Goal: Task Accomplishment & Management: Manage account settings

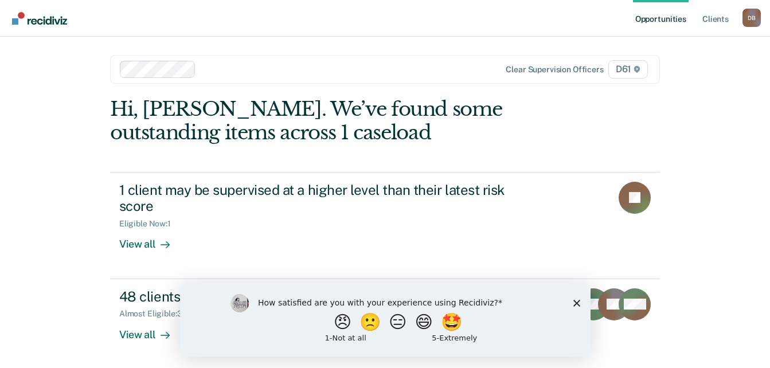
click at [573, 300] on polygon "Close survey" at bounding box center [576, 302] width 7 height 7
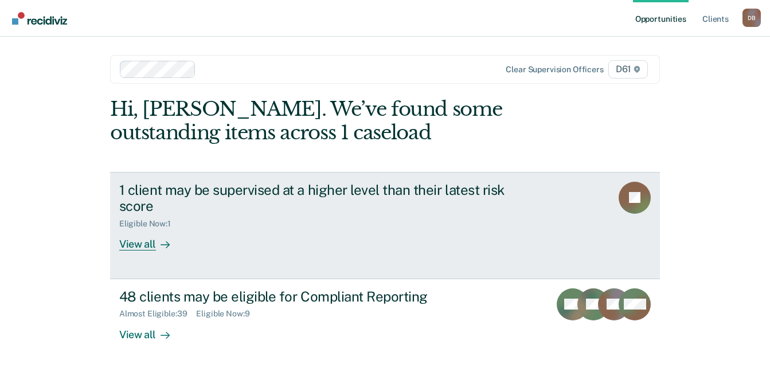
click at [566, 236] on link "1 client may be supervised at a higher level than their latest risk score Eligi…" at bounding box center [385, 225] width 550 height 107
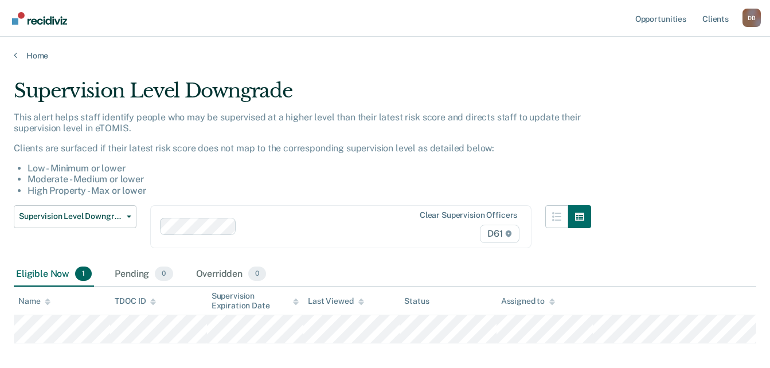
click at [36, 47] on div "Home" at bounding box center [385, 49] width 770 height 24
click at [32, 53] on link "Home" at bounding box center [385, 55] width 742 height 10
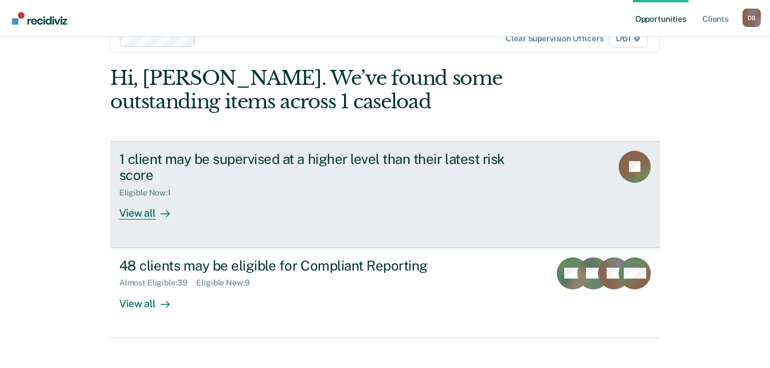
scroll to position [47, 0]
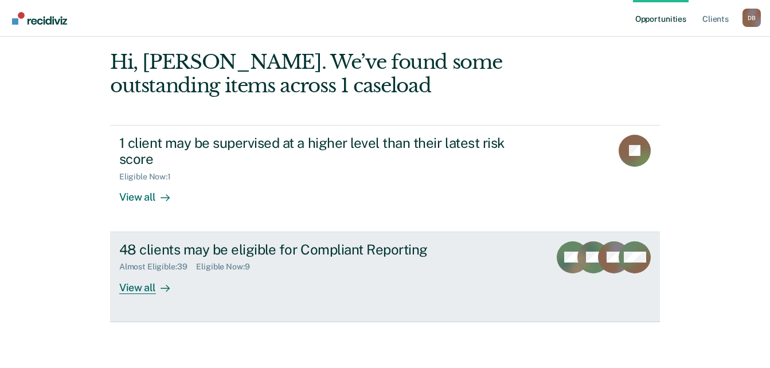
click at [387, 274] on div "48 clients may be eligible for Compliant Reporting Almost Eligible : 39 Eligibl…" at bounding box center [334, 267] width 430 height 53
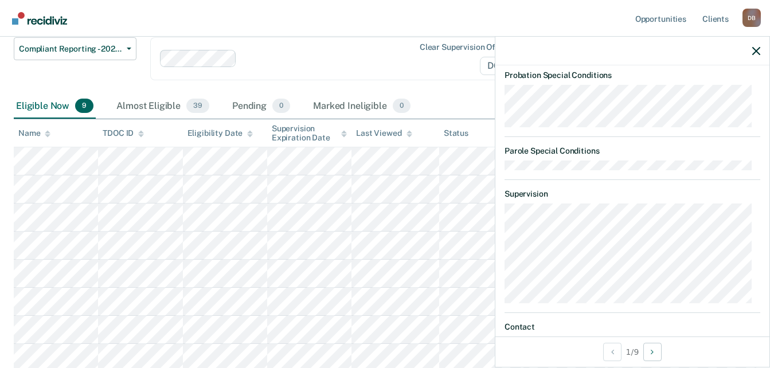
scroll to position [275, 0]
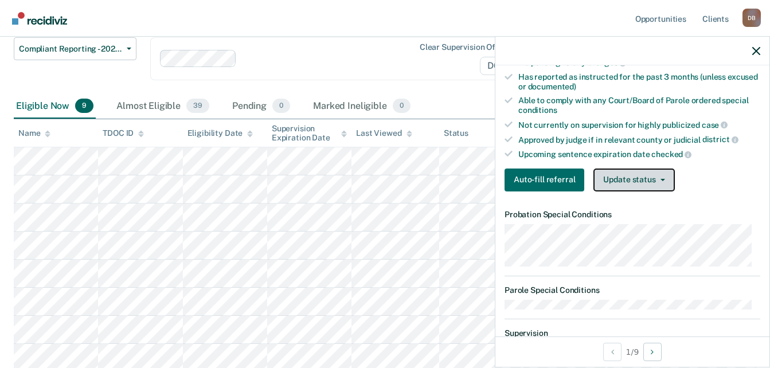
click at [637, 179] on button "Update status" at bounding box center [633, 179] width 81 height 23
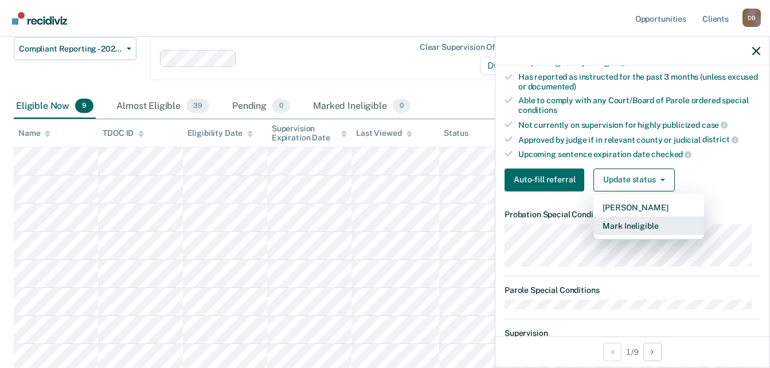
click at [646, 229] on button "Mark Ineligible" at bounding box center [648, 226] width 111 height 18
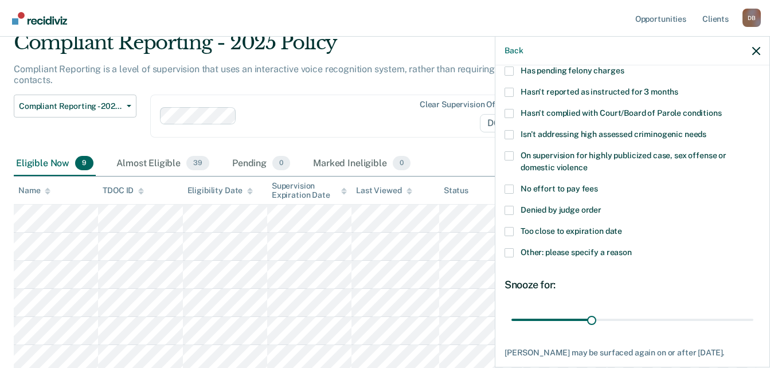
scroll to position [115, 0]
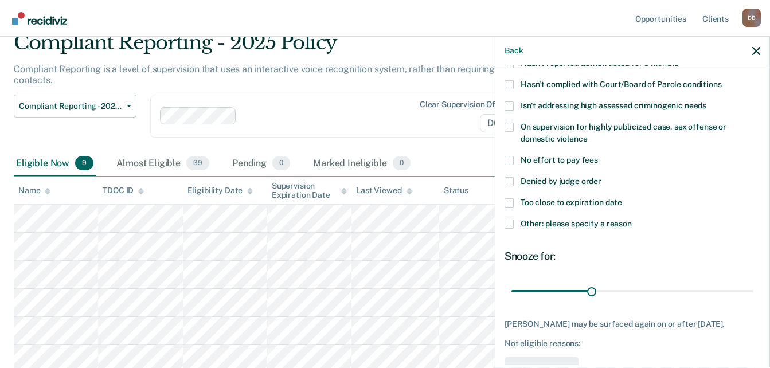
click at [598, 205] on span "Too close to expiration date" at bounding box center [570, 202] width 101 height 9
click at [622, 198] on input "Too close to expiration date" at bounding box center [622, 198] width 0 height 0
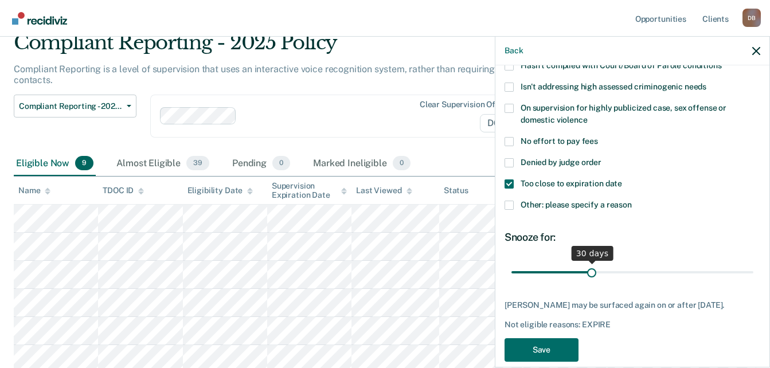
scroll to position [150, 0]
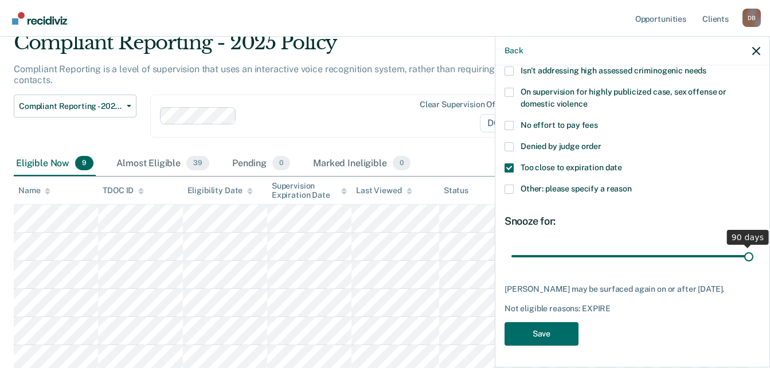
drag, startPoint x: 595, startPoint y: 259, endPoint x: 794, endPoint y: 265, distance: 199.5
type input "90"
click at [753, 265] on input "range" at bounding box center [632, 256] width 242 height 20
click at [554, 343] on button "Save" at bounding box center [541, 333] width 74 height 23
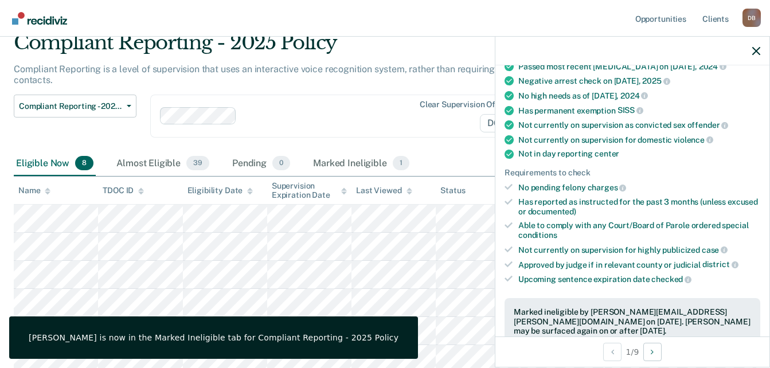
click at [390, 127] on div "Clear supervision officers D61" at bounding box center [340, 116] width 381 height 43
click at [754, 50] on icon "button" at bounding box center [756, 51] width 8 height 8
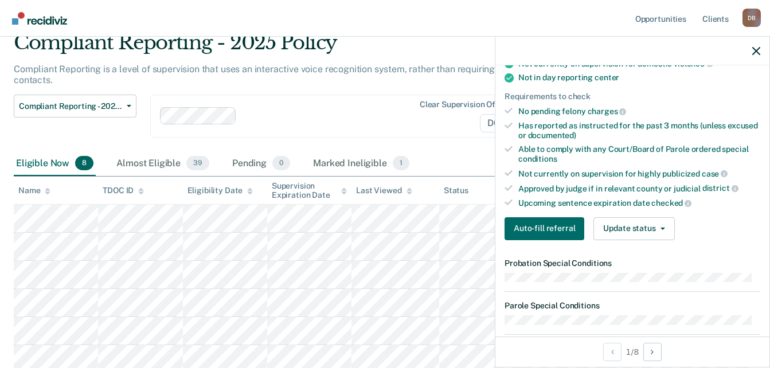
scroll to position [229, 0]
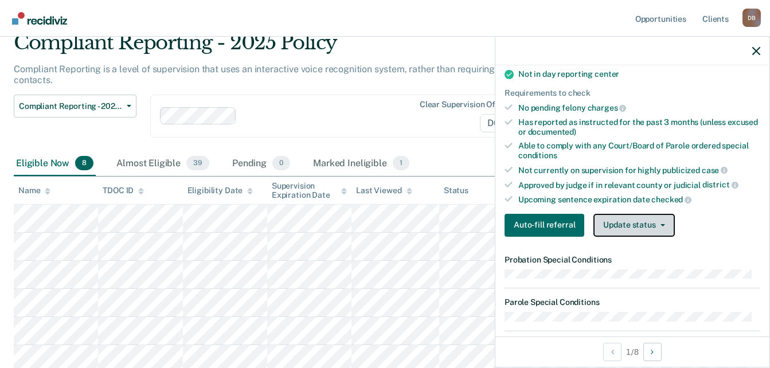
click at [649, 232] on button "Update status" at bounding box center [633, 225] width 81 height 23
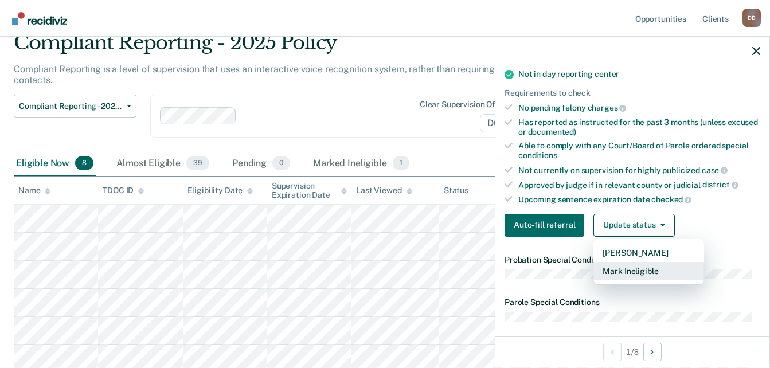
click at [648, 265] on button "Mark Ineligible" at bounding box center [648, 271] width 111 height 18
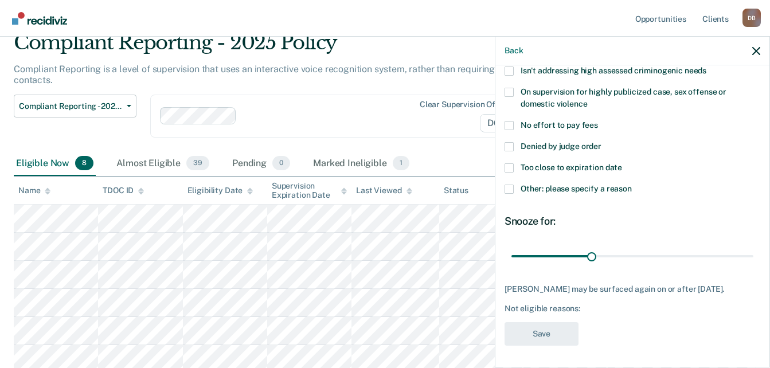
click at [593, 147] on span "Denied by judge order" at bounding box center [560, 146] width 81 height 9
click at [601, 142] on input "Denied by judge order" at bounding box center [601, 142] width 0 height 0
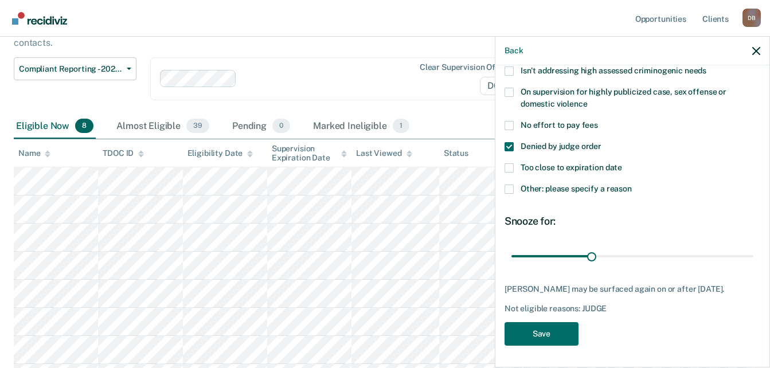
scroll to position [105, 0]
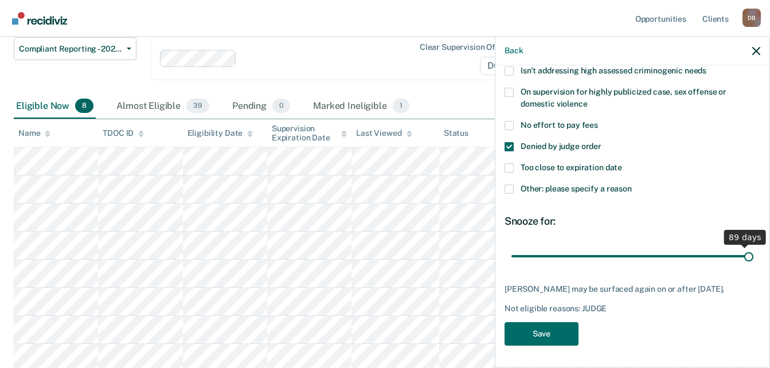
drag, startPoint x: 591, startPoint y: 253, endPoint x: 744, endPoint y: 266, distance: 153.0
type input "90"
click at [744, 266] on input "range" at bounding box center [632, 256] width 242 height 20
click at [558, 344] on button "Save" at bounding box center [541, 333] width 74 height 23
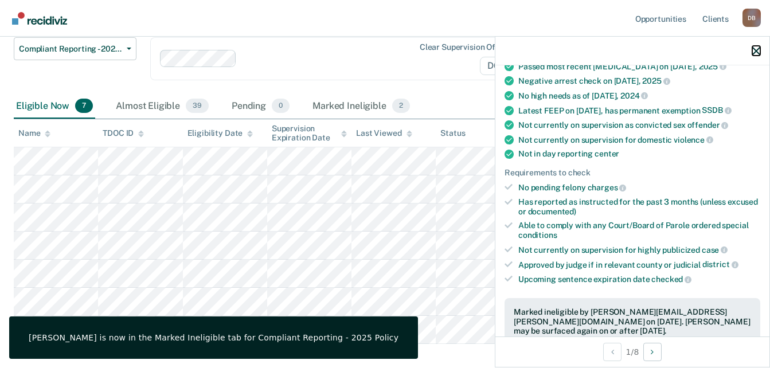
click at [759, 50] on icon "button" at bounding box center [756, 51] width 8 height 8
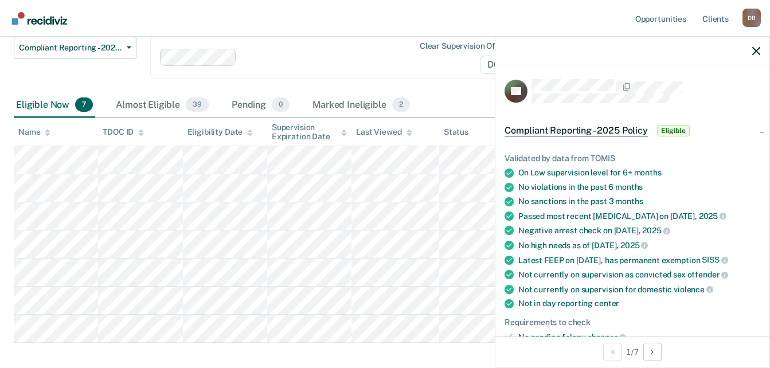
scroll to position [344, 0]
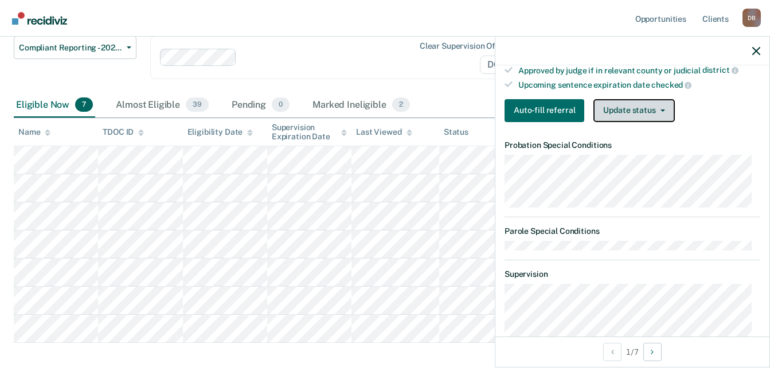
click at [635, 112] on button "Update status" at bounding box center [633, 110] width 81 height 23
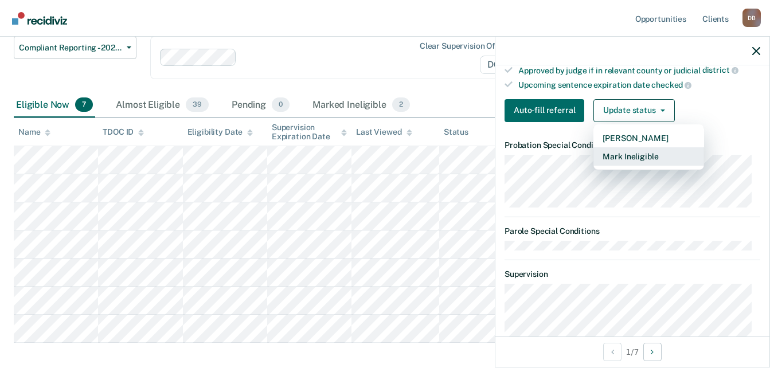
click at [641, 163] on button "Mark Ineligible" at bounding box center [648, 156] width 111 height 18
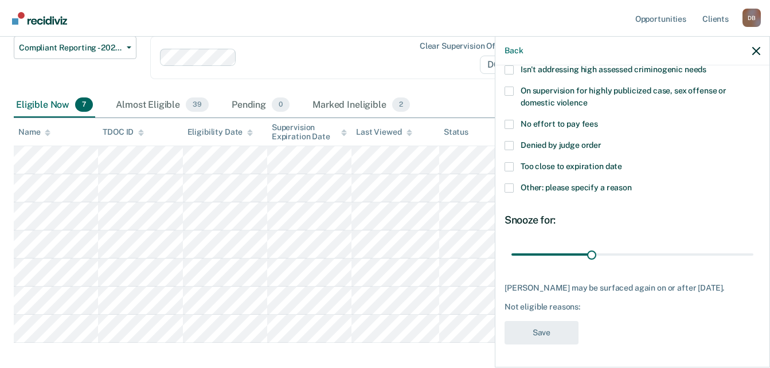
scroll to position [159, 0]
drag, startPoint x: 589, startPoint y: 243, endPoint x: 934, endPoint y: 250, distance: 345.6
type input "90"
click at [753, 250] on input "range" at bounding box center [632, 255] width 242 height 20
click at [602, 184] on label "Other: please specify a reason" at bounding box center [632, 189] width 256 height 12
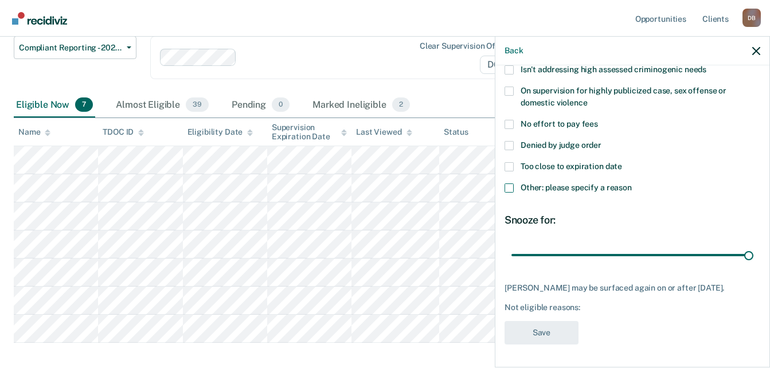
click at [632, 183] on input "Other: please specify a reason" at bounding box center [632, 183] width 0 height 0
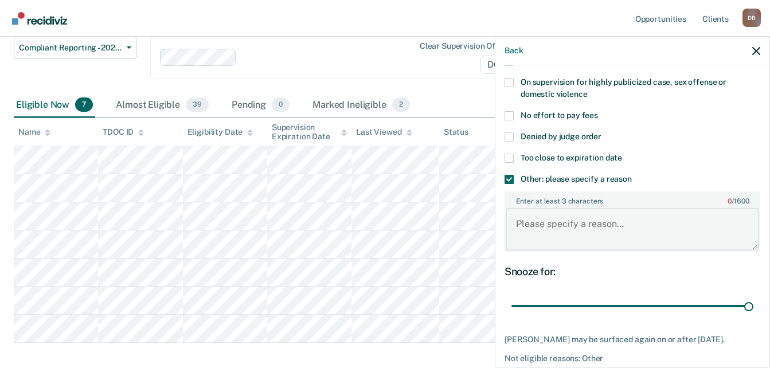
click at [600, 236] on textarea "Enter at least 3 characters 0 / 1600" at bounding box center [631, 229] width 253 height 42
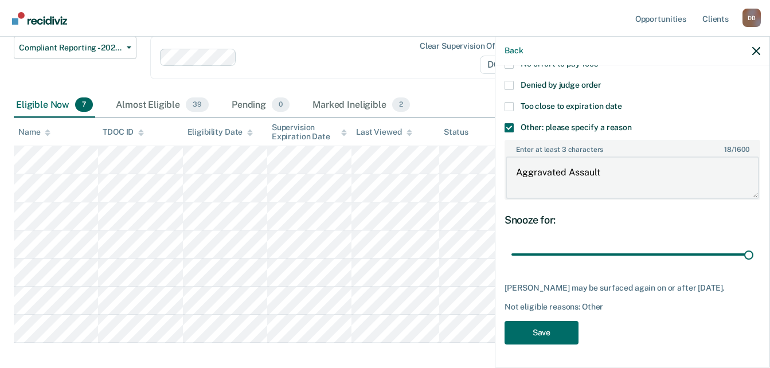
scroll to position [219, 0]
type textarea "Aggravated Assault"
click at [548, 327] on button "Save" at bounding box center [541, 332] width 74 height 23
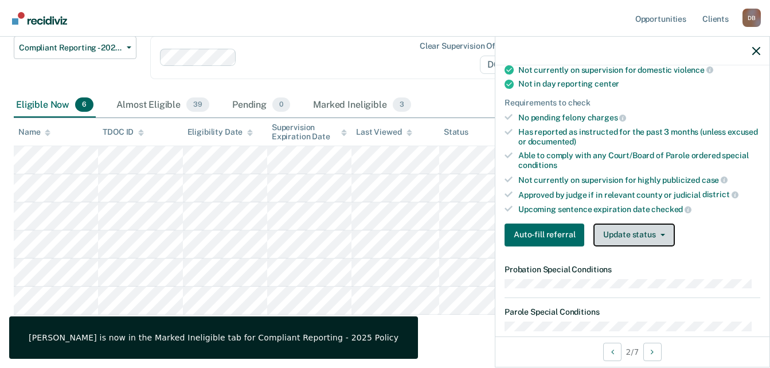
click at [646, 238] on button "Update status" at bounding box center [633, 235] width 81 height 23
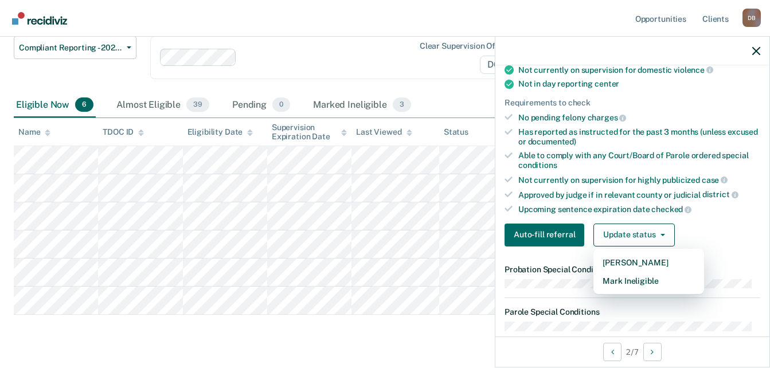
click at [711, 221] on div "Validated by data from TOMIS On Low supervision level for 6+ months No violatio…" at bounding box center [632, 86] width 274 height 340
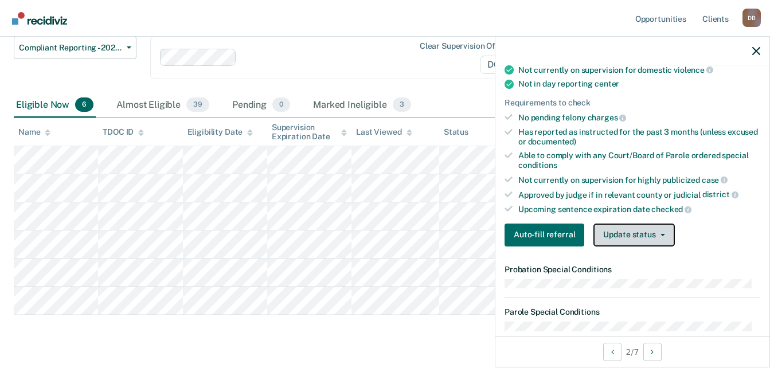
click at [640, 241] on button "Update status" at bounding box center [633, 235] width 81 height 23
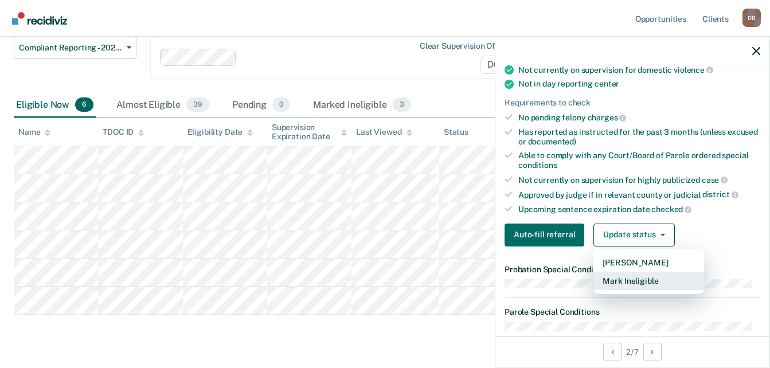
click at [645, 279] on button "Mark Ineligible" at bounding box center [648, 281] width 111 height 18
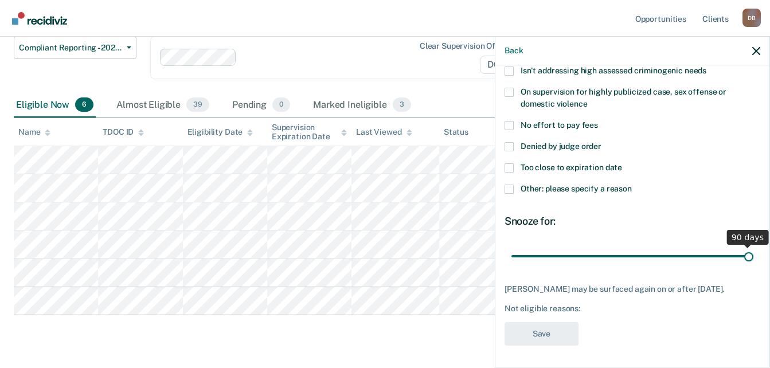
drag, startPoint x: 591, startPoint y: 254, endPoint x: 755, endPoint y: 257, distance: 164.5
click at [753, 257] on input "range" at bounding box center [632, 256] width 242 height 20
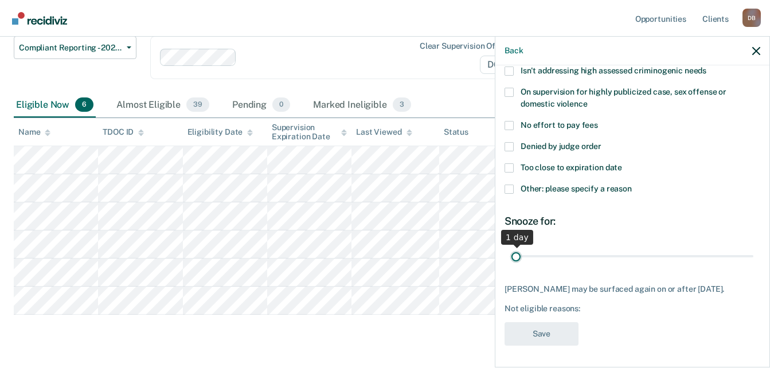
drag, startPoint x: 730, startPoint y: 258, endPoint x: 507, endPoint y: 273, distance: 224.0
click at [511, 266] on input "range" at bounding box center [632, 256] width 242 height 20
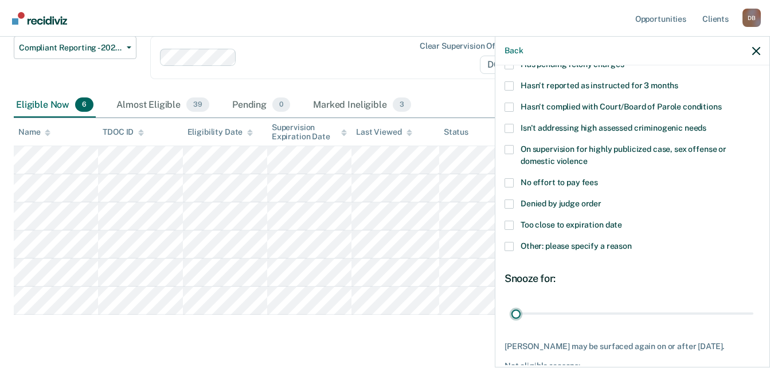
scroll to position [35, 0]
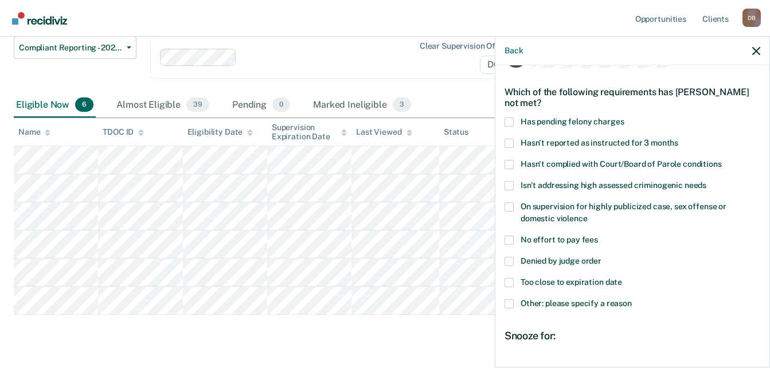
click at [615, 164] on span "Hasn't complied with Court/Board of Parole conditions" at bounding box center [620, 163] width 201 height 9
click at [722, 160] on input "Hasn't complied with Court/Board of Parole conditions" at bounding box center [722, 160] width 0 height 0
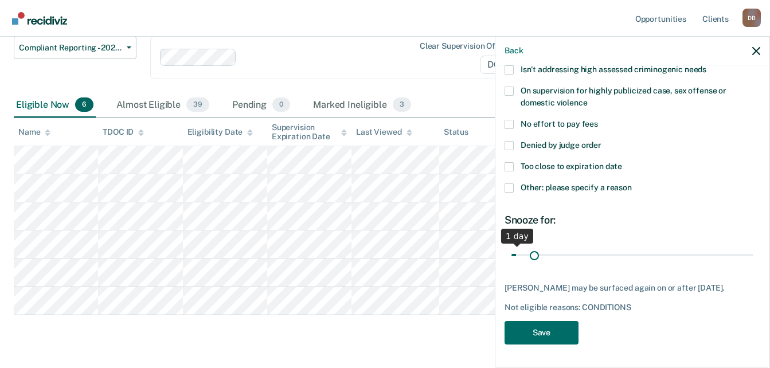
scroll to position [150, 0]
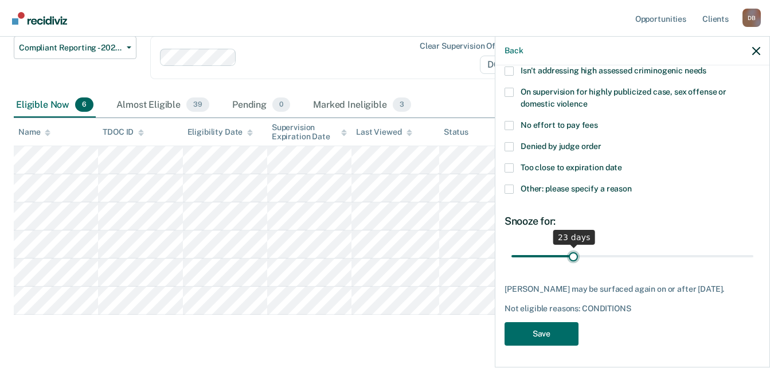
drag, startPoint x: 531, startPoint y: 243, endPoint x: 571, endPoint y: 243, distance: 40.1
click at [571, 246] on input "range" at bounding box center [632, 256] width 242 height 20
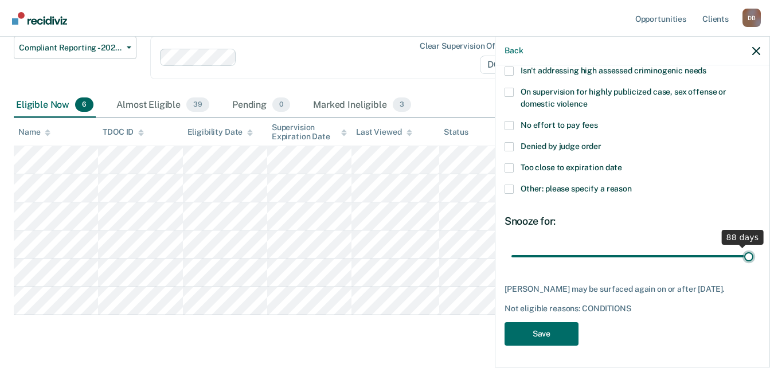
drag, startPoint x: 642, startPoint y: 252, endPoint x: 893, endPoint y: 261, distance: 251.2
type input "90"
click at [753, 261] on input "range" at bounding box center [632, 256] width 242 height 20
click at [563, 346] on button "Save" at bounding box center [541, 333] width 74 height 23
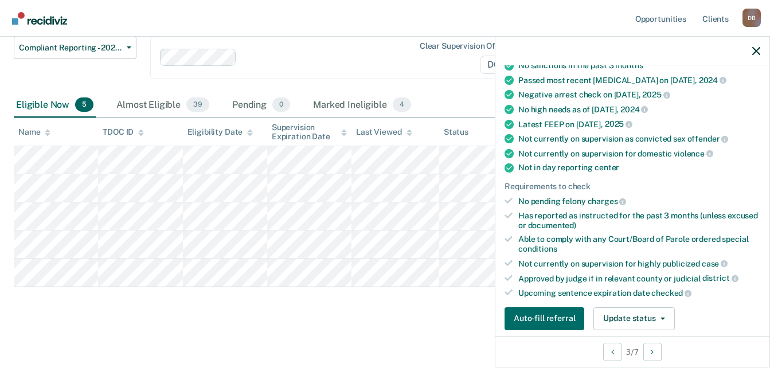
scroll to position [172, 0]
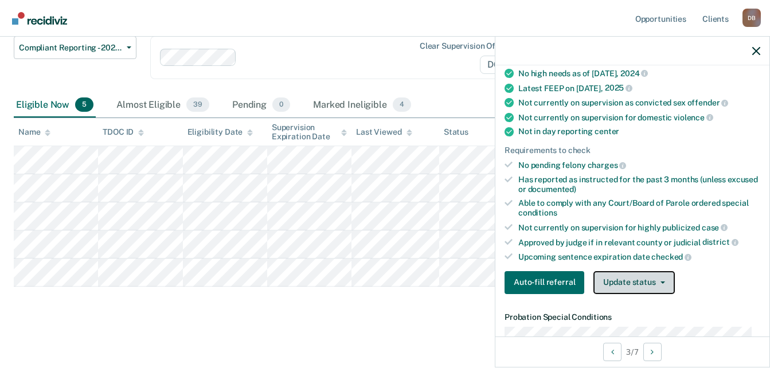
click at [648, 291] on button "Update status" at bounding box center [633, 282] width 81 height 23
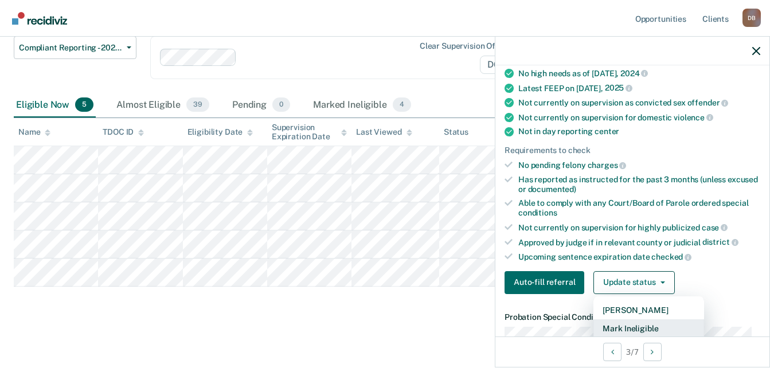
click at [658, 326] on button "Mark Ineligible" at bounding box center [648, 328] width 111 height 18
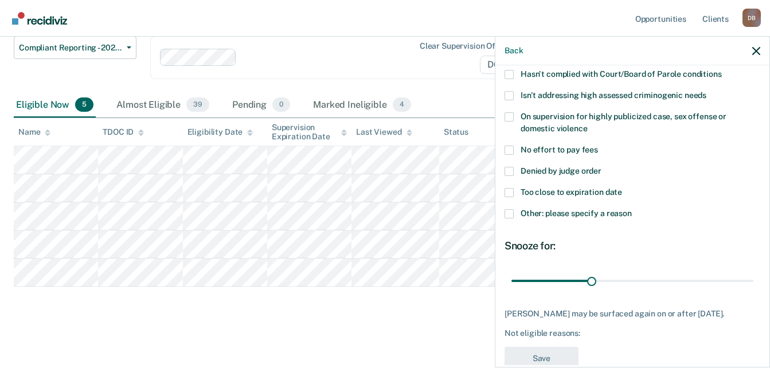
scroll to position [159, 0]
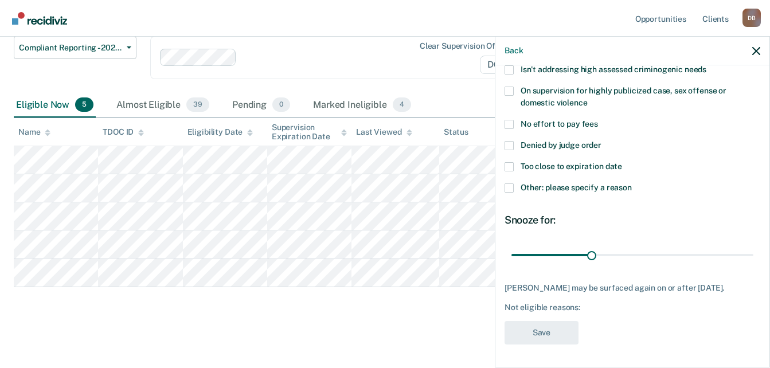
click at [552, 183] on label "Other: please specify a reason" at bounding box center [632, 189] width 256 height 12
click at [632, 183] on input "Other: please specify a reason" at bounding box center [632, 183] width 0 height 0
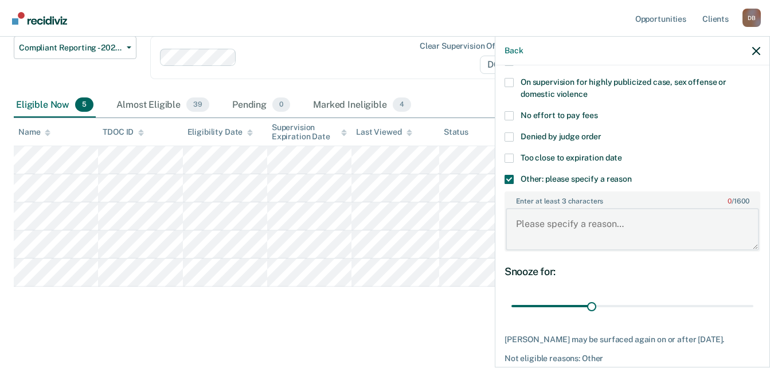
drag, startPoint x: 597, startPoint y: 224, endPoint x: 640, endPoint y: 225, distance: 42.4
click at [598, 224] on textarea "Enter at least 3 characters 0 / 1600" at bounding box center [631, 229] width 253 height 42
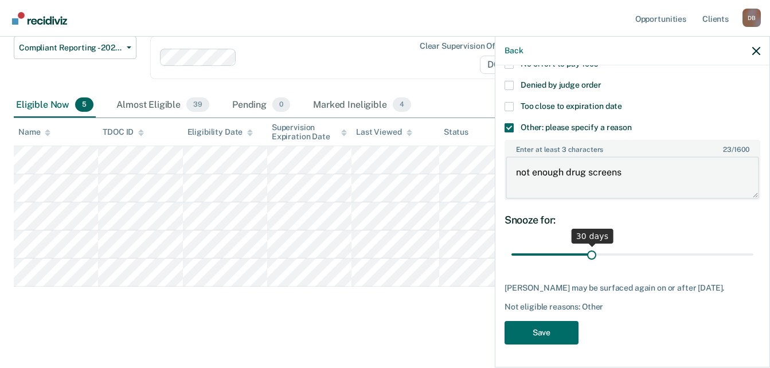
scroll to position [219, 0]
type textarea "not enough drug screens"
click at [562, 337] on button "Save" at bounding box center [541, 332] width 74 height 23
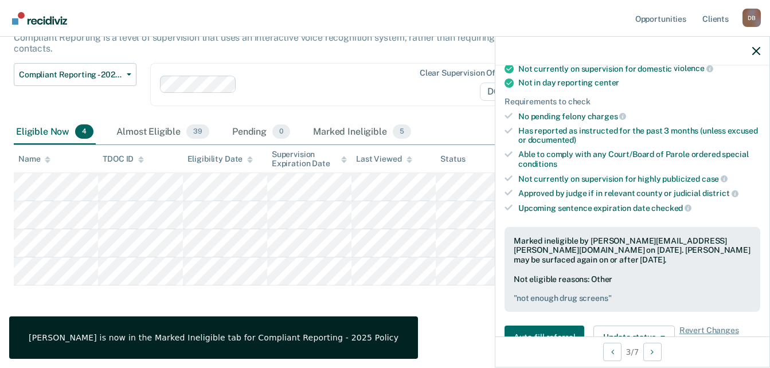
click at [364, 316] on div "Compliant Reporting - 2025 Policy Compliant Reporting is a level of supervision…" at bounding box center [385, 158] width 742 height 319
click at [428, 305] on div "Compliant Reporting - 2025 Policy Compliant Reporting is a level of supervision…" at bounding box center [385, 158] width 742 height 319
click at [759, 56] on div at bounding box center [632, 51] width 274 height 29
click at [752, 53] on icon "button" at bounding box center [756, 51] width 8 height 8
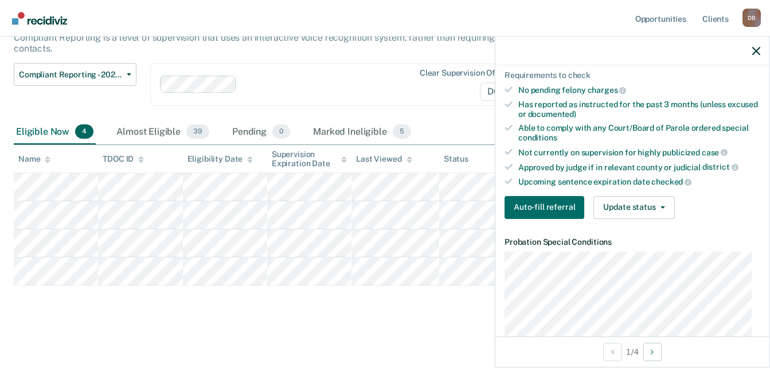
scroll to position [229, 0]
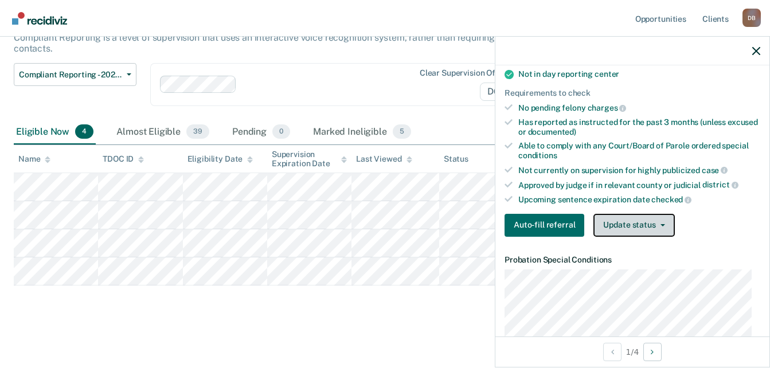
click at [645, 224] on button "Update status" at bounding box center [633, 225] width 81 height 23
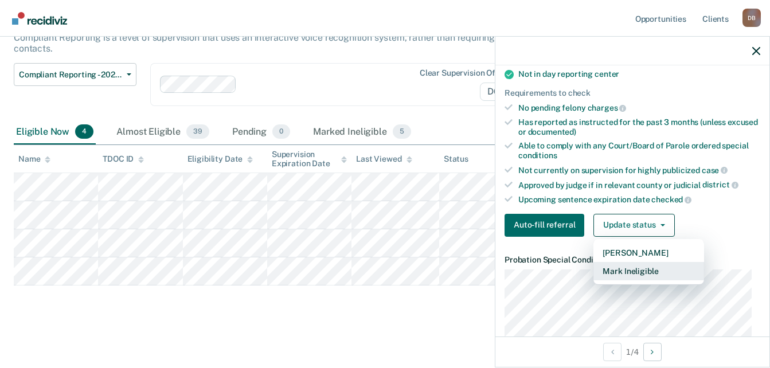
click at [651, 269] on button "Mark Ineligible" at bounding box center [648, 271] width 111 height 18
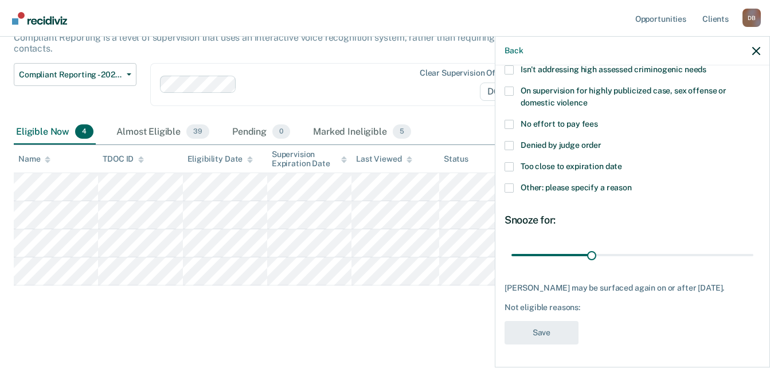
scroll to position [159, 0]
drag, startPoint x: 650, startPoint y: 240, endPoint x: 770, endPoint y: 244, distance: 119.8
type input "90"
click at [753, 245] on input "range" at bounding box center [632, 255] width 242 height 20
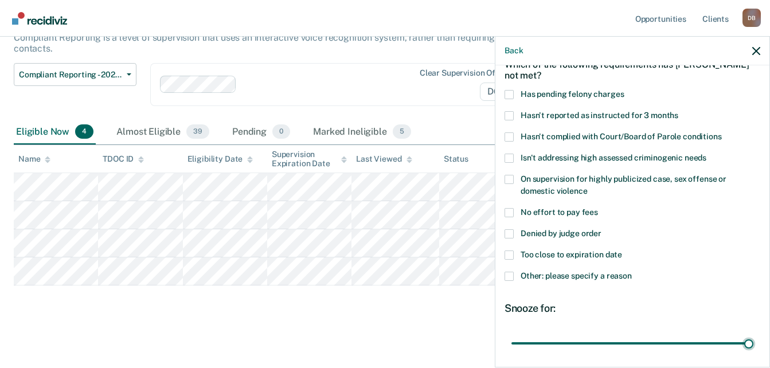
scroll to position [45, 0]
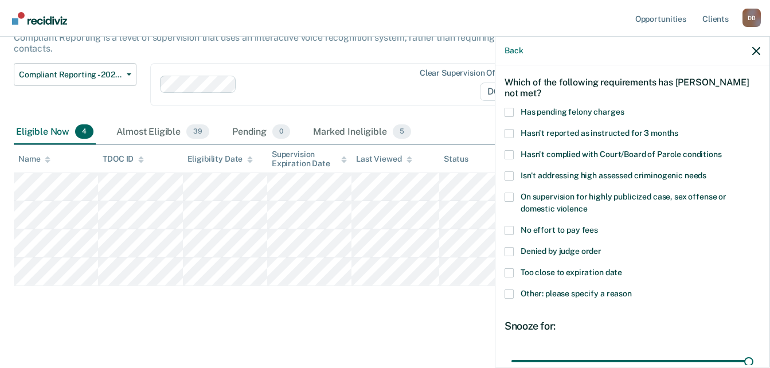
click at [559, 295] on span "Other: please specify a reason" at bounding box center [575, 293] width 111 height 9
click at [632, 289] on input "Other: please specify a reason" at bounding box center [632, 289] width 0 height 0
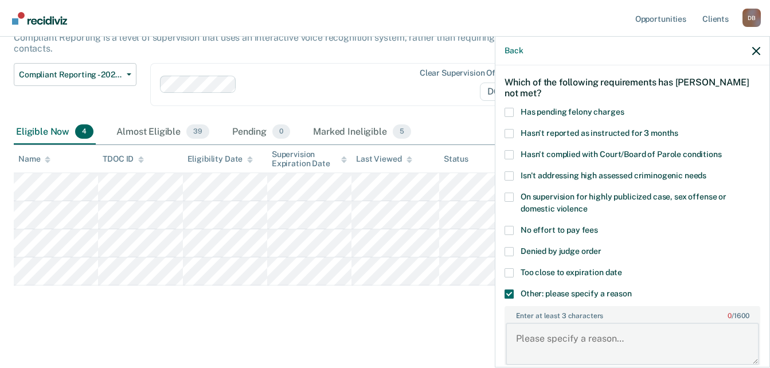
drag, startPoint x: 605, startPoint y: 332, endPoint x: 618, endPoint y: 331, distance: 13.3
click at [606, 332] on textarea "Enter at least 3 characters 0 / 1600" at bounding box center [631, 344] width 253 height 42
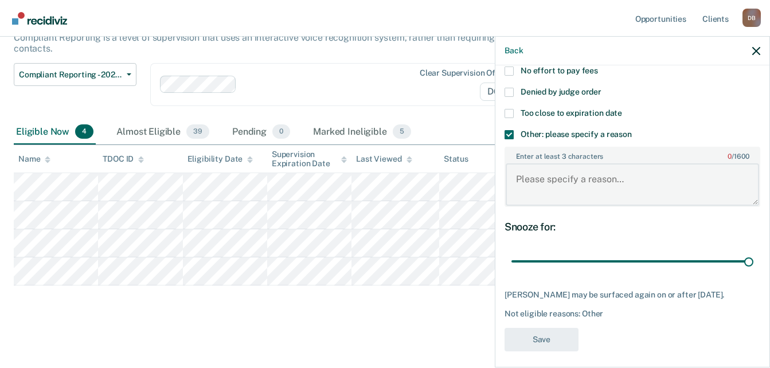
scroll to position [217, 0]
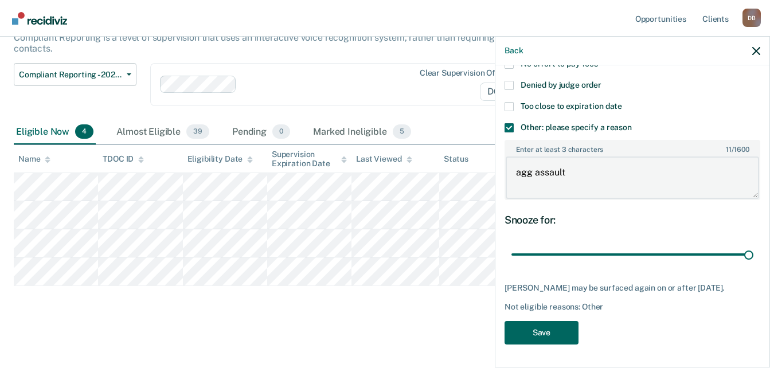
type textarea "agg assault"
click at [556, 335] on button "Save" at bounding box center [541, 332] width 74 height 23
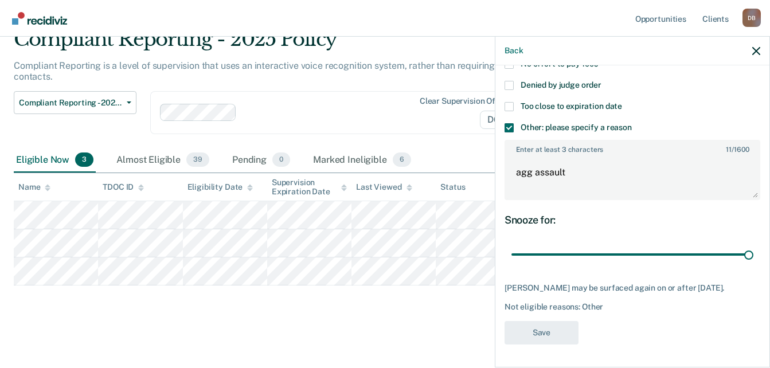
scroll to position [52, 0]
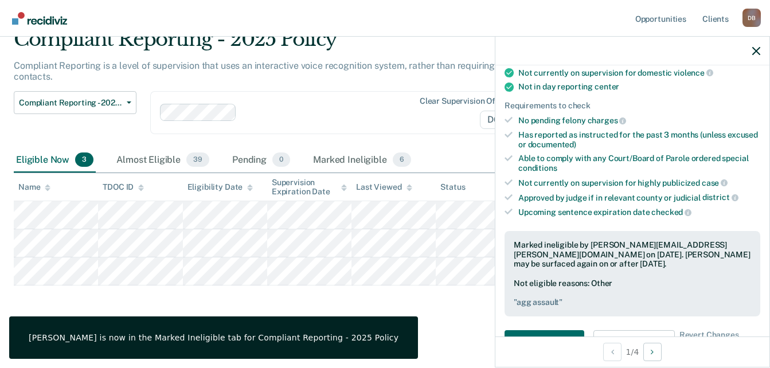
click at [230, 297] on div "Compliant Reporting - 2025 Policy Compliant Reporting is a level of supervision…" at bounding box center [385, 173] width 742 height 291
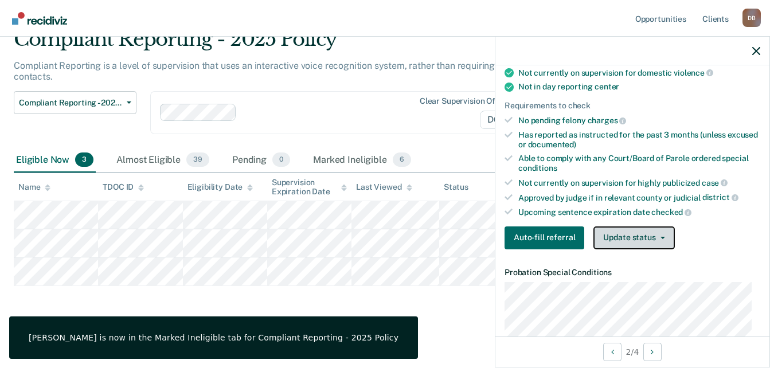
drag, startPoint x: 638, startPoint y: 227, endPoint x: 651, endPoint y: 257, distance: 32.9
click at [638, 228] on button "Update status" at bounding box center [633, 237] width 81 height 23
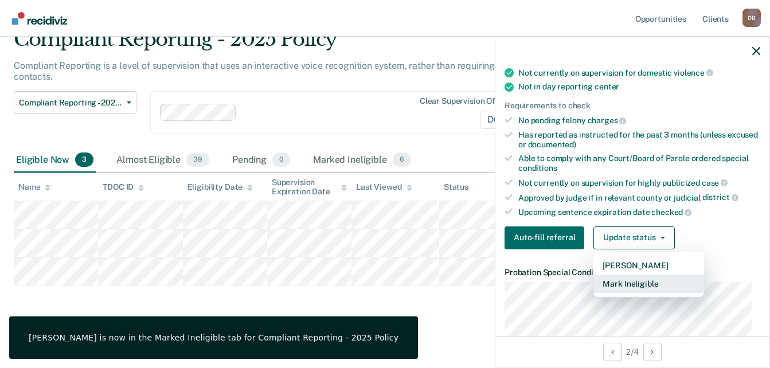
click at [666, 282] on button "Mark Ineligible" at bounding box center [648, 284] width 111 height 18
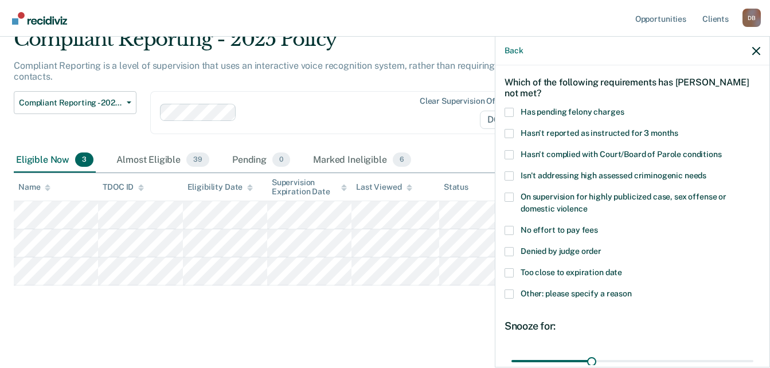
click at [603, 296] on span "Other: please specify a reason" at bounding box center [575, 293] width 111 height 9
click at [632, 289] on input "Other: please specify a reason" at bounding box center [632, 289] width 0 height 0
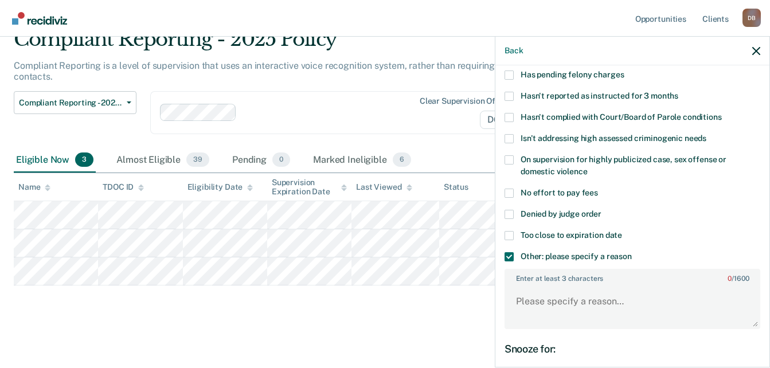
scroll to position [102, 0]
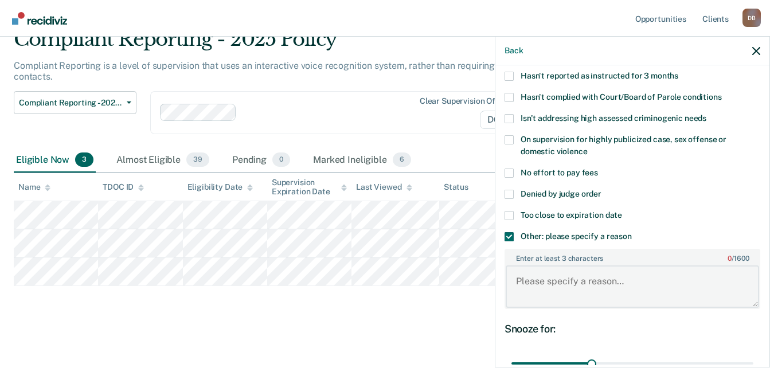
click at [599, 281] on textarea "Enter at least 3 characters 0 / 1600" at bounding box center [631, 286] width 253 height 42
click at [560, 197] on span "Denied by judge order" at bounding box center [560, 193] width 81 height 9
click at [601, 190] on input "Denied by judge order" at bounding box center [601, 190] width 0 height 0
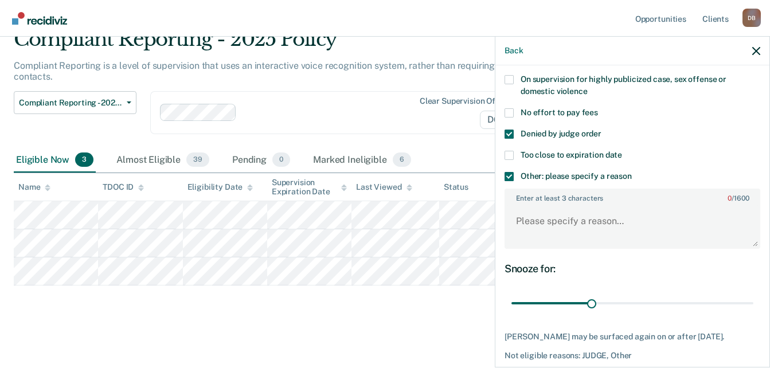
click at [599, 175] on span "Other: please specify a reason" at bounding box center [575, 175] width 111 height 9
click at [632, 172] on input "Other: please specify a reason" at bounding box center [632, 172] width 0 height 0
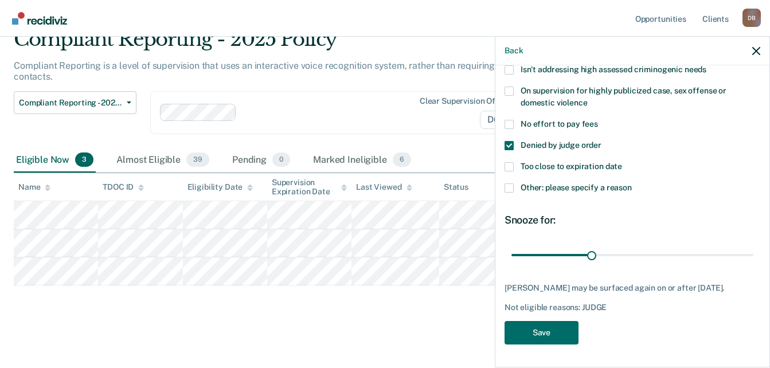
click at [567, 348] on div "SW Which of the following requirements has Stephanie Webb not met? Has pending …" at bounding box center [632, 139] width 256 height 423
click at [567, 339] on button "Save" at bounding box center [541, 332] width 74 height 23
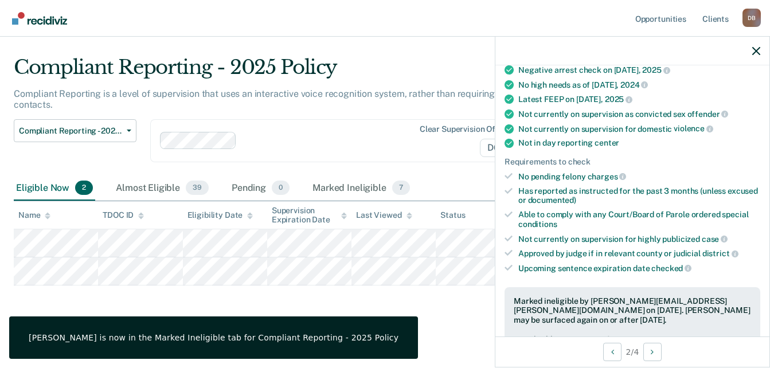
click at [205, 307] on div "Compliant Reporting - 2025 Policy Compliant Reporting is a level of supervision…" at bounding box center [385, 187] width 742 height 263
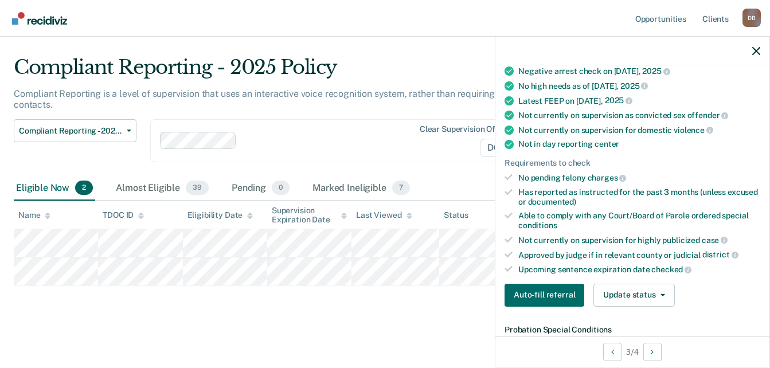
click at [654, 307] on div "Validated by data from TOMIS On Low supervision level for 6+ months No violatio…" at bounding box center [632, 146] width 274 height 340
click at [652, 301] on button "Update status" at bounding box center [633, 295] width 81 height 23
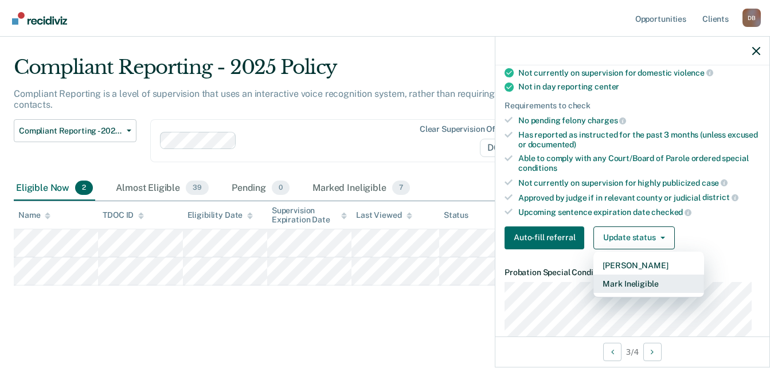
click at [648, 288] on button "Mark Ineligible" at bounding box center [648, 284] width 111 height 18
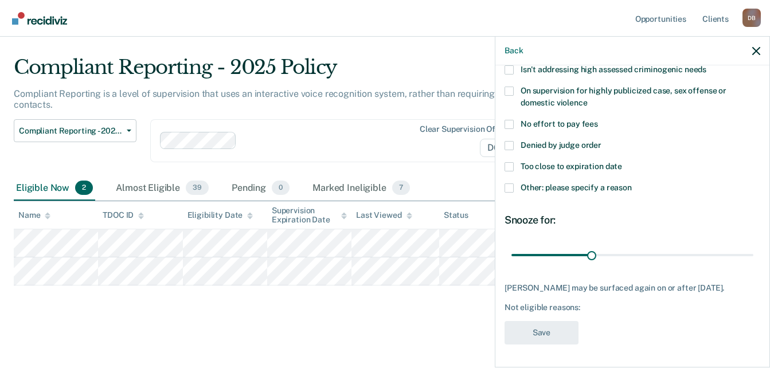
scroll to position [102, 0]
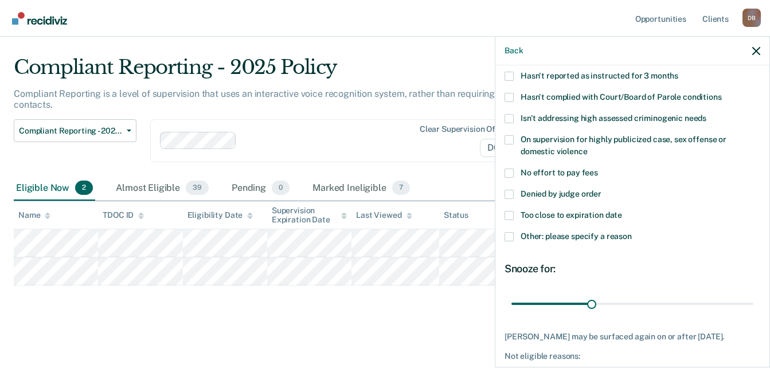
click at [573, 242] on label "Other: please specify a reason" at bounding box center [632, 238] width 256 height 12
click at [632, 232] on input "Other: please specify a reason" at bounding box center [632, 232] width 0 height 0
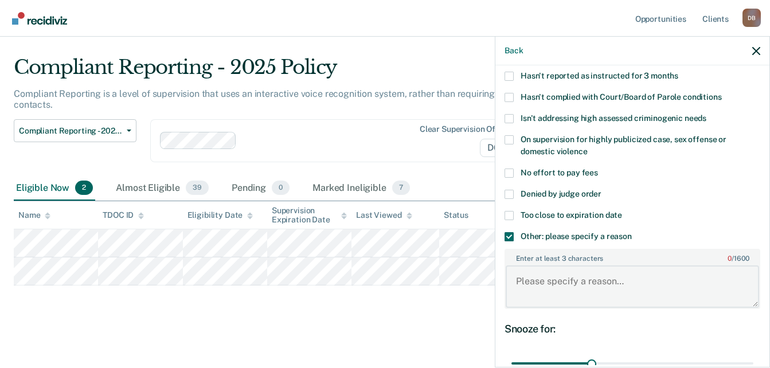
click at [597, 270] on textarea "Enter at least 3 characters 0 / 1600" at bounding box center [631, 286] width 253 height 42
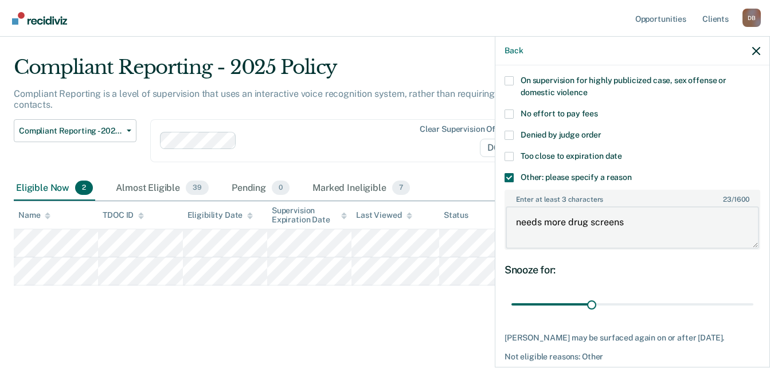
scroll to position [217, 0]
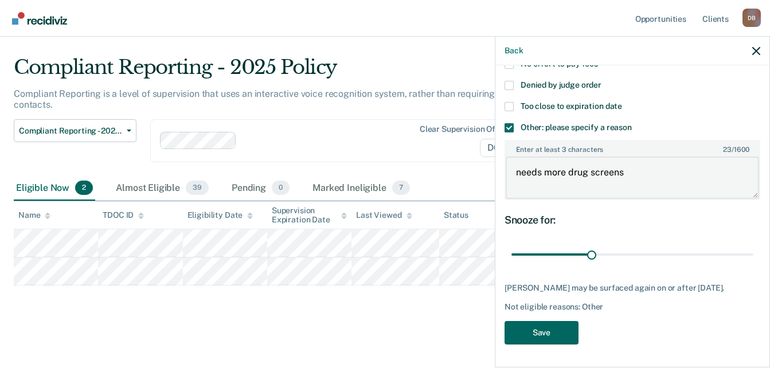
type textarea "needs more drug screens"
click at [554, 337] on button "Save" at bounding box center [541, 332] width 74 height 23
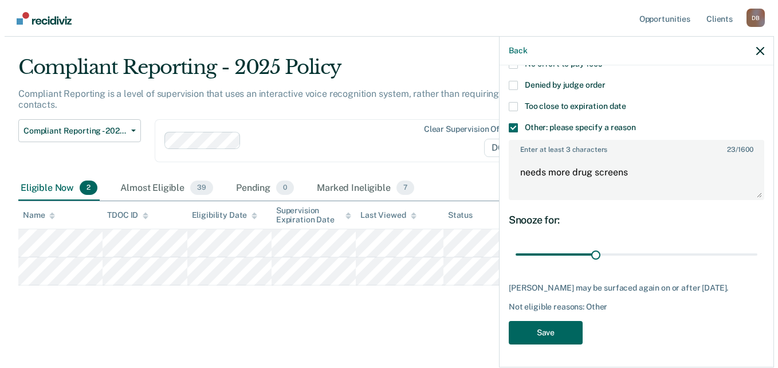
scroll to position [0, 0]
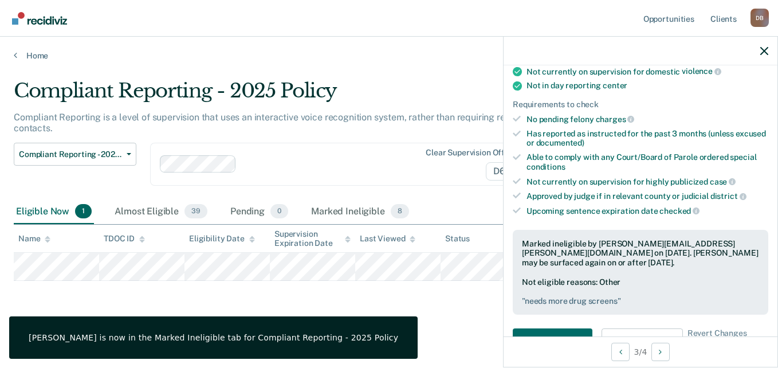
click at [331, 297] on div "Compliant Reporting - 2025 Policy Compliant Reporting is a level of supervision…" at bounding box center [389, 199] width 751 height 240
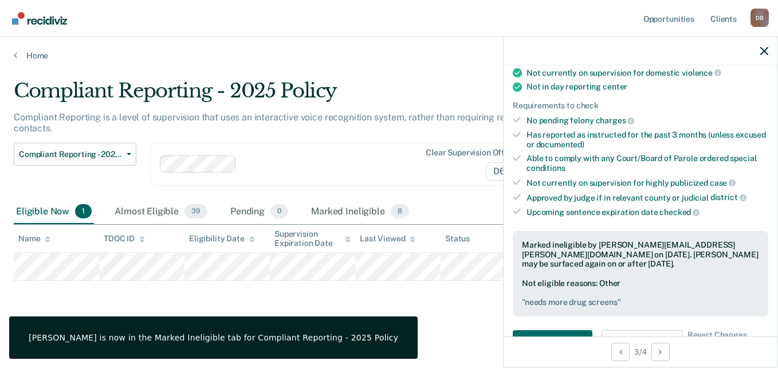
click at [308, 298] on div "Compliant Reporting - 2025 Policy Compliant Reporting is a level of supervision…" at bounding box center [389, 199] width 751 height 240
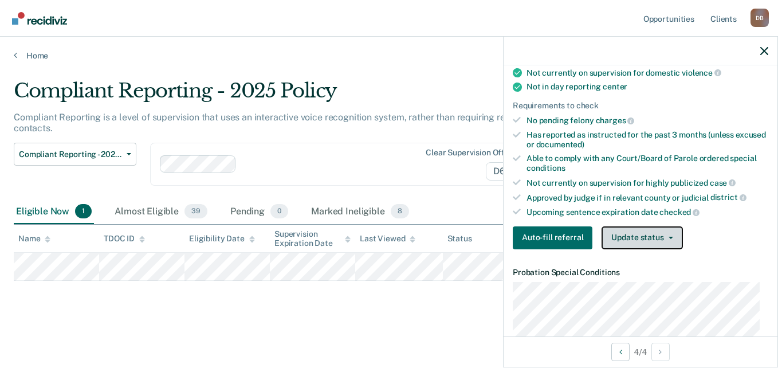
click at [656, 241] on button "Update status" at bounding box center [642, 237] width 81 height 23
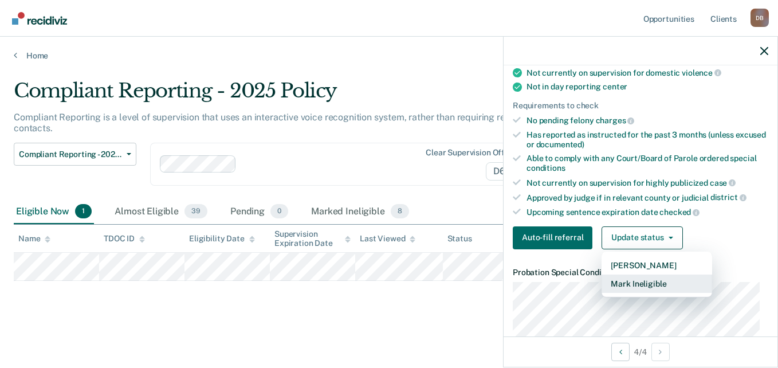
click at [647, 283] on button "Mark Ineligible" at bounding box center [657, 284] width 111 height 18
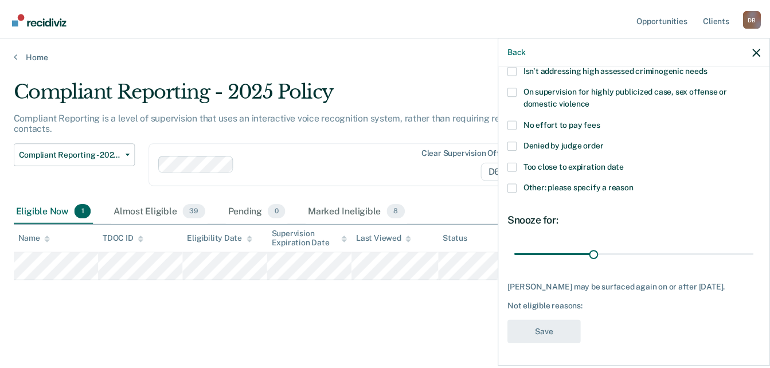
scroll to position [150, 0]
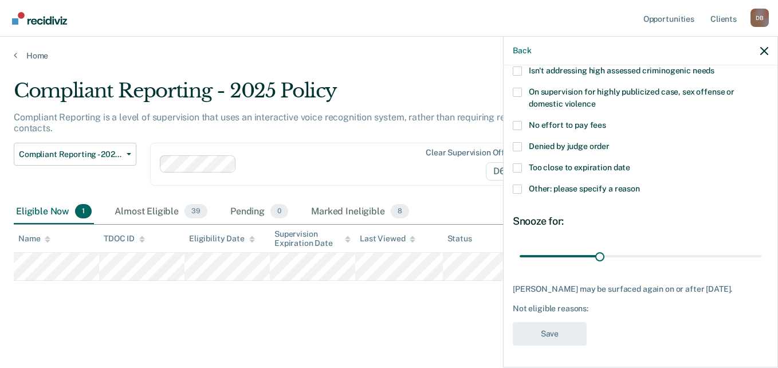
click at [591, 147] on span "Denied by judge order" at bounding box center [569, 146] width 81 height 9
click at [610, 142] on input "Denied by judge order" at bounding box center [610, 142] width 0 height 0
click at [571, 331] on button "Save" at bounding box center [550, 333] width 74 height 23
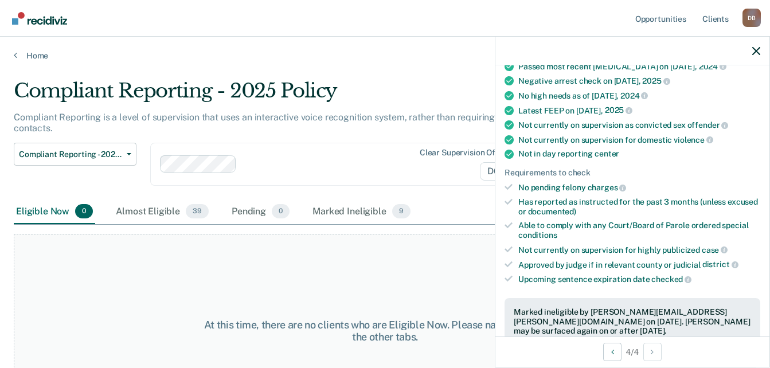
click at [301, 262] on div "At this time, there are no clients who are Eligible Now. Please navigate to one…" at bounding box center [385, 331] width 742 height 194
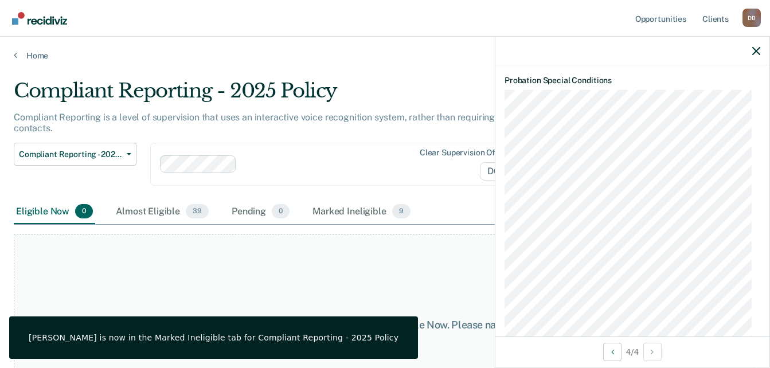
scroll to position [379, 0]
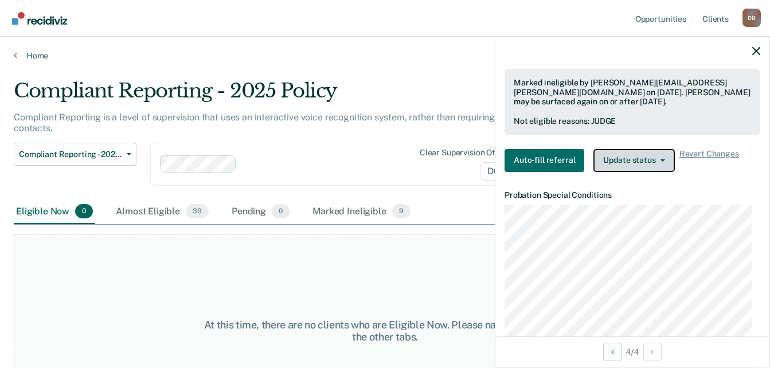
click at [649, 163] on button "Update status" at bounding box center [633, 160] width 81 height 23
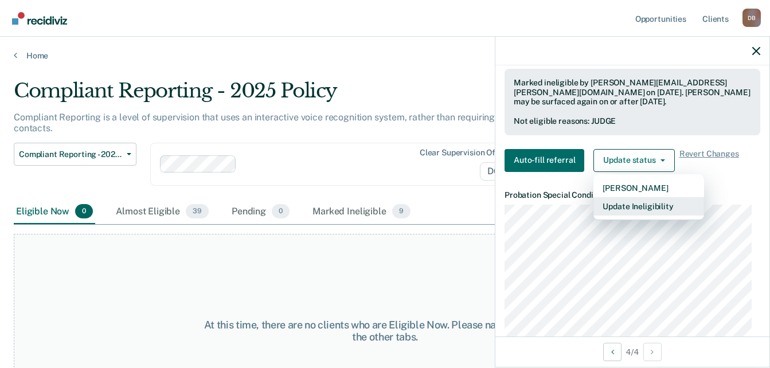
click at [649, 207] on button "Update Ineligibility" at bounding box center [648, 206] width 111 height 18
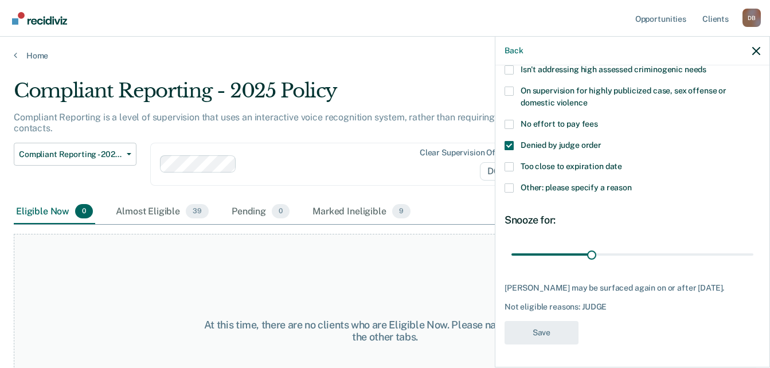
scroll to position [150, 0]
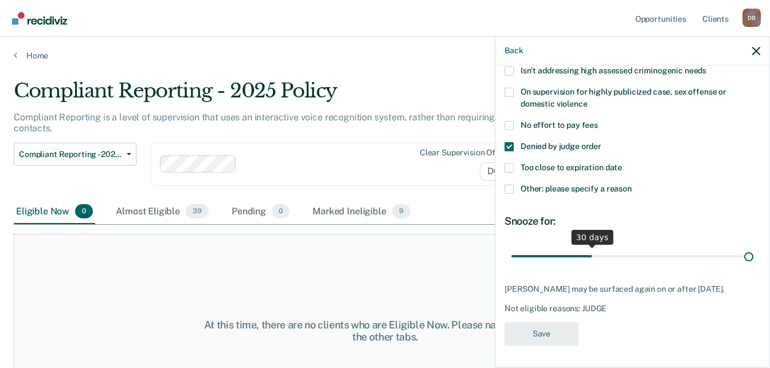
drag, startPoint x: 589, startPoint y: 255, endPoint x: 833, endPoint y: 261, distance: 244.2
type input "90"
click at [753, 261] on input "range" at bounding box center [632, 256] width 242 height 20
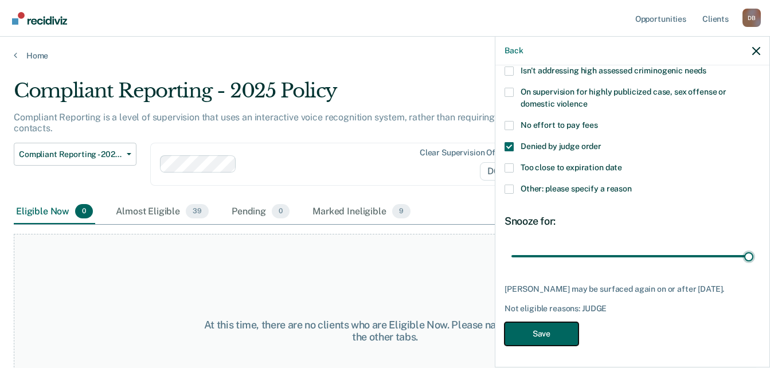
click at [559, 346] on button "Save" at bounding box center [541, 333] width 74 height 23
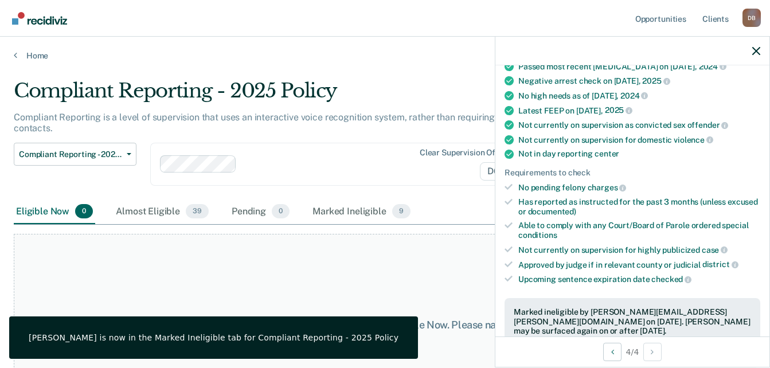
click at [275, 256] on div "At this time, there are no clients who are Eligible Now. Please navigate to one…" at bounding box center [385, 331] width 742 height 194
click at [758, 50] on icon "button" at bounding box center [756, 51] width 8 height 8
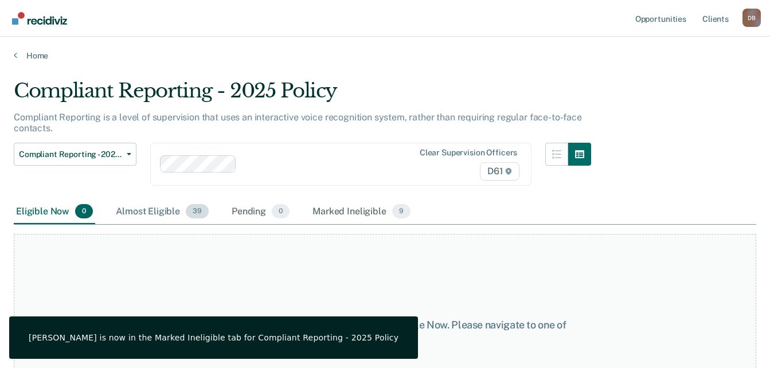
click at [181, 217] on div "Almost Eligible 39" at bounding box center [161, 211] width 97 height 25
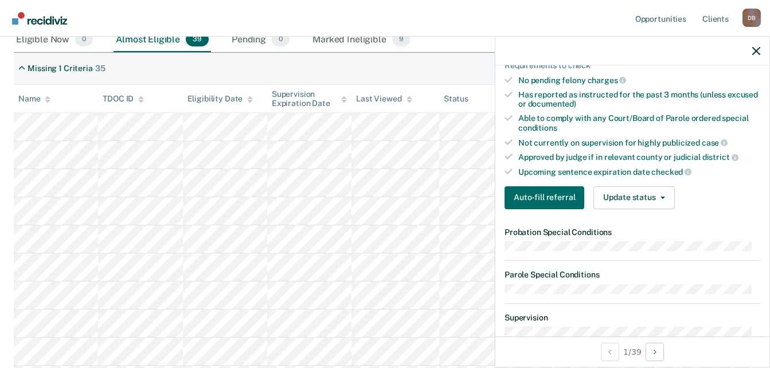
scroll to position [287, 0]
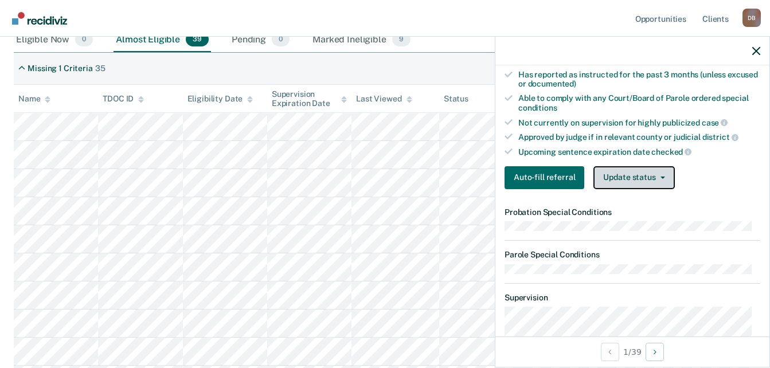
click at [633, 172] on button "Update status" at bounding box center [633, 177] width 81 height 23
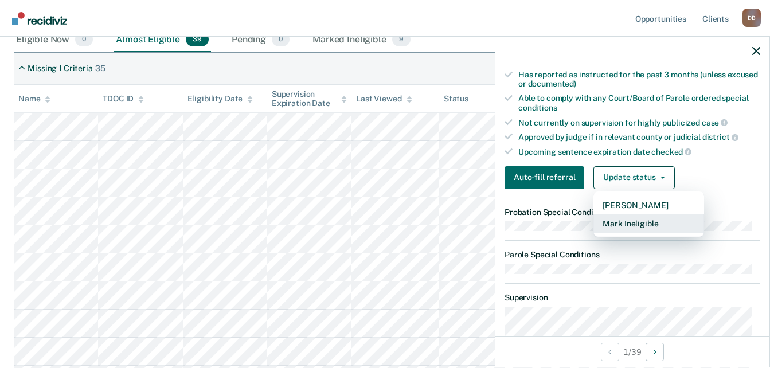
click at [637, 217] on button "Mark Ineligible" at bounding box center [648, 223] width 111 height 18
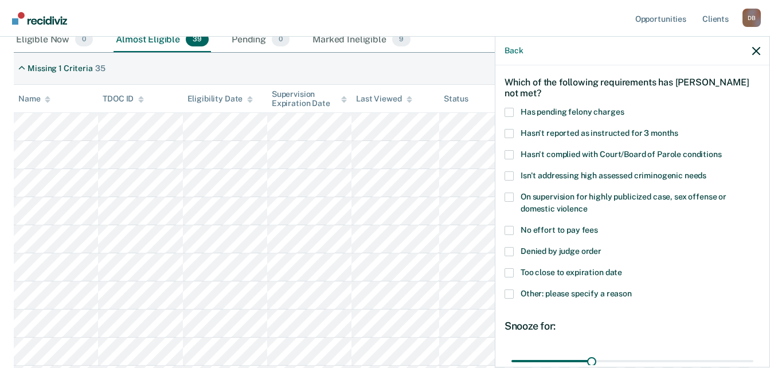
scroll to position [102, 0]
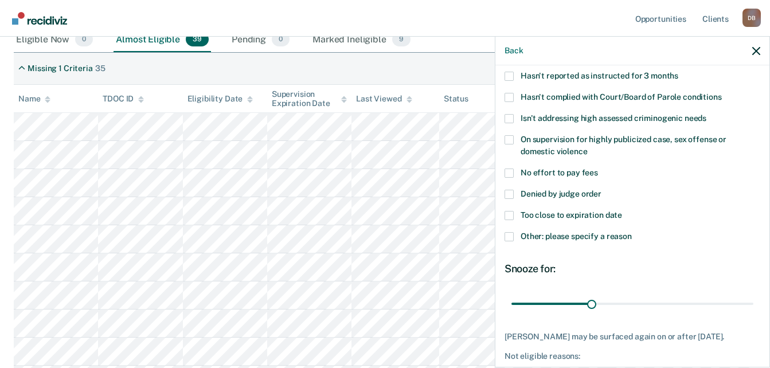
click at [624, 239] on span "Other: please specify a reason" at bounding box center [575, 236] width 111 height 9
click at [632, 232] on input "Other: please specify a reason" at bounding box center [632, 232] width 0 height 0
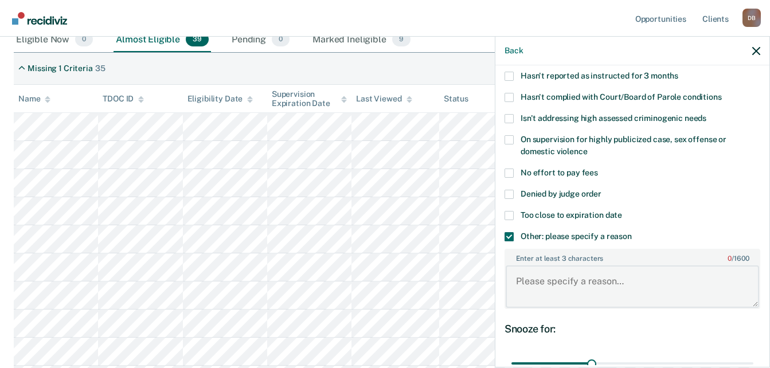
click at [622, 280] on textarea "Enter at least 3 characters 0 / 1600" at bounding box center [631, 286] width 253 height 42
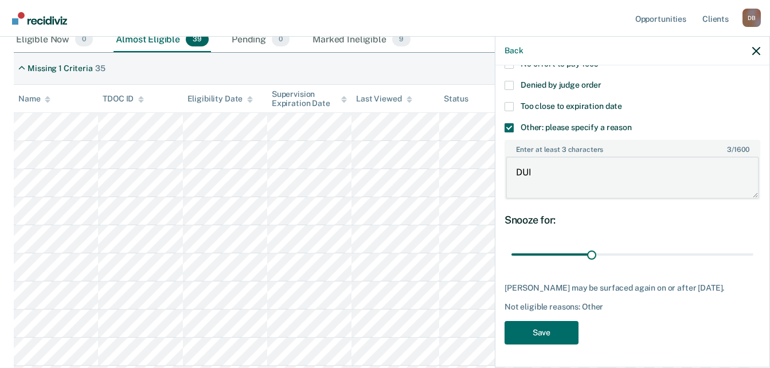
scroll to position [217, 0]
type textarea "DUI"
drag, startPoint x: 591, startPoint y: 249, endPoint x: 765, endPoint y: 256, distance: 173.8
type input "90"
click at [753, 256] on input "range" at bounding box center [632, 255] width 242 height 20
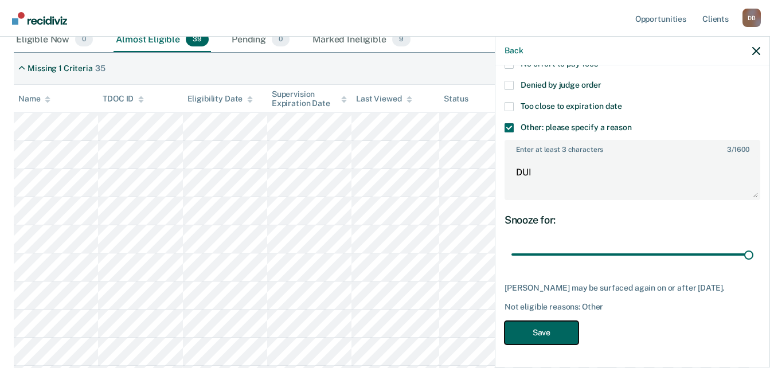
click at [552, 342] on button "Save" at bounding box center [541, 332] width 74 height 23
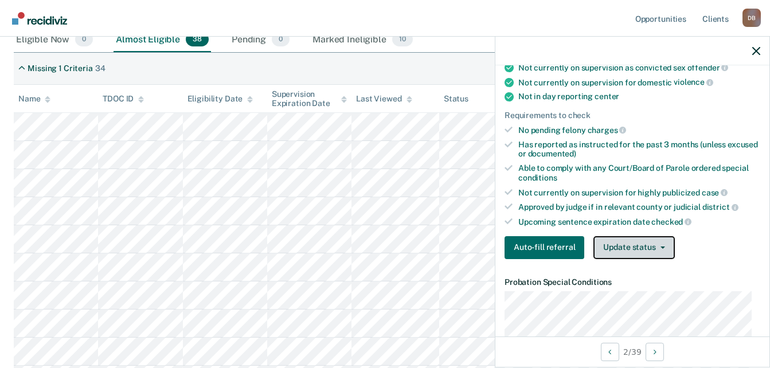
click at [636, 245] on button "Update status" at bounding box center [633, 247] width 81 height 23
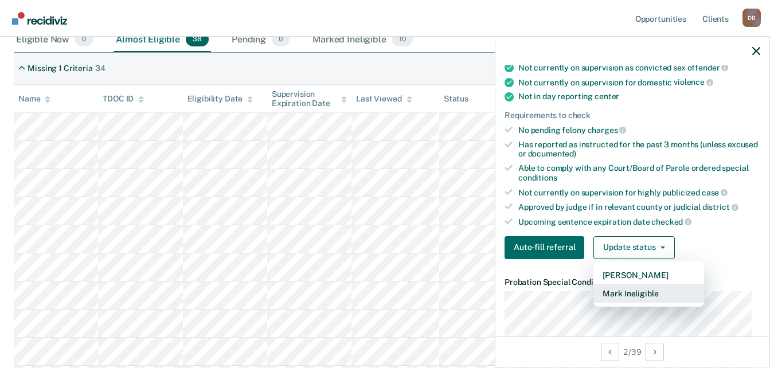
click at [649, 291] on button "Mark Ineligible" at bounding box center [648, 293] width 111 height 18
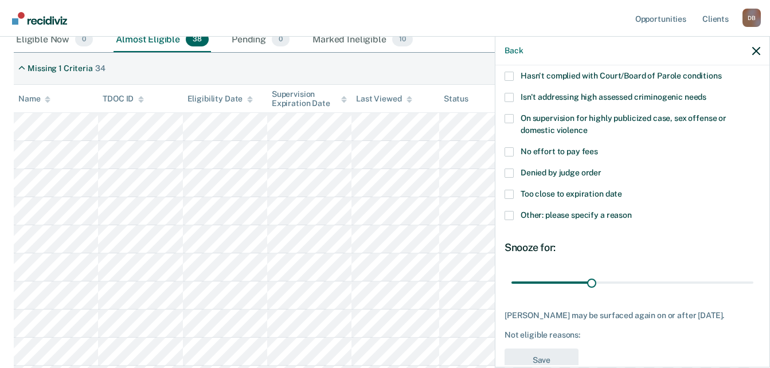
scroll to position [150, 0]
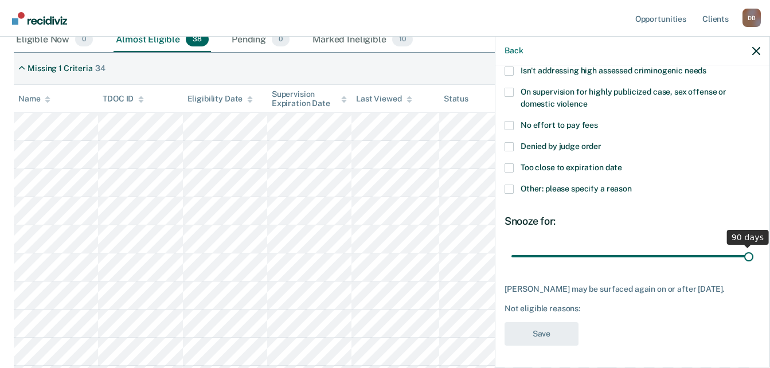
drag, startPoint x: 592, startPoint y: 255, endPoint x: 811, endPoint y: 252, distance: 218.9
type input "90"
click at [753, 252] on input "range" at bounding box center [632, 256] width 242 height 20
click at [555, 190] on span "Other: please specify a reason" at bounding box center [575, 188] width 111 height 9
click at [632, 185] on input "Other: please specify a reason" at bounding box center [632, 185] width 0 height 0
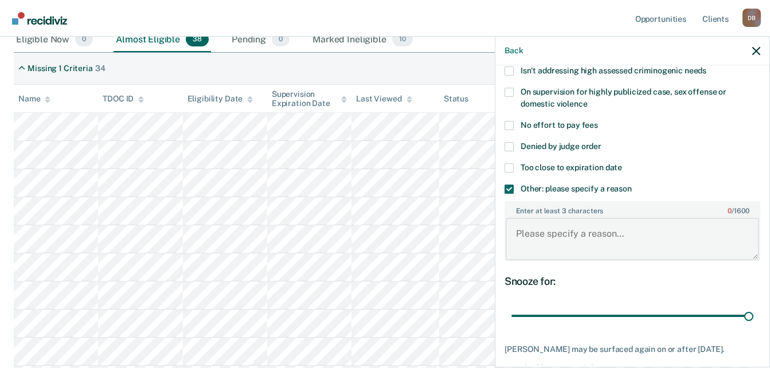
click at [614, 224] on textarea "Enter at least 3 characters 0 / 1600" at bounding box center [631, 239] width 253 height 42
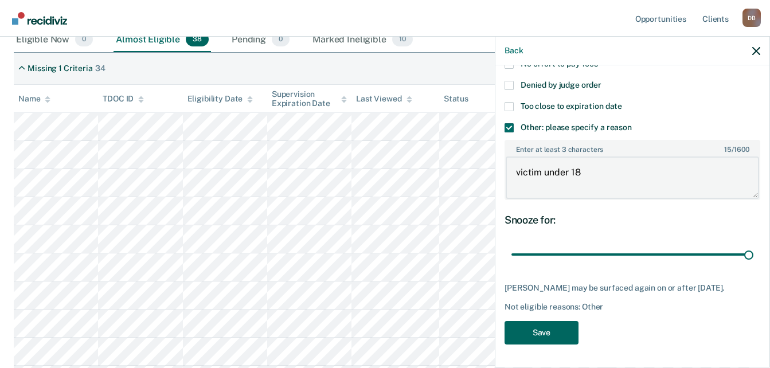
scroll to position [219, 0]
type textarea "victim under 18"
click at [560, 331] on button "Save" at bounding box center [541, 332] width 74 height 23
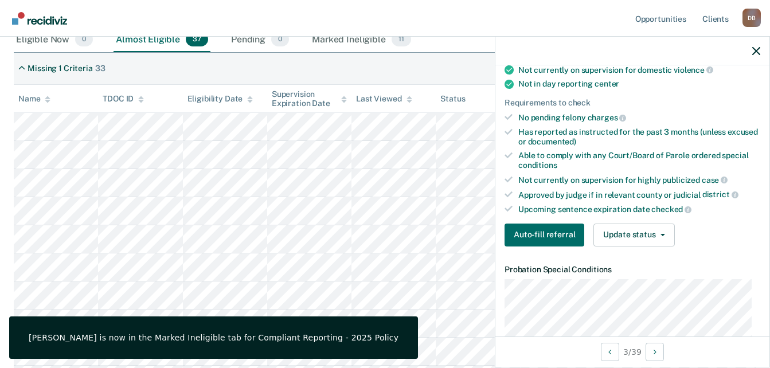
scroll to position [210, 0]
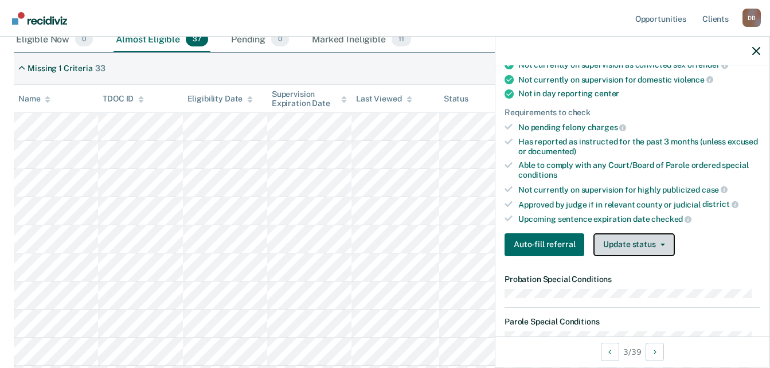
click at [653, 251] on button "Update status" at bounding box center [633, 244] width 81 height 23
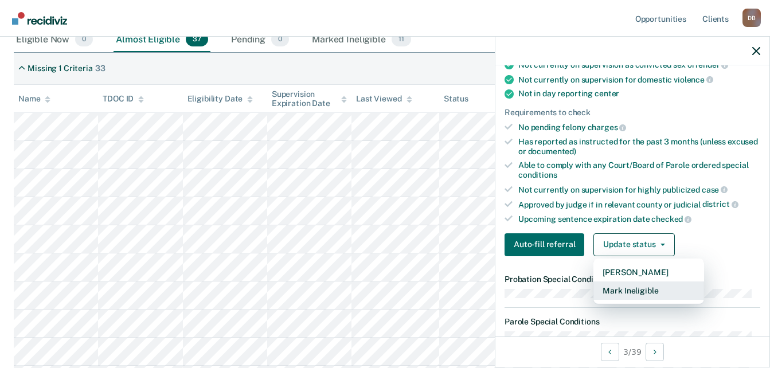
click at [656, 293] on button "Mark Ineligible" at bounding box center [648, 290] width 111 height 18
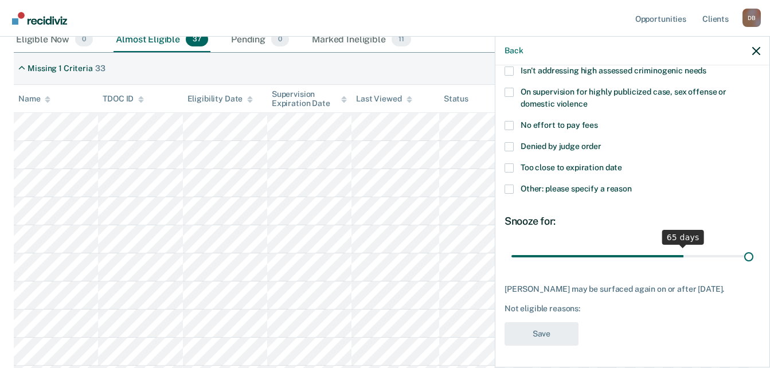
drag, startPoint x: 586, startPoint y: 248, endPoint x: 884, endPoint y: 251, distance: 298.0
type input "90"
click at [753, 251] on input "range" at bounding box center [632, 256] width 242 height 20
click at [606, 167] on span "Too close to expiration date" at bounding box center [570, 167] width 101 height 9
click at [622, 163] on input "Too close to expiration date" at bounding box center [622, 163] width 0 height 0
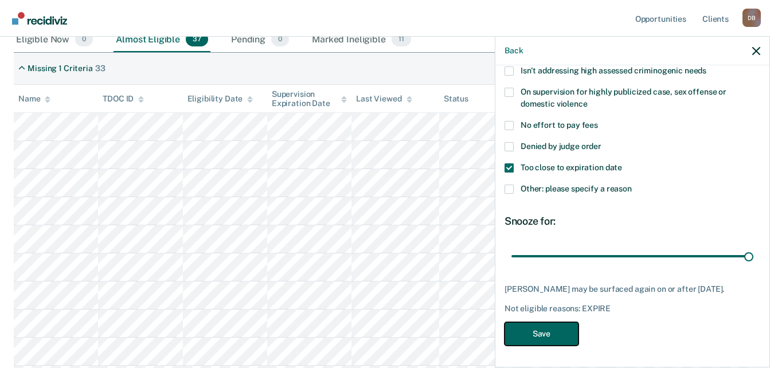
drag, startPoint x: 558, startPoint y: 334, endPoint x: 555, endPoint y: 322, distance: 13.1
click at [559, 334] on button "Save" at bounding box center [541, 333] width 74 height 23
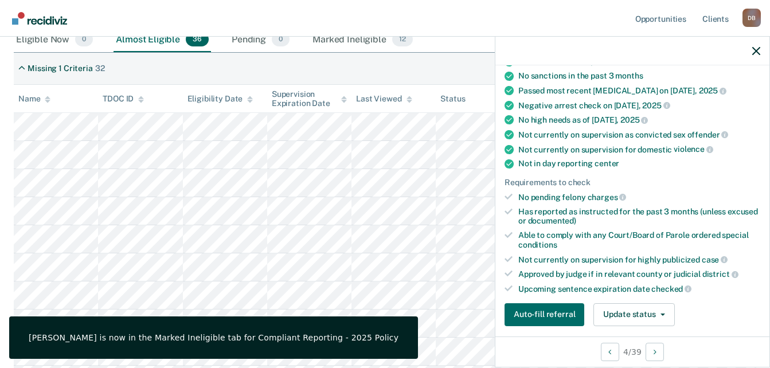
scroll to position [159, 0]
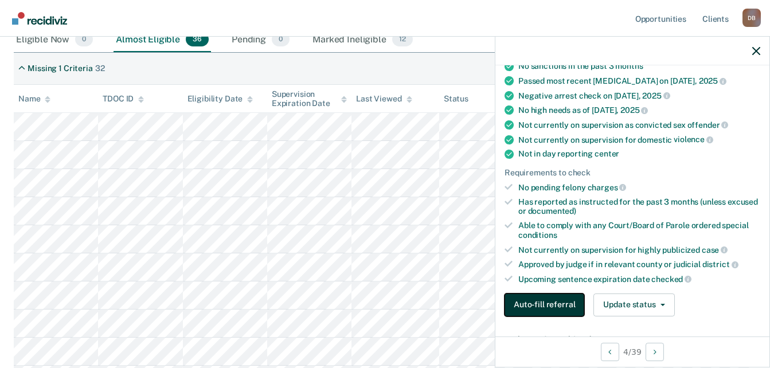
click at [539, 307] on button "Auto-fill referral" at bounding box center [544, 304] width 80 height 23
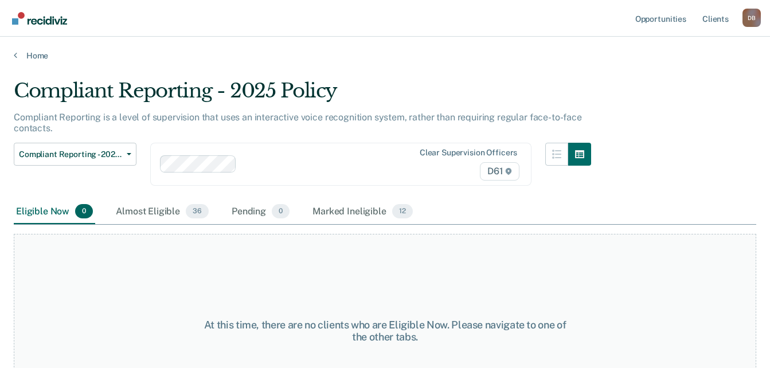
scroll to position [60, 0]
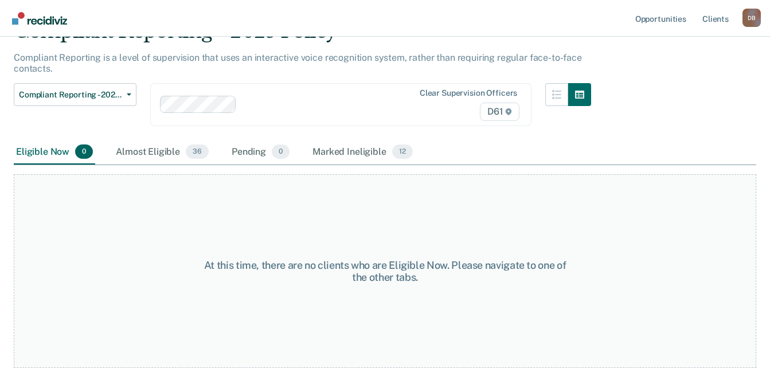
click at [159, 139] on div "Compliant Reporting - 2025 Policy Supervision Level Downgrade Suspension of Dir…" at bounding box center [302, 111] width 577 height 57
click at [157, 146] on div "Almost Eligible 36" at bounding box center [161, 152] width 97 height 25
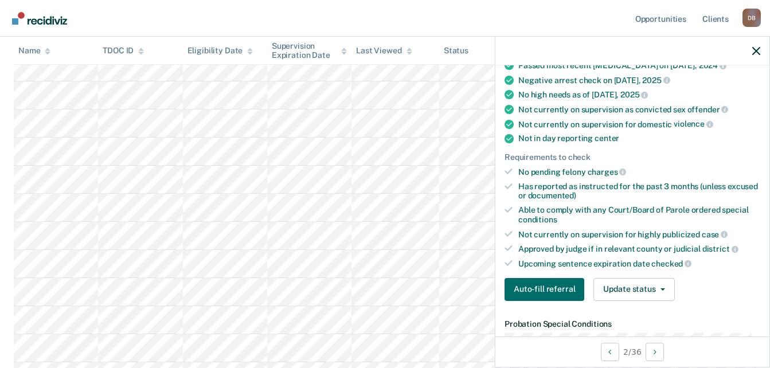
scroll to position [287, 0]
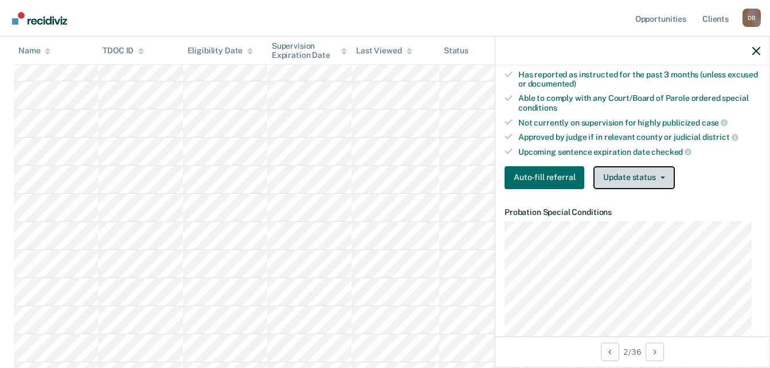
click at [634, 177] on button "Update status" at bounding box center [633, 177] width 81 height 23
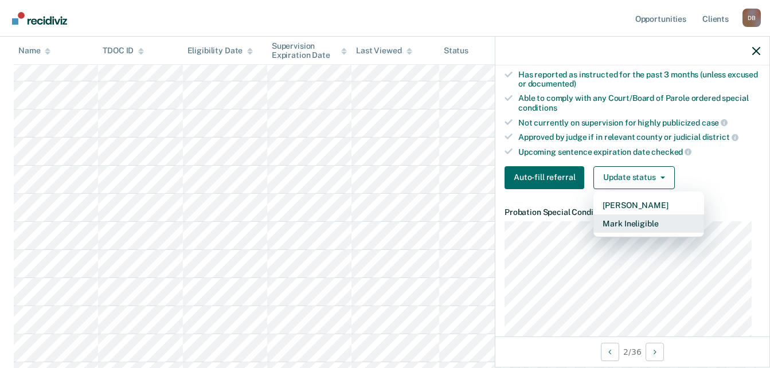
click at [639, 226] on button "Mark Ineligible" at bounding box center [648, 223] width 111 height 18
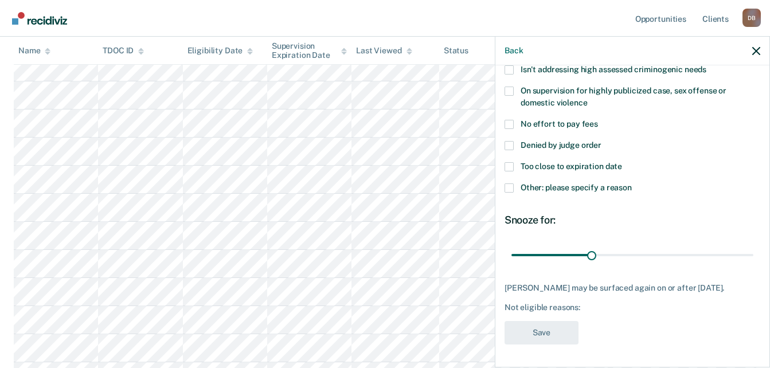
scroll to position [102, 0]
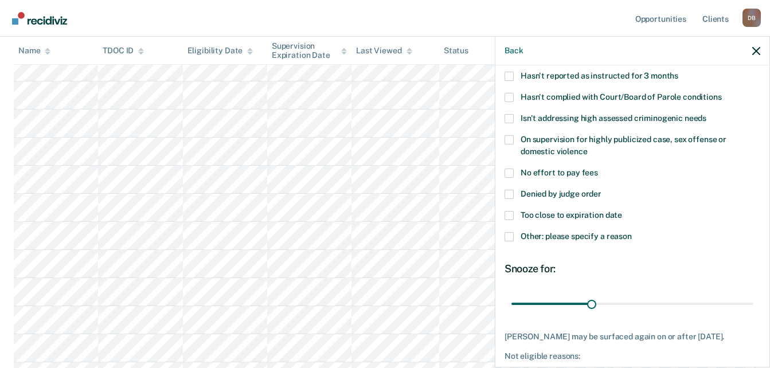
click at [589, 192] on span "Denied by judge order" at bounding box center [560, 193] width 81 height 9
click at [601, 190] on input "Denied by judge order" at bounding box center [601, 190] width 0 height 0
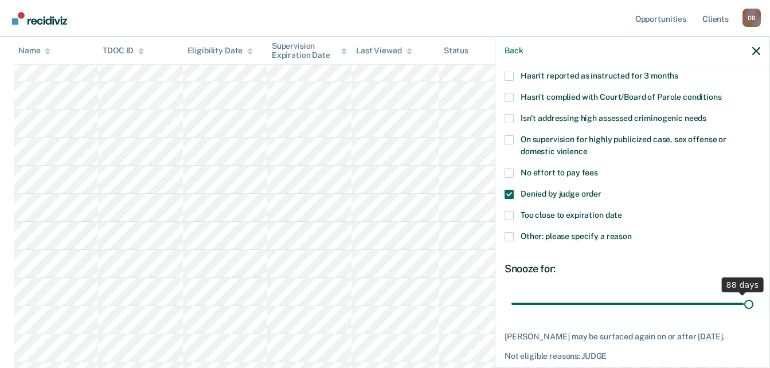
drag, startPoint x: 594, startPoint y: 301, endPoint x: 801, endPoint y: 292, distance: 207.1
type input "90"
click at [753, 293] on input "range" at bounding box center [632, 303] width 242 height 20
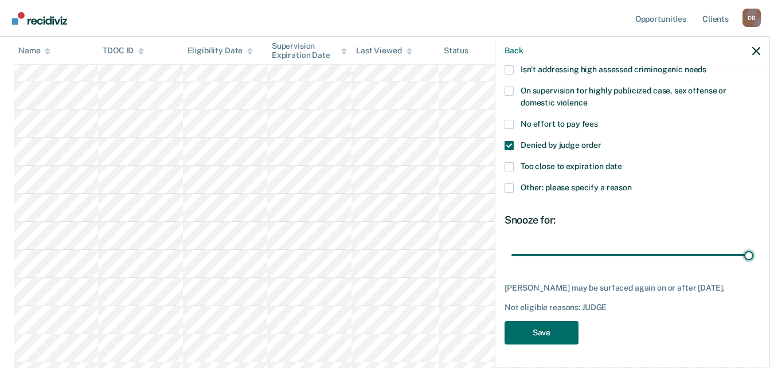
scroll to position [159, 0]
click at [569, 329] on button "Save" at bounding box center [541, 332] width 74 height 23
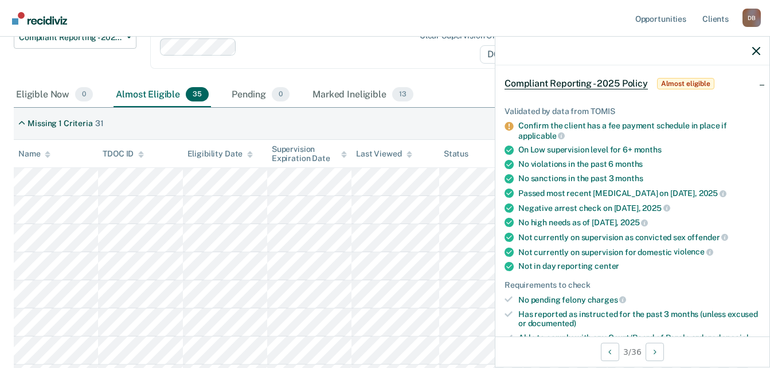
scroll to position [287, 0]
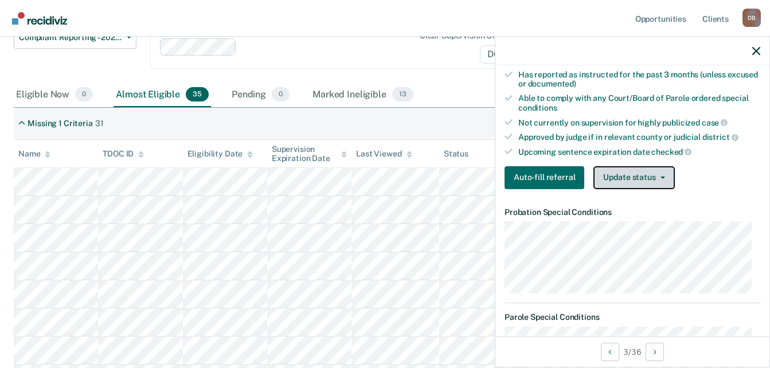
click at [629, 181] on button "Update status" at bounding box center [633, 177] width 81 height 23
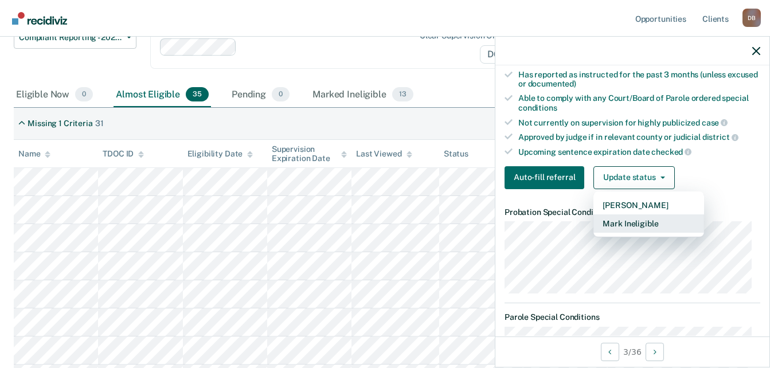
click at [640, 225] on button "Mark Ineligible" at bounding box center [648, 223] width 111 height 18
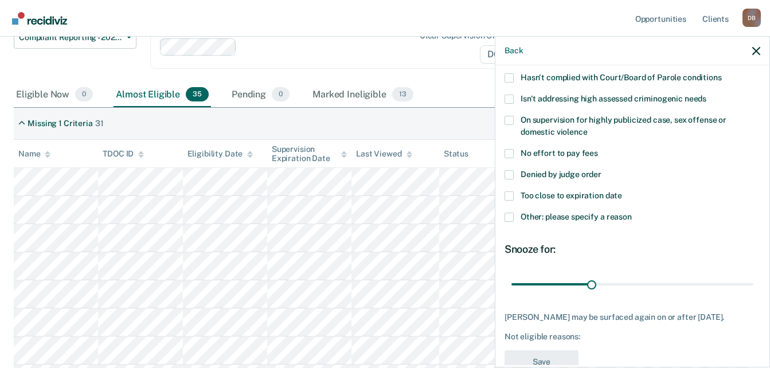
scroll to position [102, 0]
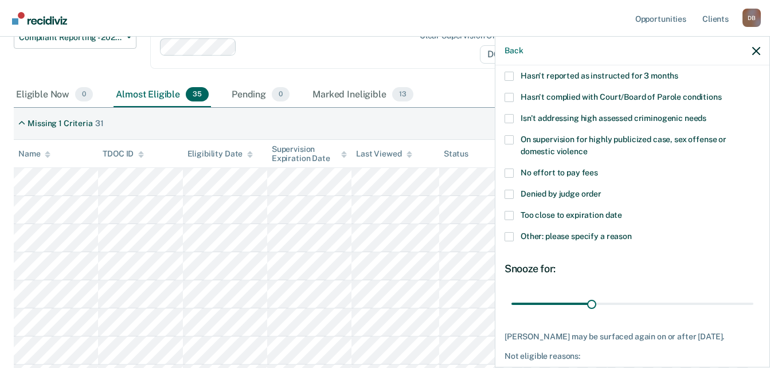
click at [590, 173] on span "No effort to pay fees" at bounding box center [558, 172] width 77 height 9
click at [598, 168] on input "No effort to pay fees" at bounding box center [598, 168] width 0 height 0
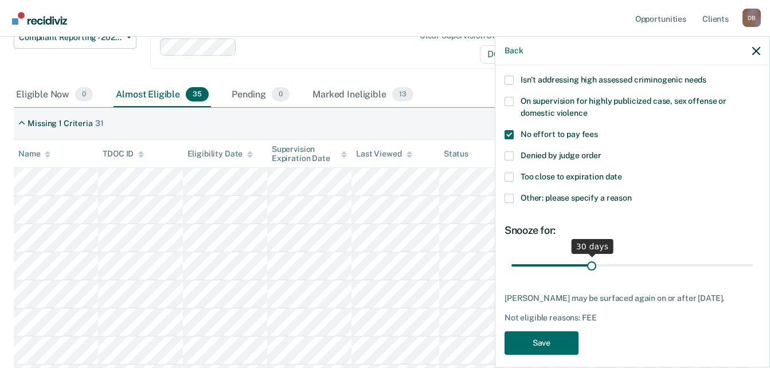
scroll to position [159, 0]
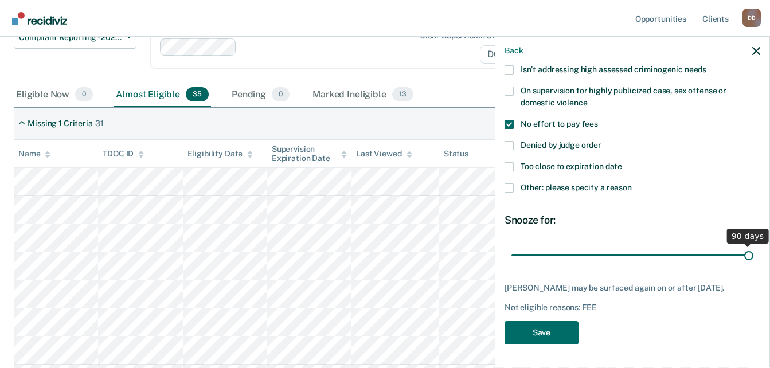
drag, startPoint x: 593, startPoint y: 241, endPoint x: 824, endPoint y: 275, distance: 233.4
type input "90"
click at [753, 265] on input "range" at bounding box center [632, 255] width 242 height 20
click at [551, 332] on button "Save" at bounding box center [541, 332] width 74 height 23
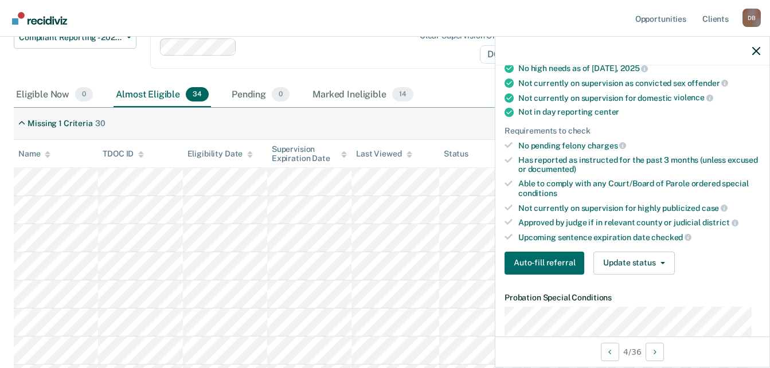
scroll to position [229, 0]
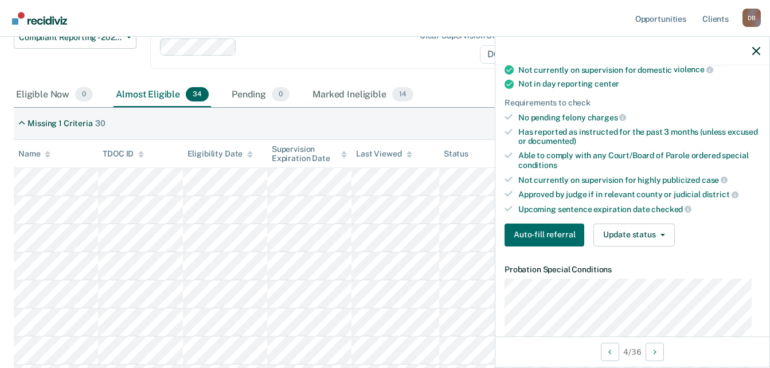
click at [419, 63] on div "Clear supervision officers D61" at bounding box center [467, 47] width 108 height 33
click at [87, 64] on div "Compliant Reporting - 2025 Policy Supervision Level Downgrade Suspension of Dir…" at bounding box center [75, 54] width 123 height 57
click at [755, 48] on icon "button" at bounding box center [756, 51] width 8 height 8
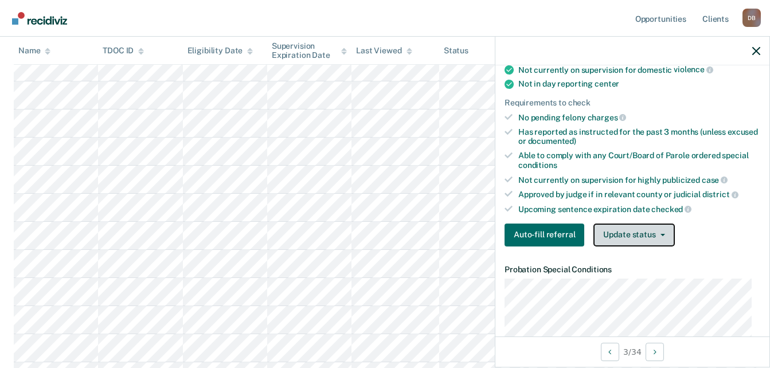
click at [653, 226] on button "Update status" at bounding box center [633, 235] width 81 height 23
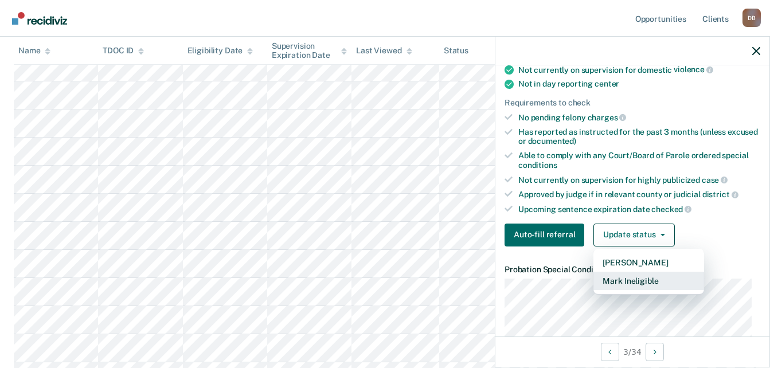
click at [638, 274] on button "Mark Ineligible" at bounding box center [648, 281] width 111 height 18
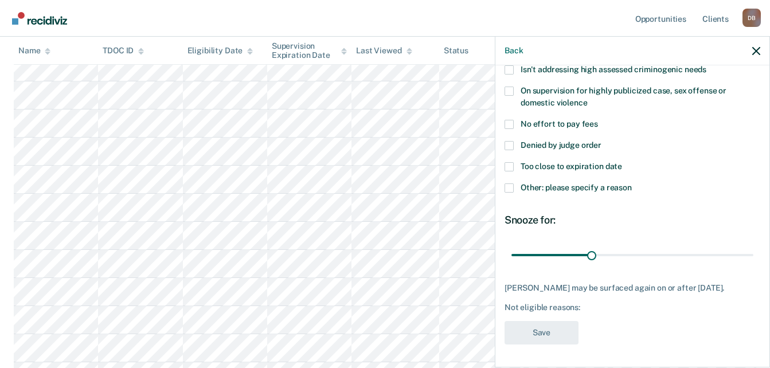
click at [511, 183] on span at bounding box center [508, 187] width 9 height 9
click at [632, 183] on input "Other: please specify a reason" at bounding box center [632, 183] width 0 height 0
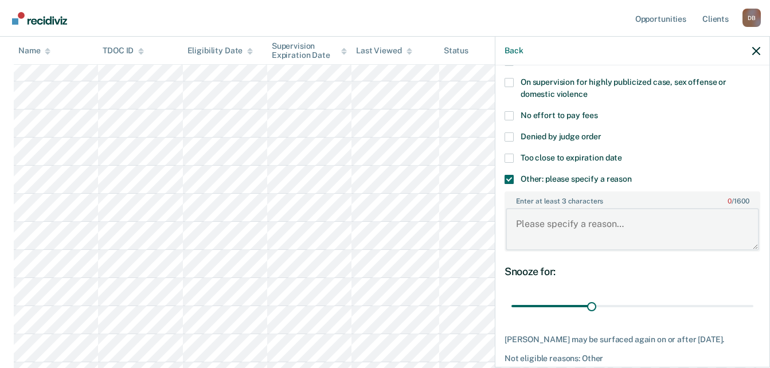
click at [591, 230] on textarea "Enter at least 3 characters 0 / 1600" at bounding box center [631, 229] width 253 height 42
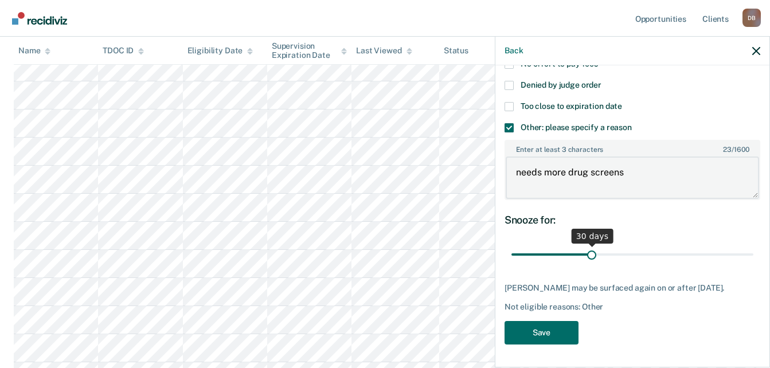
type textarea "needs more drug screens"
drag, startPoint x: 589, startPoint y: 244, endPoint x: 930, endPoint y: 254, distance: 341.1
type input "90"
click at [753, 254] on input "range" at bounding box center [632, 255] width 242 height 20
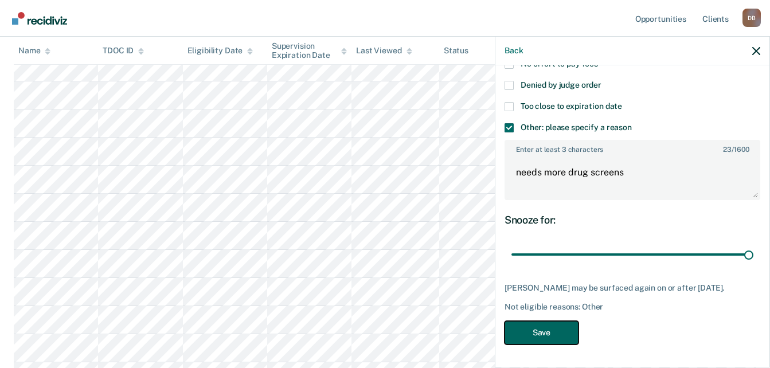
click at [559, 333] on button "Save" at bounding box center [541, 332] width 74 height 23
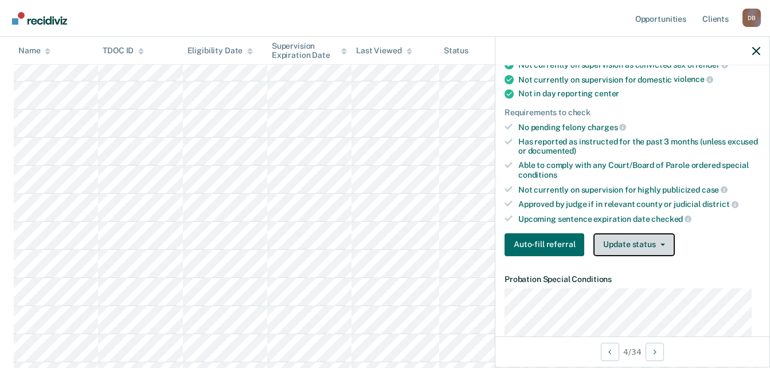
drag, startPoint x: 646, startPoint y: 236, endPoint x: 646, endPoint y: 245, distance: 9.2
click at [646, 235] on button "Update status" at bounding box center [633, 244] width 81 height 23
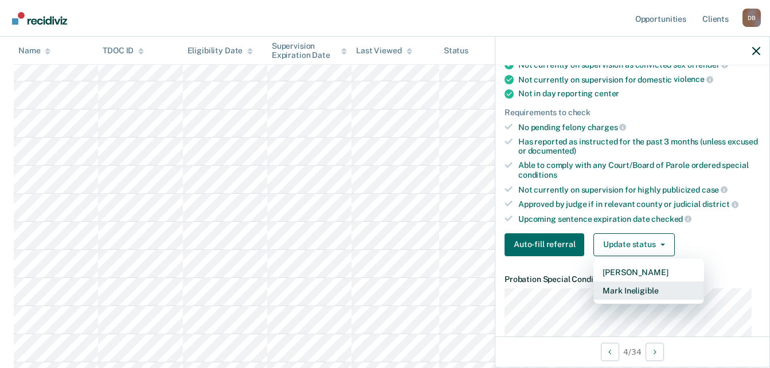
click at [640, 286] on button "Mark Ineligible" at bounding box center [648, 290] width 111 height 18
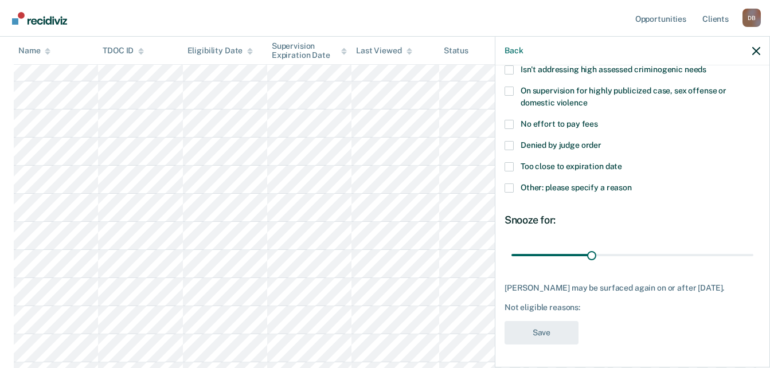
scroll to position [150, 0]
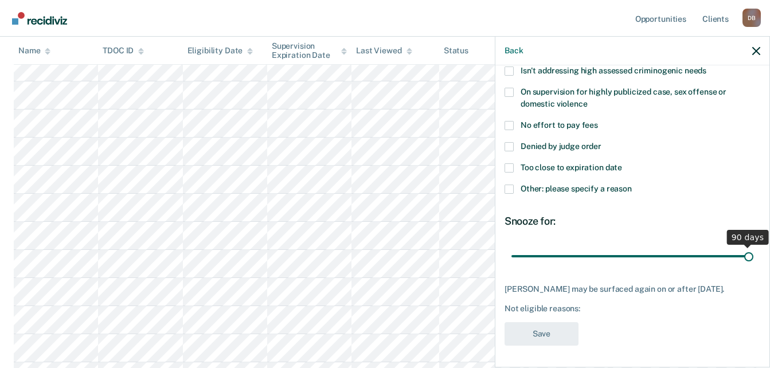
drag, startPoint x: 587, startPoint y: 250, endPoint x: 793, endPoint y: 232, distance: 206.6
type input "90"
click at [753, 246] on input "range" at bounding box center [632, 256] width 242 height 20
click at [569, 178] on div "Too close to expiration date" at bounding box center [632, 173] width 256 height 21
click at [571, 187] on span "Other: please specify a reason" at bounding box center [575, 188] width 111 height 9
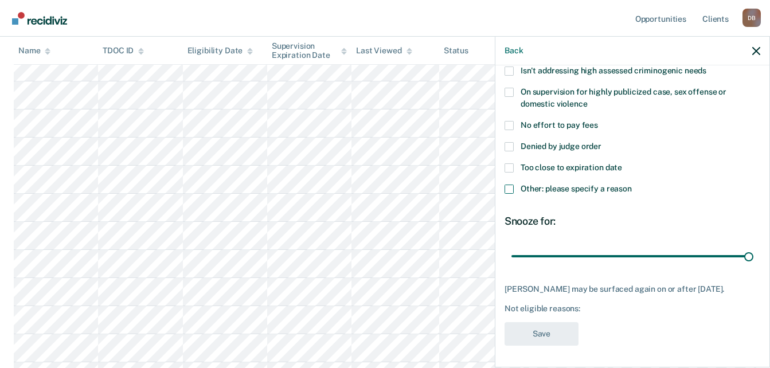
click at [632, 185] on input "Other: please specify a reason" at bounding box center [632, 185] width 0 height 0
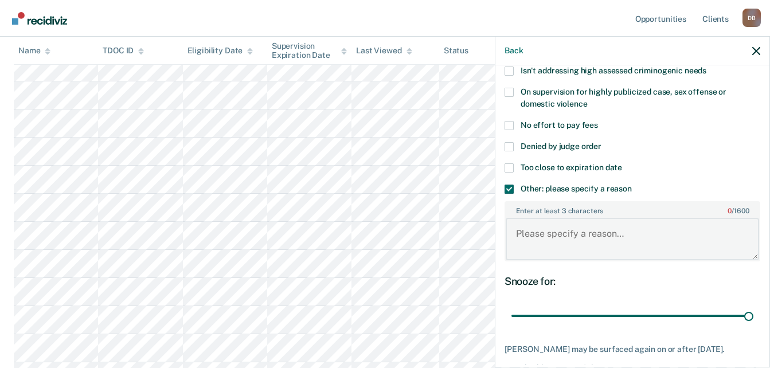
click at [593, 232] on textarea "Enter at least 3 characters 0 / 1600" at bounding box center [631, 239] width 253 height 42
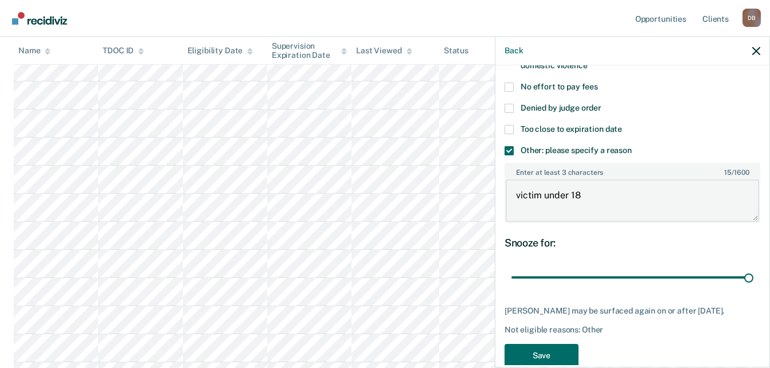
scroll to position [219, 0]
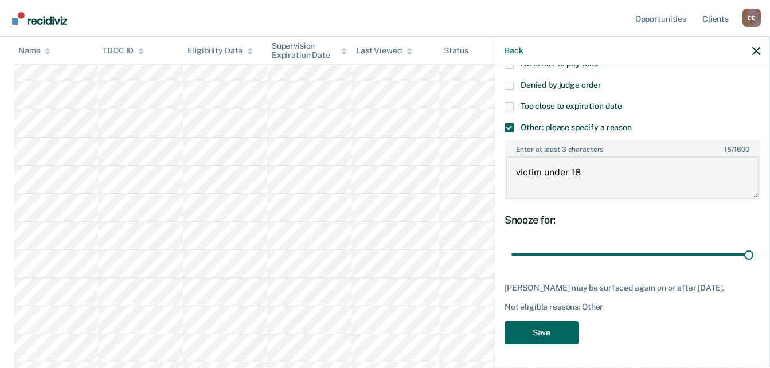
type textarea "victim under 18"
click at [552, 339] on button "Save" at bounding box center [541, 332] width 74 height 23
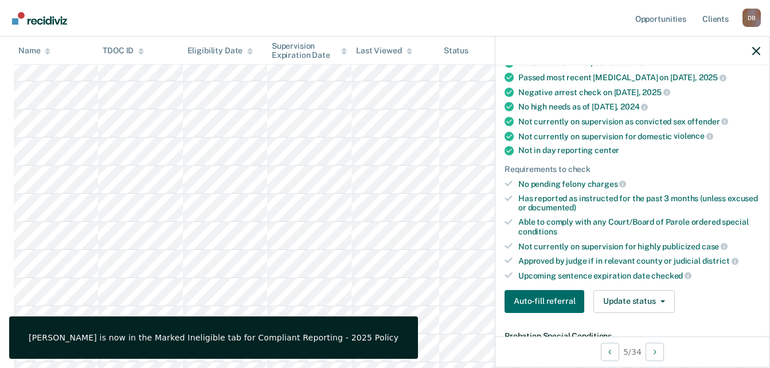
scroll to position [162, 0]
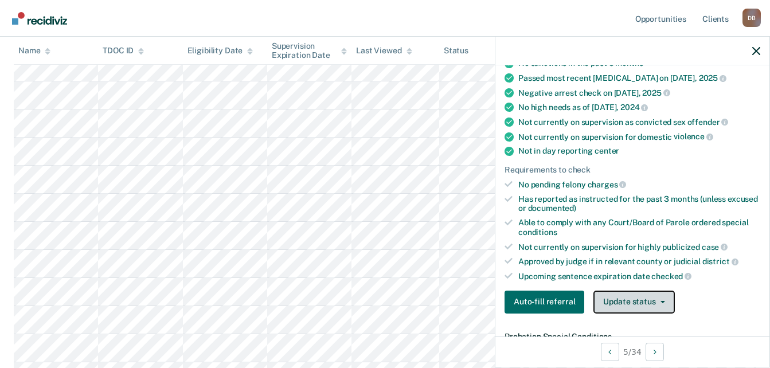
click at [646, 301] on button "Update status" at bounding box center [633, 302] width 81 height 23
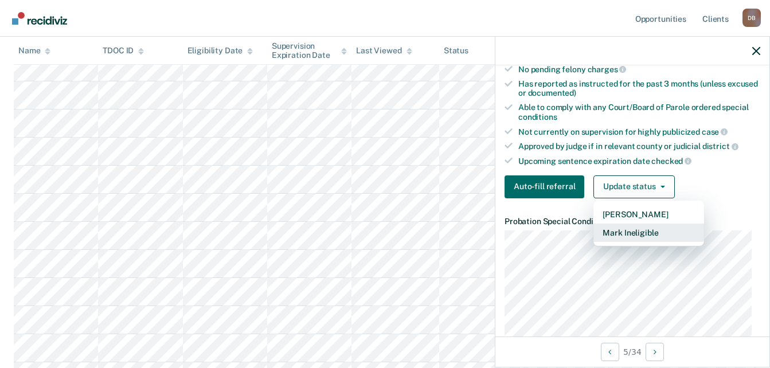
click at [636, 236] on button "Mark Ineligible" at bounding box center [648, 233] width 111 height 18
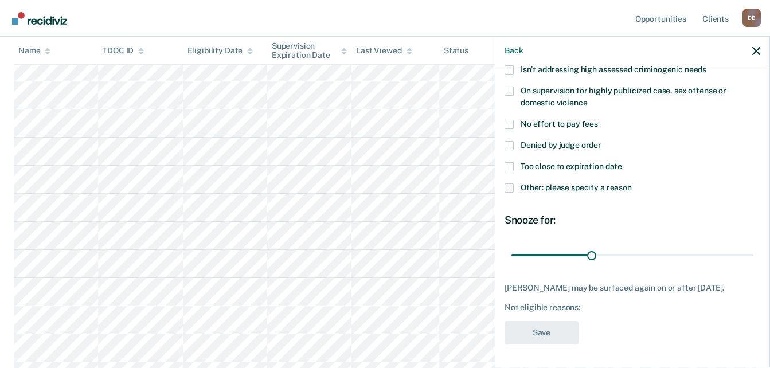
scroll to position [150, 0]
click at [562, 187] on span "Other: please specify a reason" at bounding box center [575, 188] width 111 height 9
click at [632, 185] on input "Other: please specify a reason" at bounding box center [632, 185] width 0 height 0
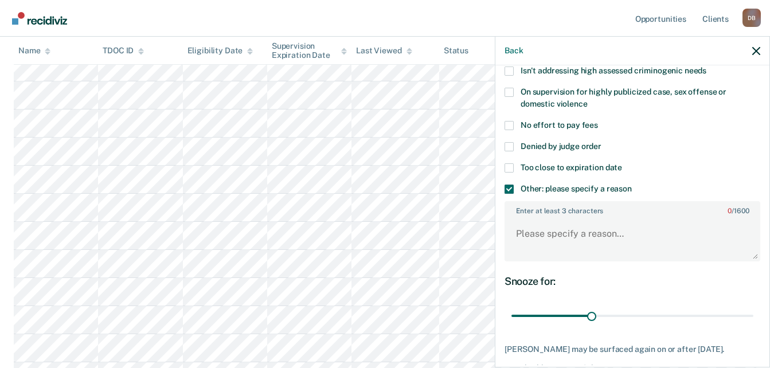
click at [567, 211] on label "Enter at least 3 characters 0 / 1600" at bounding box center [631, 208] width 253 height 13
click at [567, 218] on textarea "Enter at least 3 characters 0 / 1600" at bounding box center [631, 239] width 253 height 42
click at [566, 253] on textarea "Enter at least 3 characters 0 / 1600" at bounding box center [631, 239] width 253 height 42
type textarea "att. 2nd degree murder"
drag, startPoint x: 614, startPoint y: 314, endPoint x: 784, endPoint y: 307, distance: 169.8
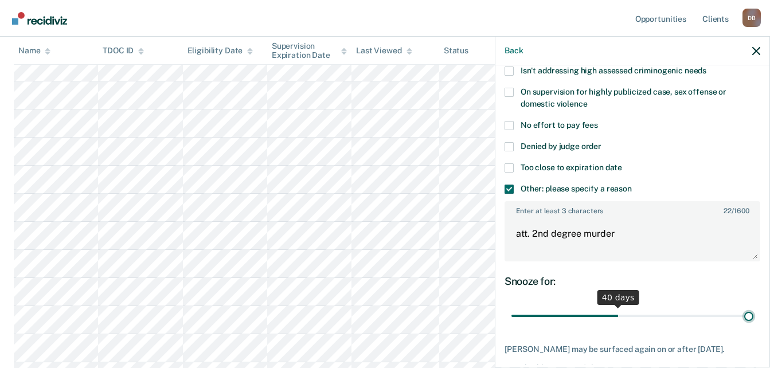
type input "90"
click at [753, 307] on input "range" at bounding box center [632, 316] width 242 height 20
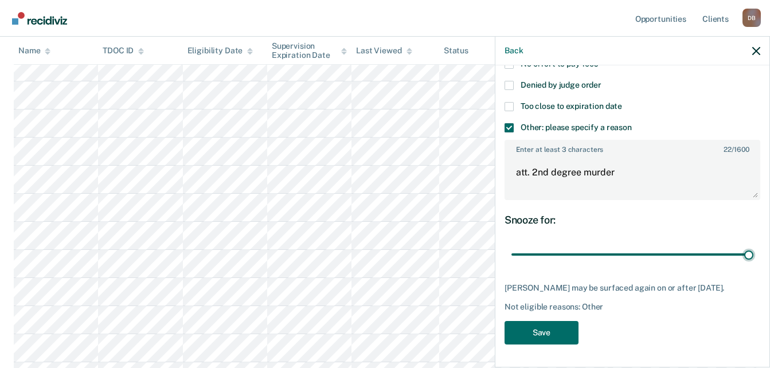
scroll to position [219, 0]
click at [571, 323] on button "Save" at bounding box center [541, 332] width 74 height 23
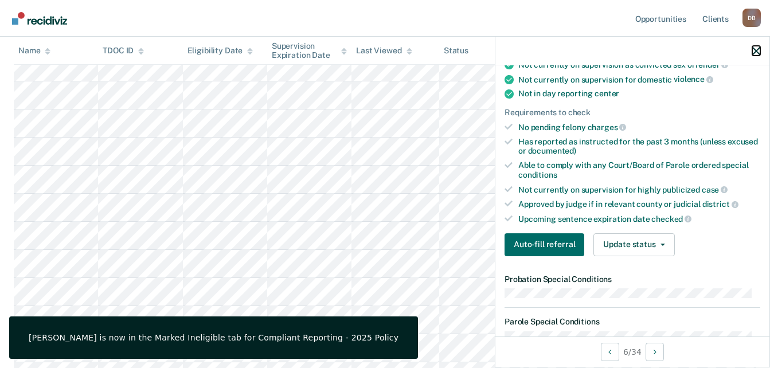
click at [756, 46] on button "button" at bounding box center [756, 51] width 8 height 10
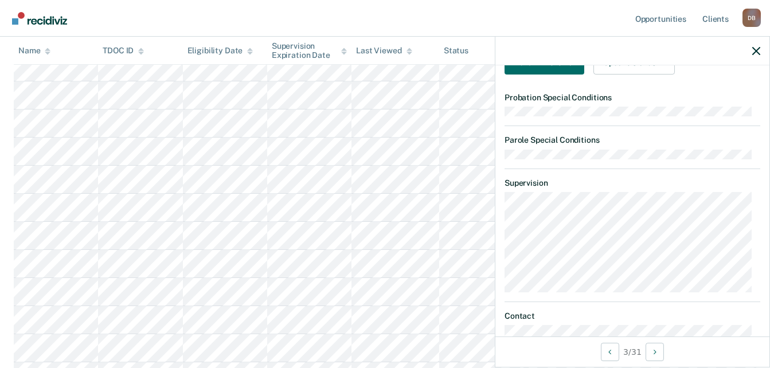
scroll to position [344, 0]
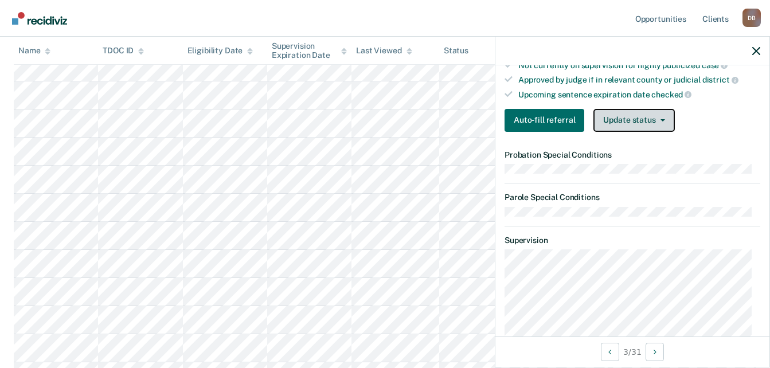
click at [632, 114] on button "Update status" at bounding box center [633, 120] width 81 height 23
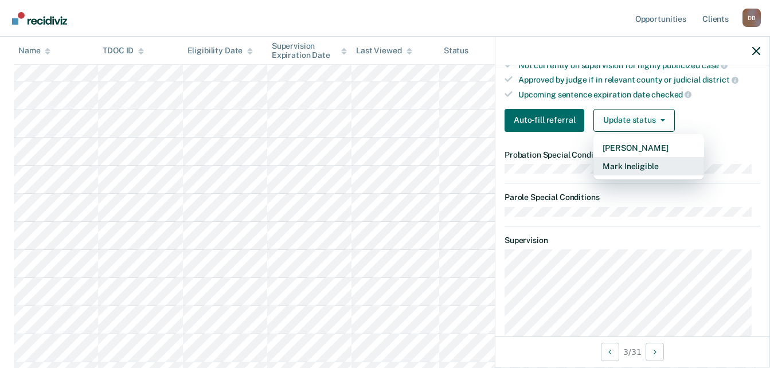
click at [650, 167] on button "Mark Ineligible" at bounding box center [648, 166] width 111 height 18
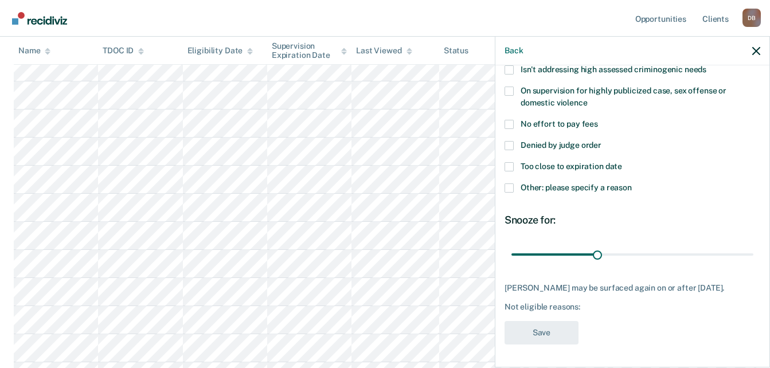
scroll to position [159, 0]
drag, startPoint x: 602, startPoint y: 250, endPoint x: 763, endPoint y: 236, distance: 161.6
type input "84"
click at [753, 245] on input "range" at bounding box center [632, 255] width 242 height 20
click at [616, 183] on span "Other: please specify a reason" at bounding box center [575, 187] width 111 height 9
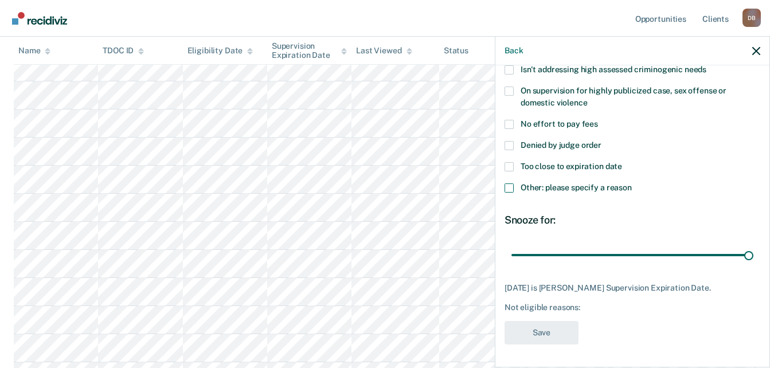
click at [632, 183] on input "Other: please specify a reason" at bounding box center [632, 183] width 0 height 0
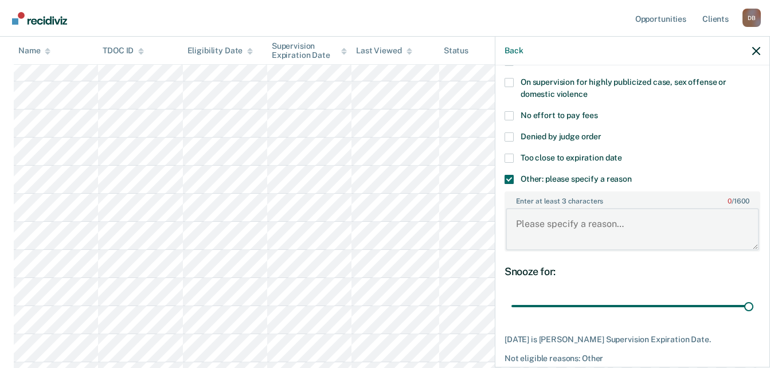
click at [603, 216] on textarea "Enter at least 3 characters 0 / 1600" at bounding box center [631, 229] width 253 height 42
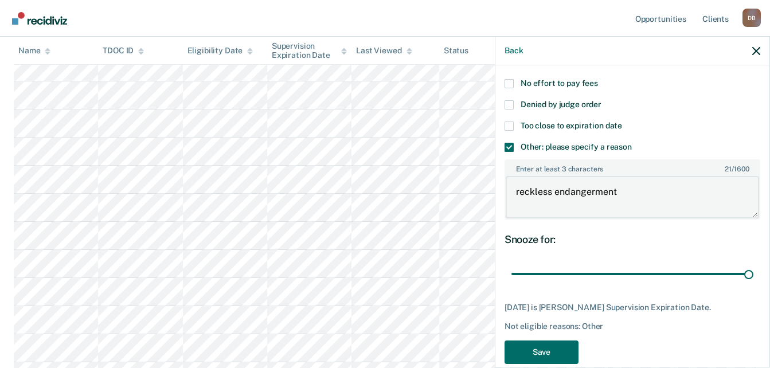
scroll to position [219, 0]
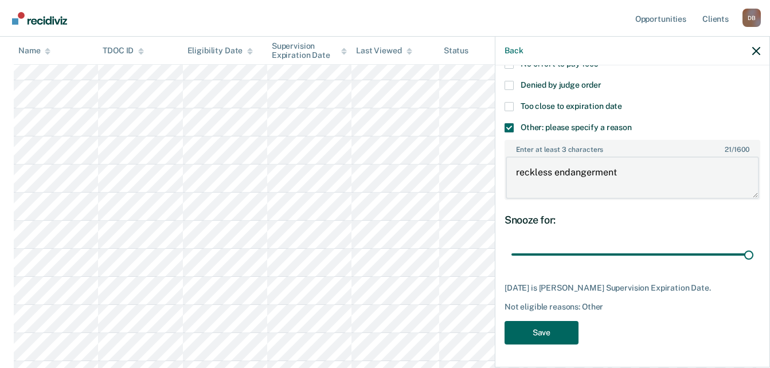
type textarea "reckless endangerment"
click at [551, 324] on button "Save" at bounding box center [541, 332] width 74 height 23
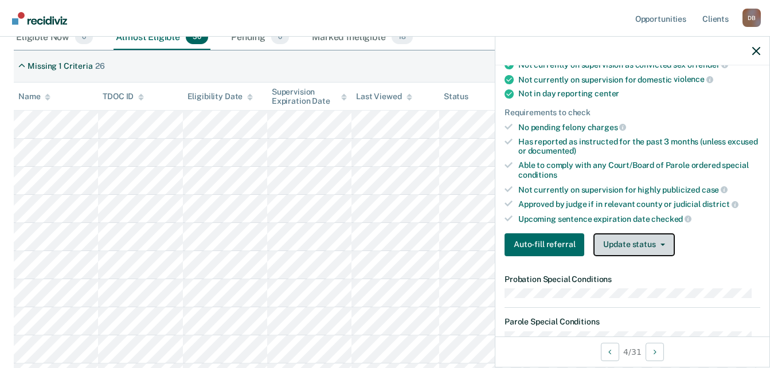
click at [660, 245] on button "Update status" at bounding box center [633, 244] width 81 height 23
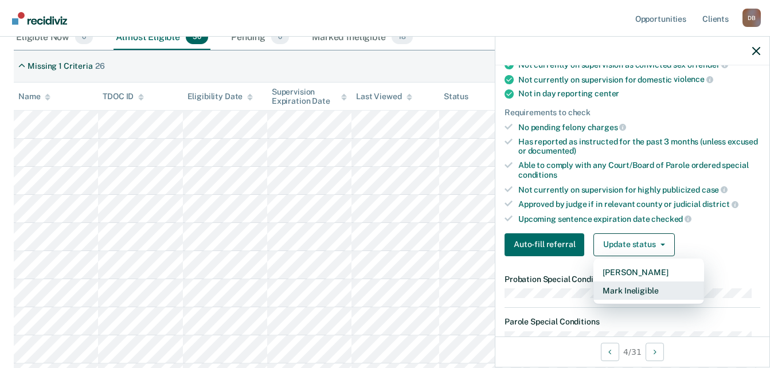
click at [652, 286] on button "Mark Ineligible" at bounding box center [648, 290] width 111 height 18
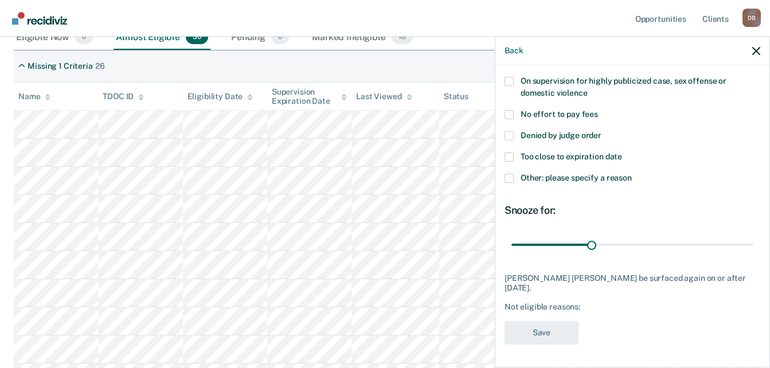
scroll to position [159, 0]
drag, startPoint x: 603, startPoint y: 246, endPoint x: 1013, endPoint y: 237, distance: 410.4
type input "90"
click at [753, 237] on input "range" at bounding box center [632, 246] width 242 height 20
click at [618, 177] on span "Other: please specify a reason" at bounding box center [575, 178] width 111 height 9
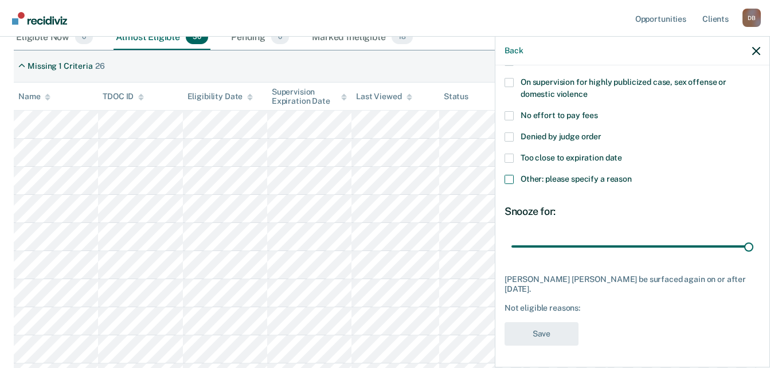
click at [632, 175] on input "Other: please specify a reason" at bounding box center [632, 175] width 0 height 0
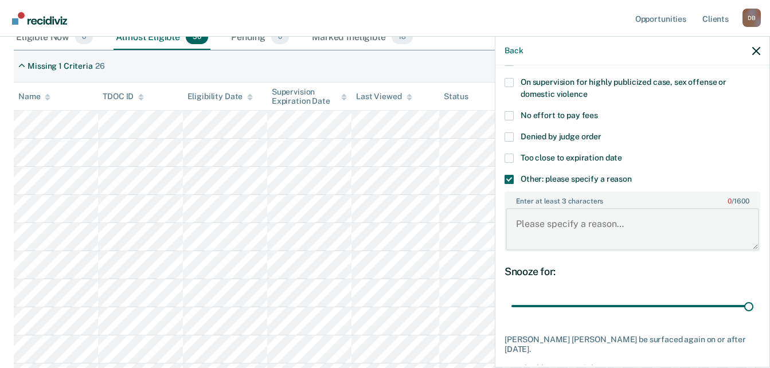
click at [601, 228] on textarea "Enter at least 3 characters 0 / 1600" at bounding box center [631, 229] width 253 height 42
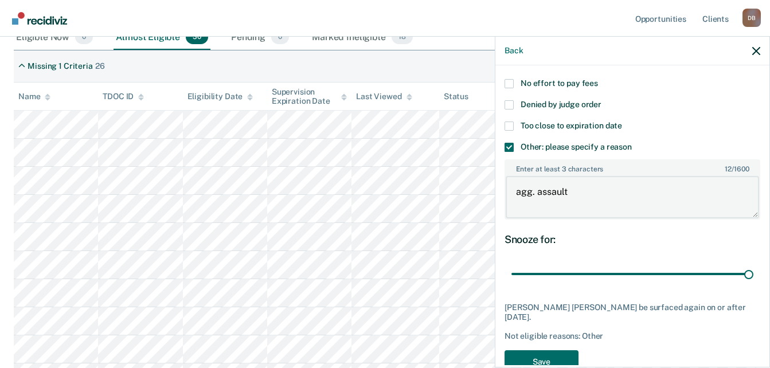
scroll to position [219, 0]
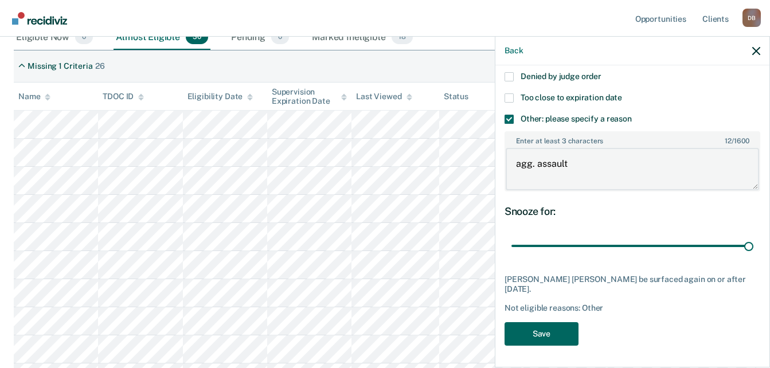
type textarea "agg. assault"
click at [536, 342] on button "Save" at bounding box center [541, 333] width 74 height 23
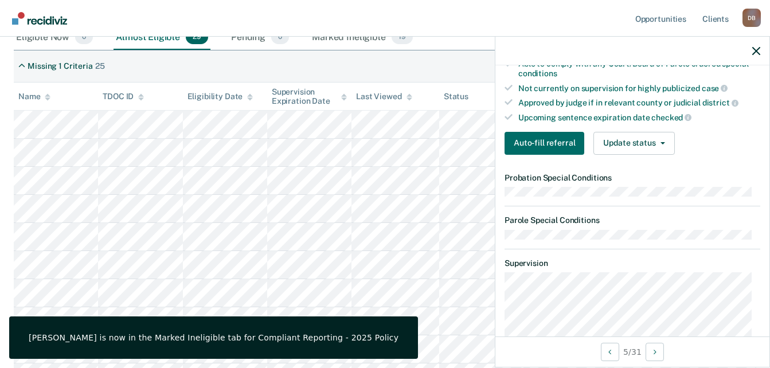
scroll to position [334, 0]
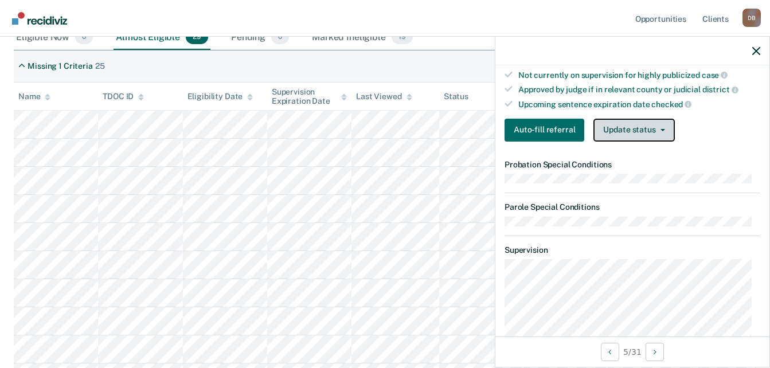
click at [660, 131] on button "Update status" at bounding box center [633, 130] width 81 height 23
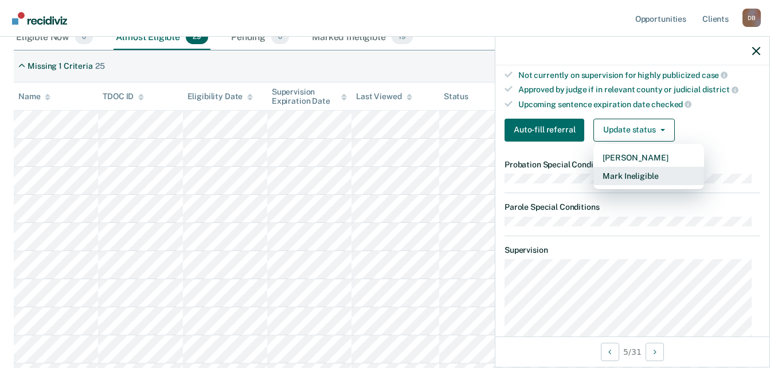
click at [650, 178] on button "Mark Ineligible" at bounding box center [648, 176] width 111 height 18
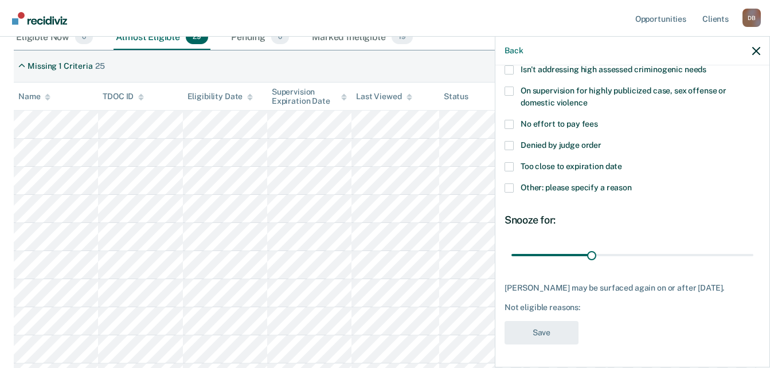
scroll to position [159, 0]
click at [579, 120] on label "No effort to pay fees" at bounding box center [632, 126] width 256 height 12
click at [598, 120] on input "No effort to pay fees" at bounding box center [598, 120] width 0 height 0
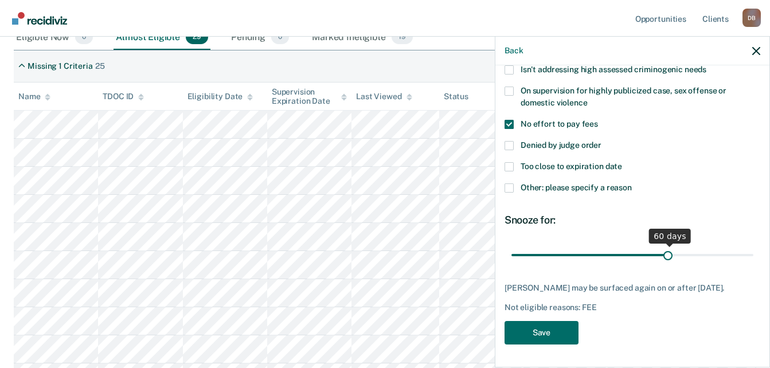
drag, startPoint x: 589, startPoint y: 249, endPoint x: 663, endPoint y: 246, distance: 74.5
type input "59"
click at [663, 246] on input "range" at bounding box center [632, 255] width 242 height 20
click at [553, 337] on button "Save" at bounding box center [541, 332] width 74 height 23
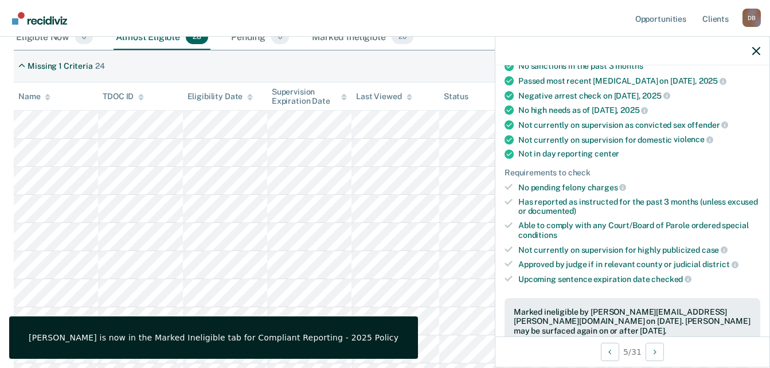
click at [373, 63] on div "Missing 1 Criteria 24" at bounding box center [385, 66] width 742 height 32
click at [756, 52] on icon "button" at bounding box center [756, 51] width 8 height 8
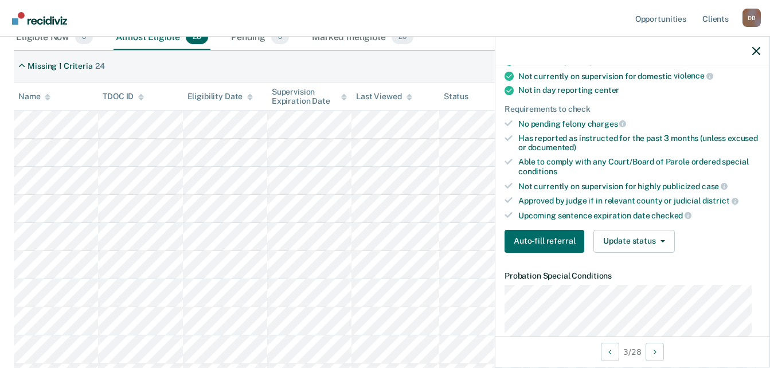
scroll to position [229, 0]
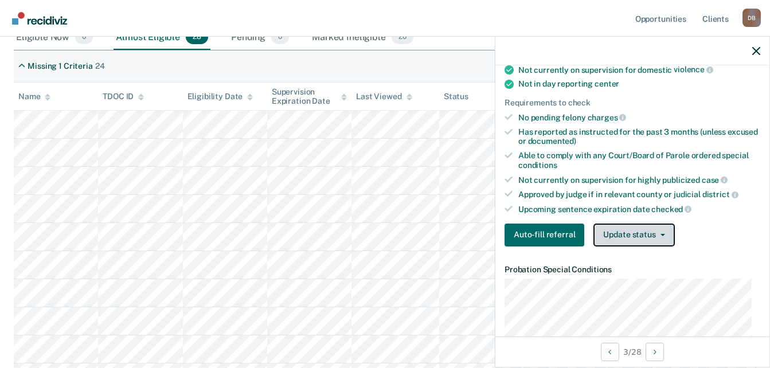
click at [626, 224] on button "Update status" at bounding box center [633, 235] width 81 height 23
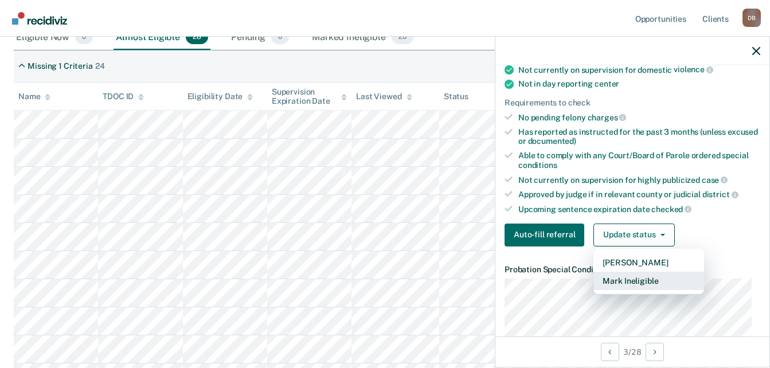
click at [629, 284] on button "Mark Ineligible" at bounding box center [648, 281] width 111 height 18
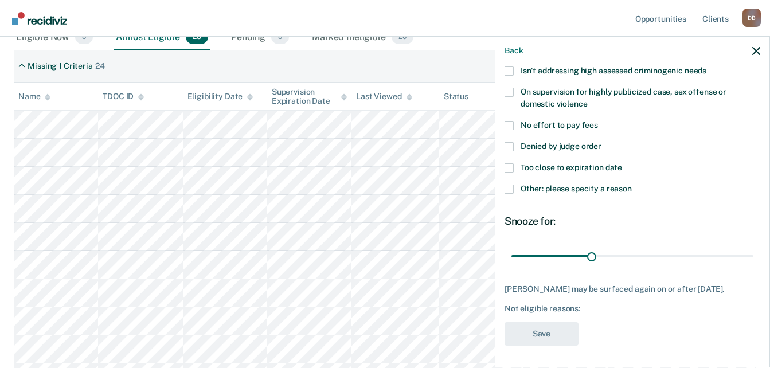
click at [577, 125] on span "No effort to pay fees" at bounding box center [558, 124] width 77 height 9
click at [598, 121] on input "No effort to pay fees" at bounding box center [598, 121] width 0 height 0
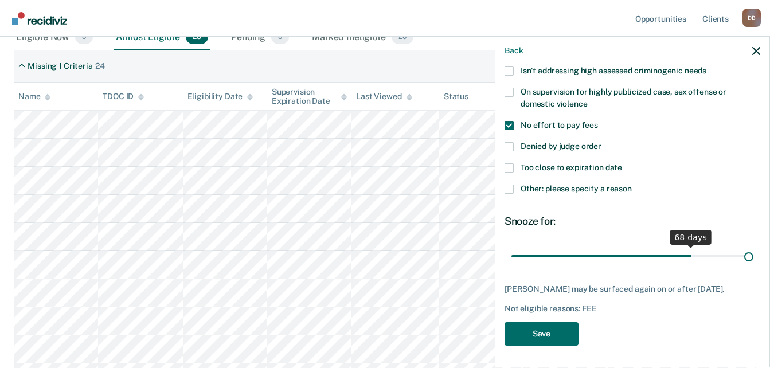
drag, startPoint x: 596, startPoint y: 254, endPoint x: 744, endPoint y: 246, distance: 148.6
type input "90"
click at [744, 246] on input "range" at bounding box center [632, 256] width 242 height 20
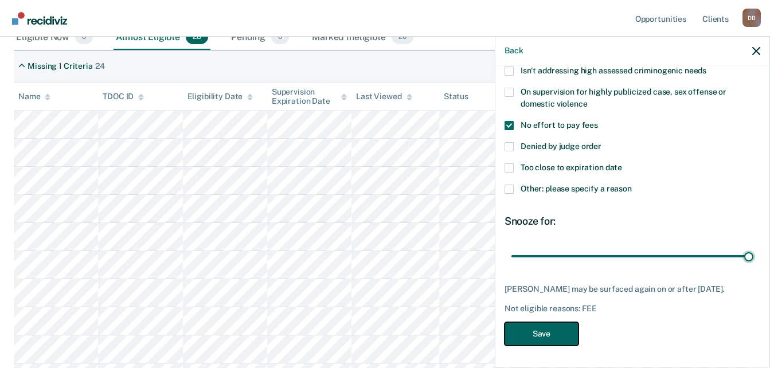
click at [566, 333] on button "Save" at bounding box center [541, 333] width 74 height 23
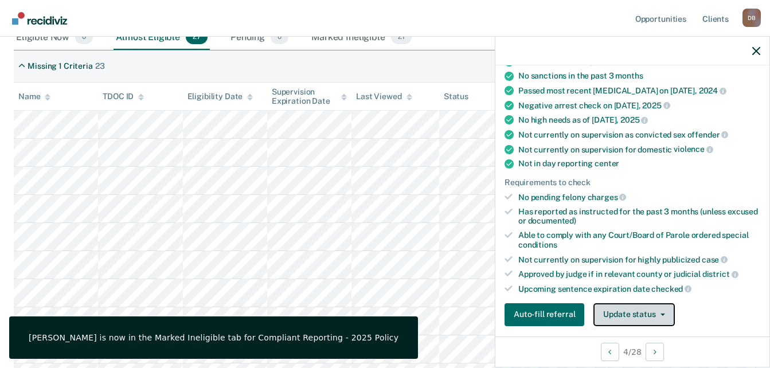
click at [628, 310] on button "Update status" at bounding box center [633, 314] width 81 height 23
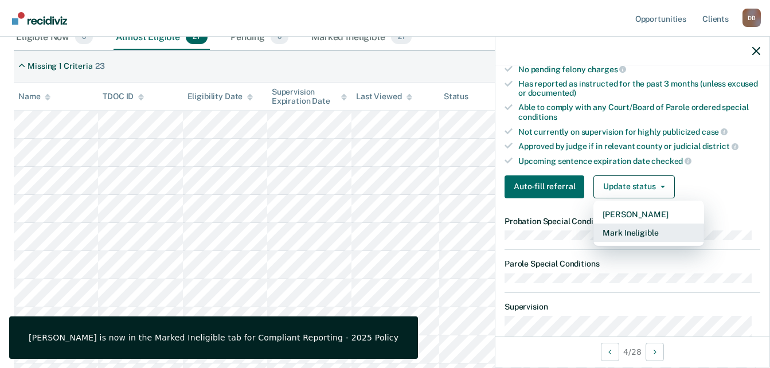
click at [638, 229] on button "Mark Ineligible" at bounding box center [648, 233] width 111 height 18
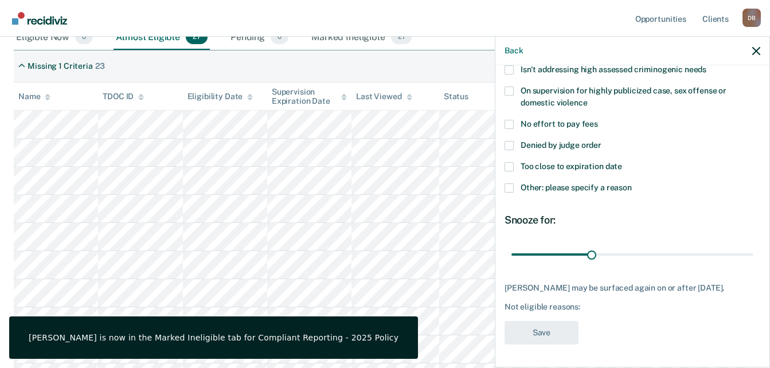
scroll to position [159, 0]
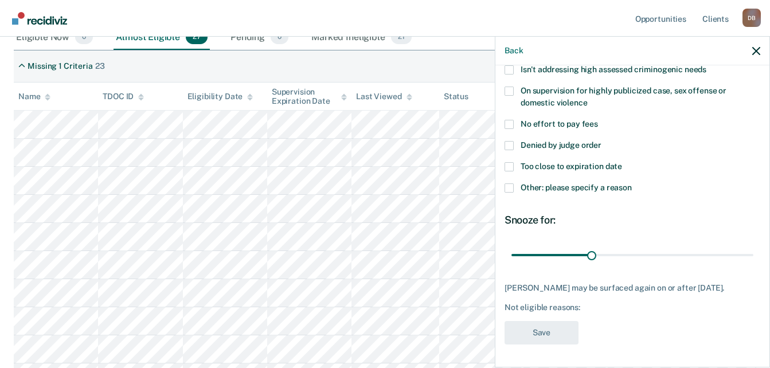
click at [567, 140] on span "Denied by judge order" at bounding box center [560, 144] width 81 height 9
click at [601, 141] on input "Denied by judge order" at bounding box center [601, 141] width 0 height 0
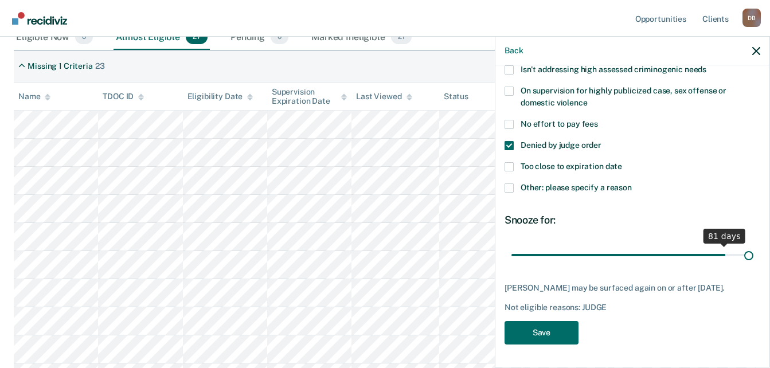
drag, startPoint x: 634, startPoint y: 244, endPoint x: 768, endPoint y: 250, distance: 133.7
type input "90"
click at [753, 250] on input "range" at bounding box center [632, 255] width 242 height 20
click at [551, 342] on button "Save" at bounding box center [541, 332] width 74 height 23
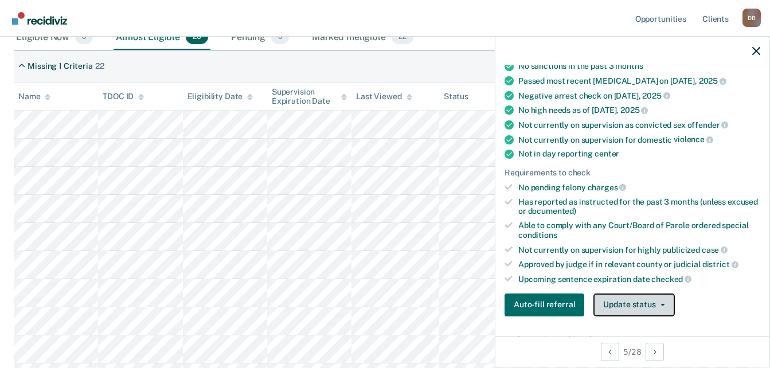
click at [644, 312] on button "Update status" at bounding box center [633, 304] width 81 height 23
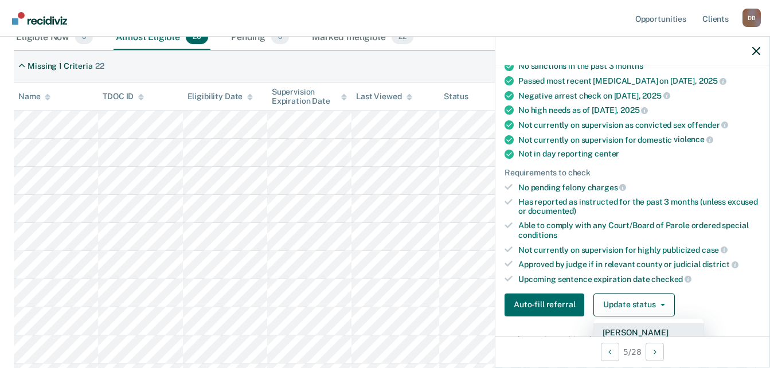
scroll to position [163, 0]
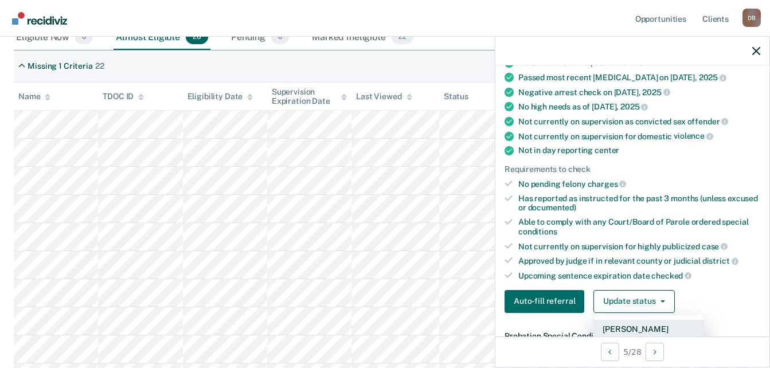
click at [638, 327] on button "[PERSON_NAME]" at bounding box center [648, 329] width 111 height 18
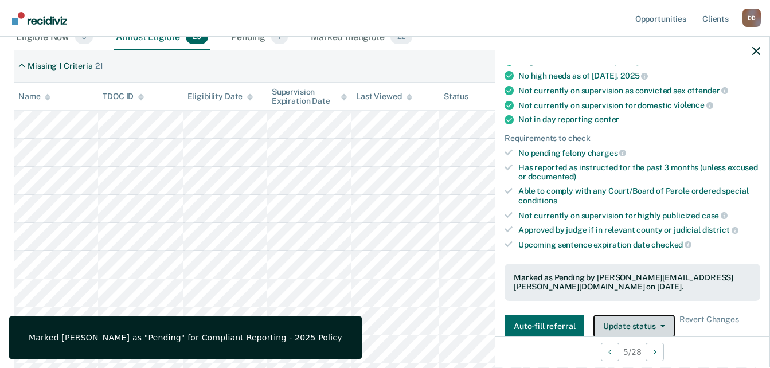
scroll to position [220, 0]
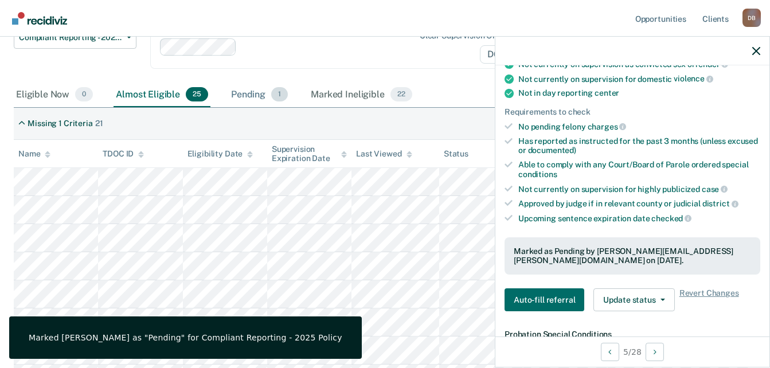
click at [261, 100] on div "Pending 1" at bounding box center [259, 95] width 61 height 25
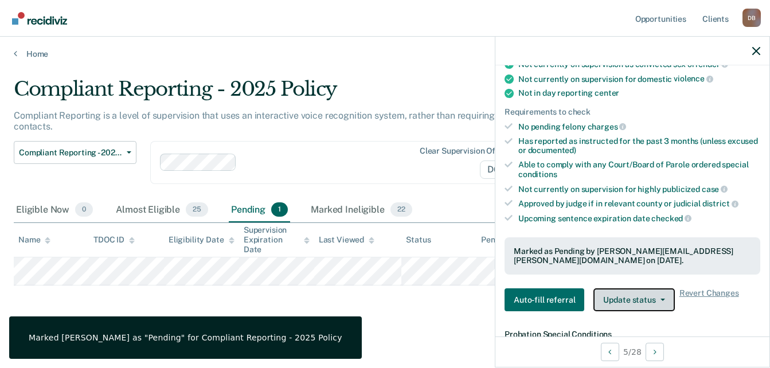
click at [656, 299] on span "button" at bounding box center [660, 300] width 9 height 2
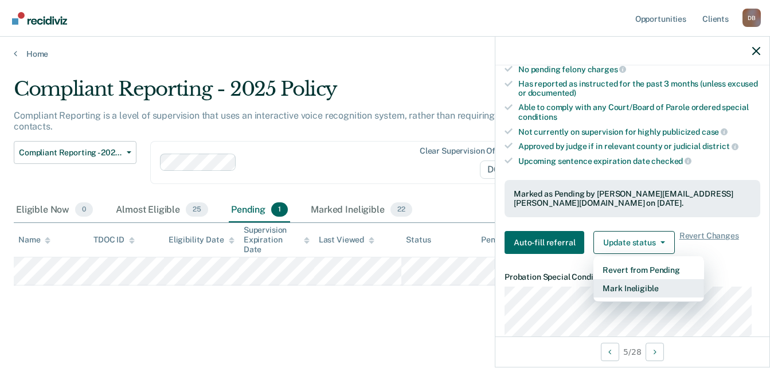
click at [659, 292] on button "Mark Ineligible" at bounding box center [648, 288] width 111 height 18
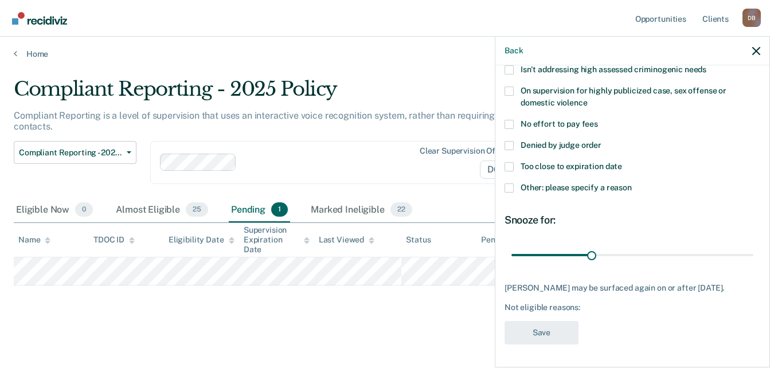
click at [570, 183] on span "Other: please specify a reason" at bounding box center [575, 187] width 111 height 9
click at [632, 183] on input "Other: please specify a reason" at bounding box center [632, 183] width 0 height 0
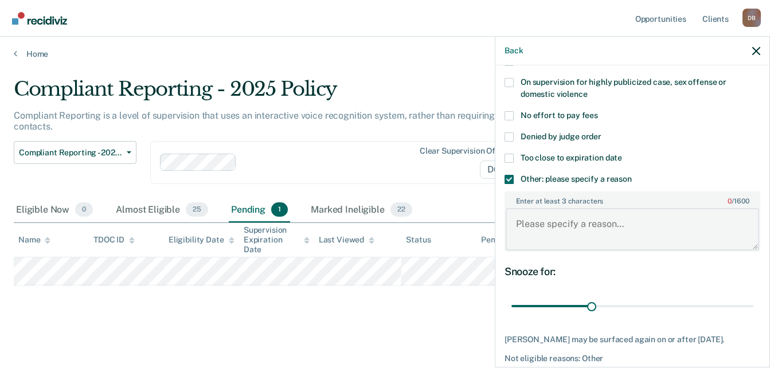
click at [570, 222] on textarea "Enter at least 3 characters 0 / 1600" at bounding box center [631, 229] width 253 height 42
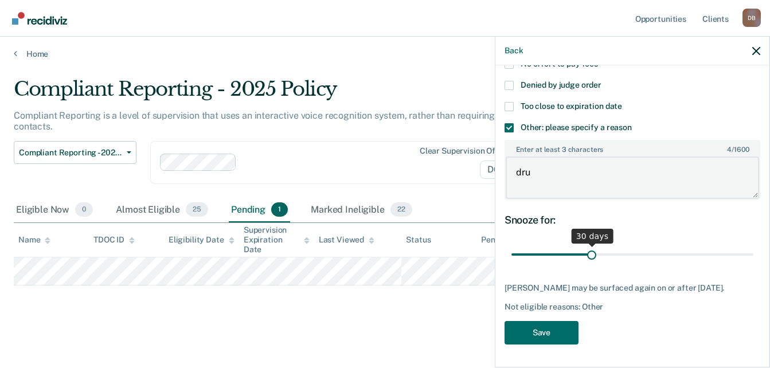
scroll to position [219, 0]
type textarea "dru"
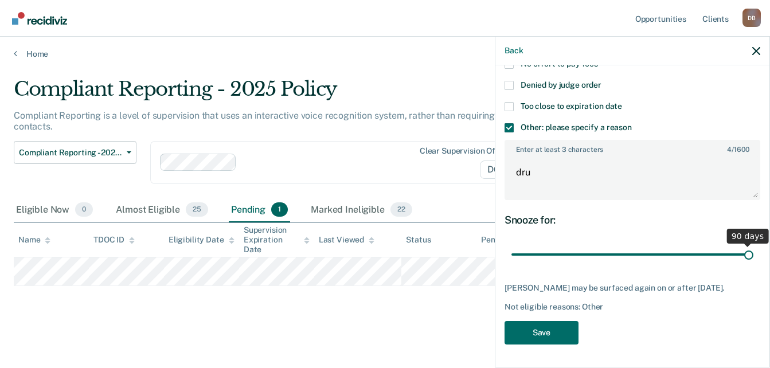
drag, startPoint x: 591, startPoint y: 248, endPoint x: 888, endPoint y: 248, distance: 296.9
click at [753, 248] on input "range" at bounding box center [632, 255] width 242 height 20
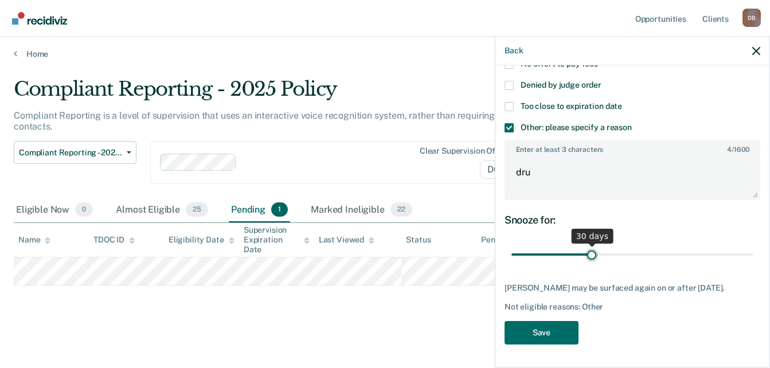
drag, startPoint x: 741, startPoint y: 241, endPoint x: 588, endPoint y: 244, distance: 153.1
type input "30"
click at [588, 245] on input "range" at bounding box center [632, 255] width 242 height 20
click at [544, 327] on button "Save" at bounding box center [541, 332] width 74 height 23
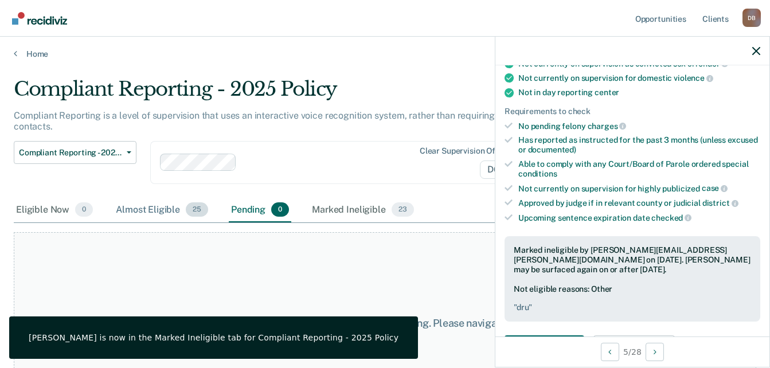
click at [183, 213] on div "Almost Eligible 25" at bounding box center [161, 210] width 97 height 25
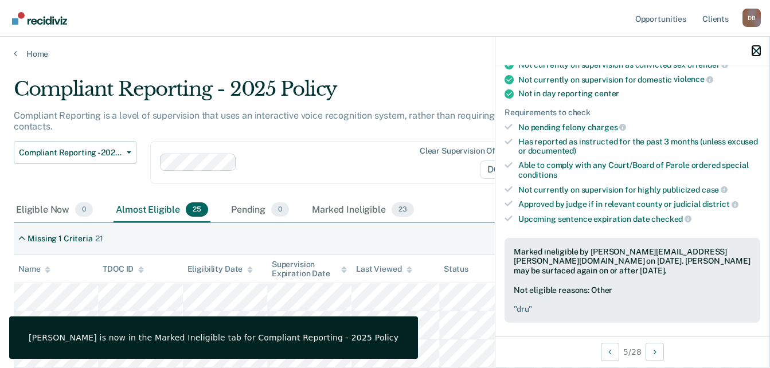
click at [754, 51] on icon "button" at bounding box center [756, 51] width 8 height 8
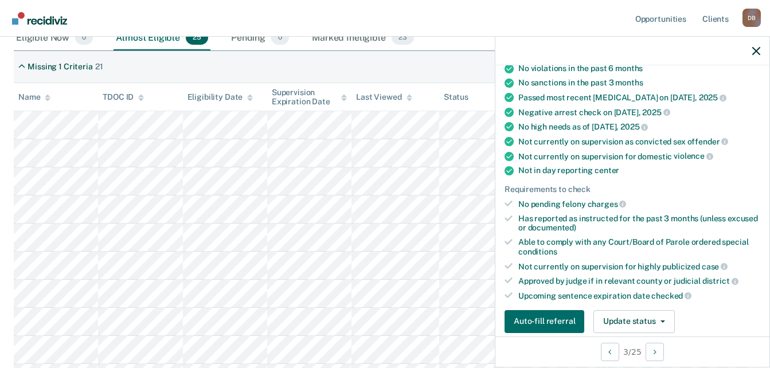
scroll to position [172, 0]
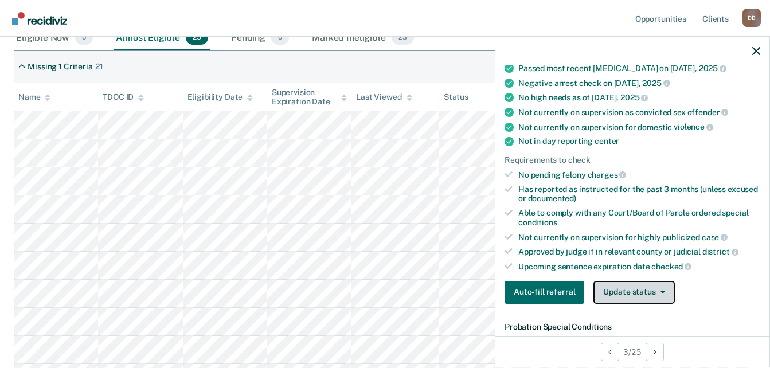
click at [644, 291] on button "Update status" at bounding box center [633, 292] width 81 height 23
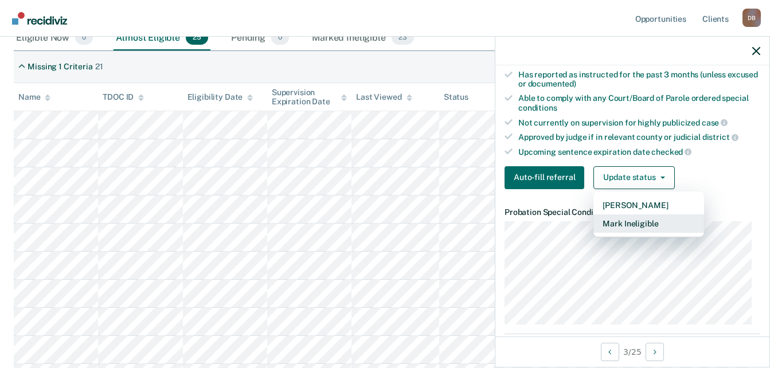
click at [645, 225] on button "Mark Ineligible" at bounding box center [648, 223] width 111 height 18
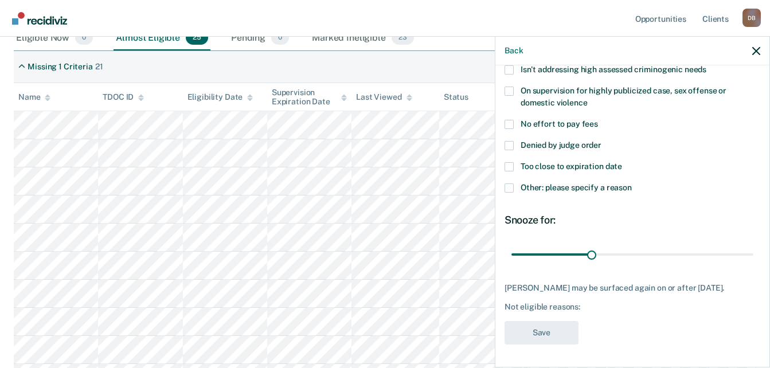
scroll to position [150, 0]
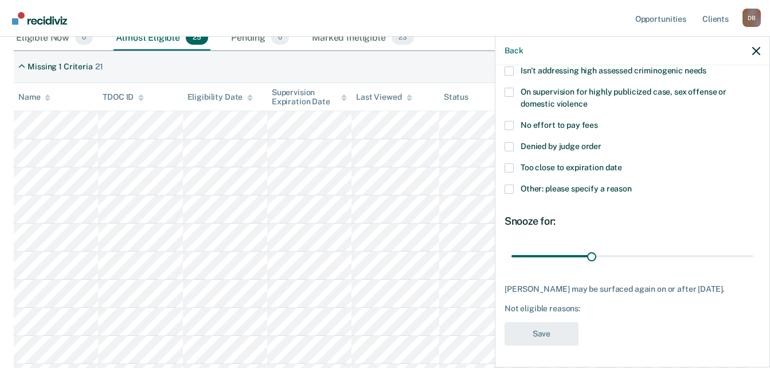
click at [565, 126] on span "No effort to pay fees" at bounding box center [558, 124] width 77 height 9
click at [598, 121] on input "No effort to pay fees" at bounding box center [598, 121] width 0 height 0
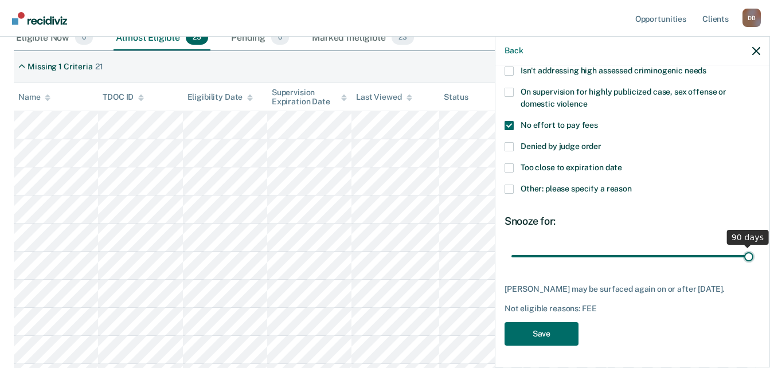
drag, startPoint x: 601, startPoint y: 256, endPoint x: 807, endPoint y: 258, distance: 205.7
type input "90"
click at [753, 258] on input "range" at bounding box center [632, 256] width 242 height 20
click at [546, 352] on div "DW Which of the following requirements has Dallas Woods not met? Has pending fe…" at bounding box center [632, 141] width 256 height 423
click at [547, 345] on button "Save" at bounding box center [541, 333] width 74 height 23
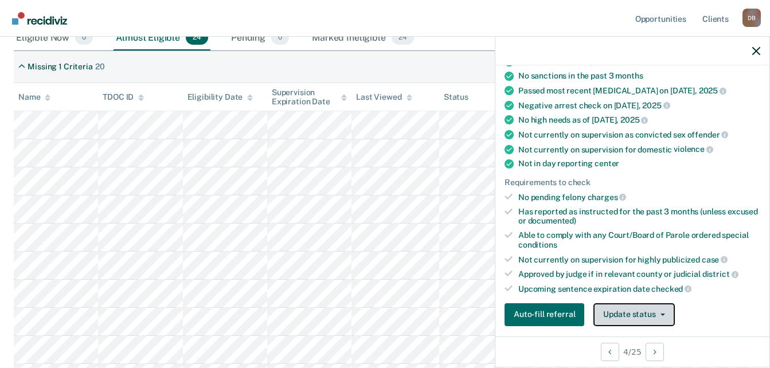
click at [641, 319] on button "Update status" at bounding box center [633, 314] width 81 height 23
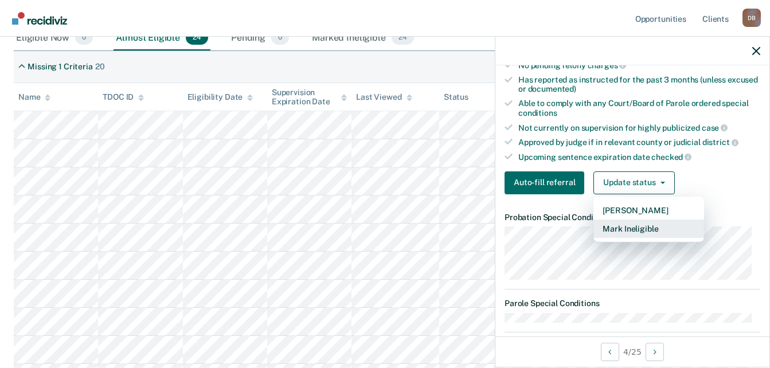
click at [636, 236] on button "Mark Ineligible" at bounding box center [648, 228] width 111 height 18
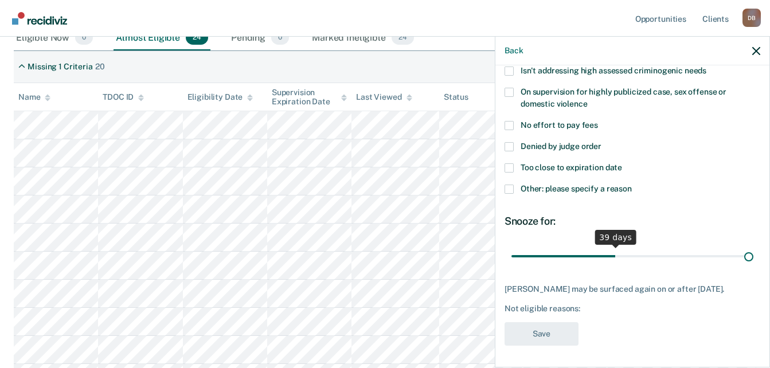
drag, startPoint x: 611, startPoint y: 258, endPoint x: 816, endPoint y: 258, distance: 204.6
type input "90"
click at [753, 258] on input "range" at bounding box center [632, 256] width 242 height 20
click at [609, 190] on span "Other: please specify a reason" at bounding box center [575, 188] width 111 height 9
click at [632, 185] on input "Other: please specify a reason" at bounding box center [632, 185] width 0 height 0
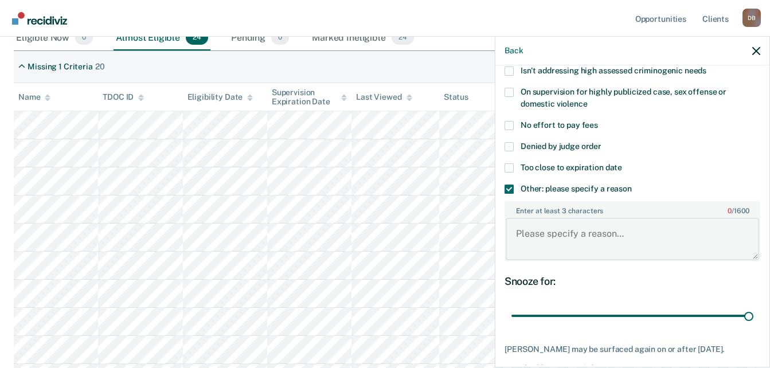
click at [629, 251] on textarea "Enter at least 3 characters 0 / 1600" at bounding box center [631, 239] width 253 height 42
type textarea "c"
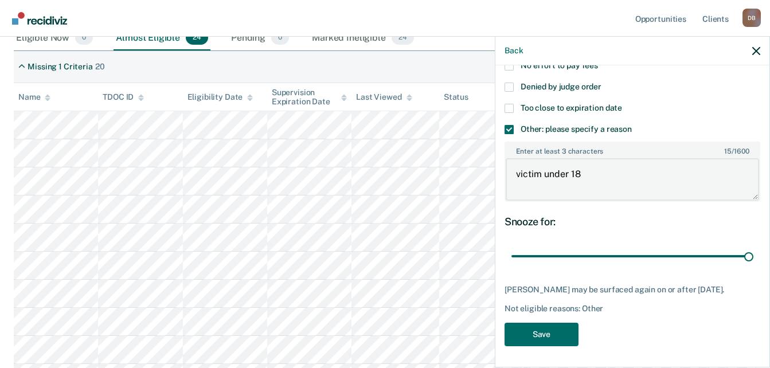
scroll to position [210, 0]
type textarea "victim under 18"
click at [553, 338] on button "Save" at bounding box center [541, 333] width 74 height 23
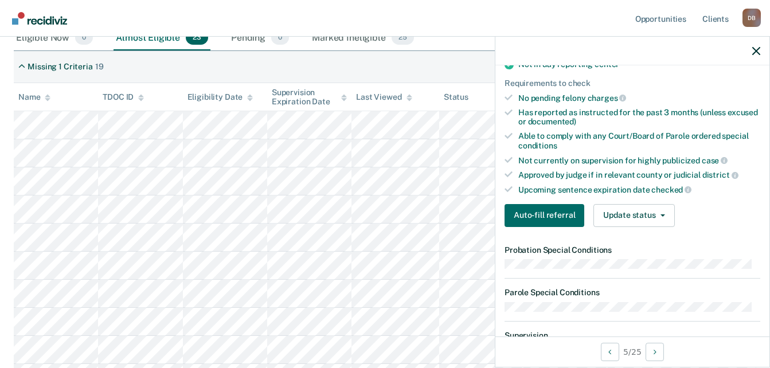
scroll to position [324, 0]
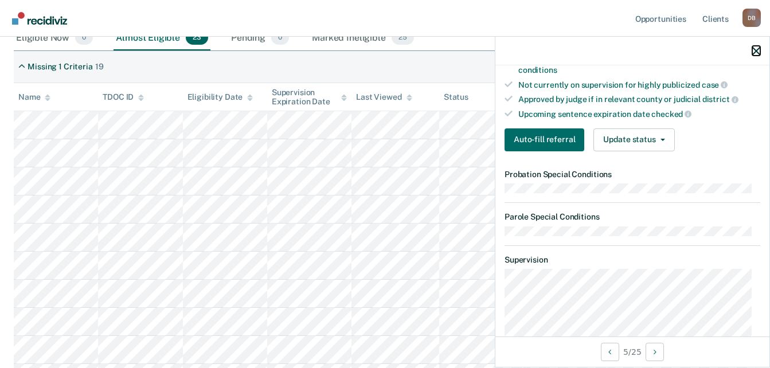
click at [756, 48] on icon "button" at bounding box center [756, 51] width 8 height 8
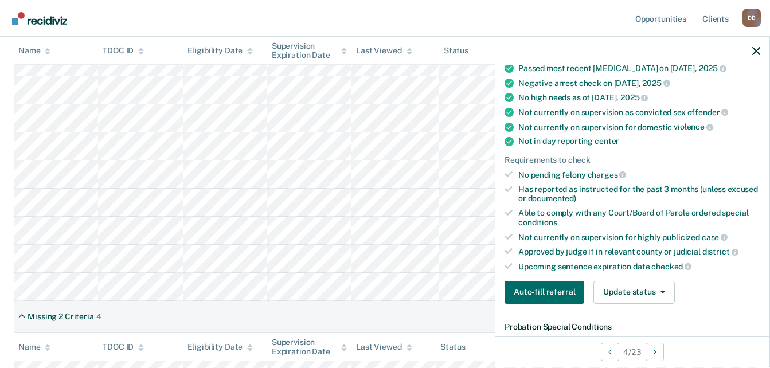
scroll to position [287, 0]
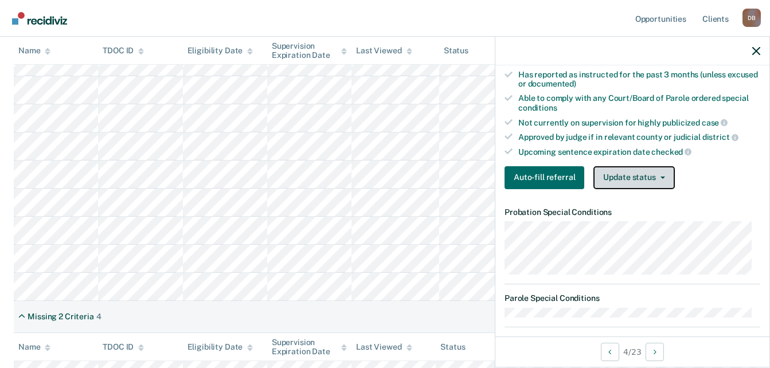
drag, startPoint x: 652, startPoint y: 182, endPoint x: 652, endPoint y: 175, distance: 7.5
click at [652, 175] on button "Update status" at bounding box center [633, 177] width 81 height 23
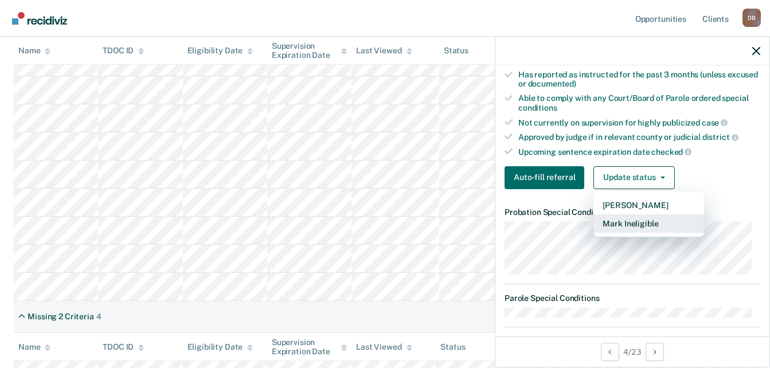
click at [649, 221] on button "Mark Ineligible" at bounding box center [648, 223] width 111 height 18
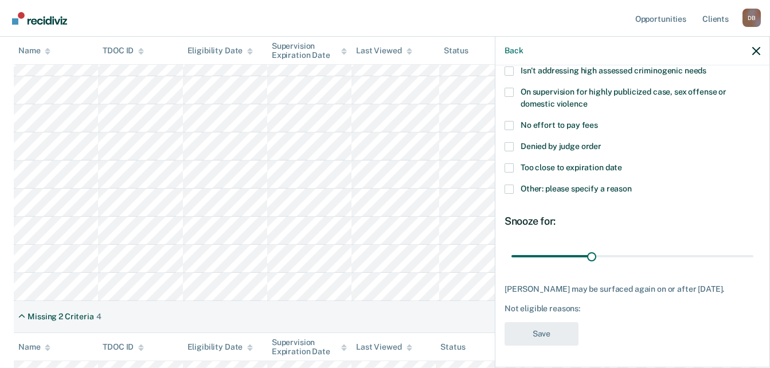
click at [572, 120] on span "No effort to pay fees" at bounding box center [558, 124] width 77 height 9
click at [598, 121] on input "No effort to pay fees" at bounding box center [598, 121] width 0 height 0
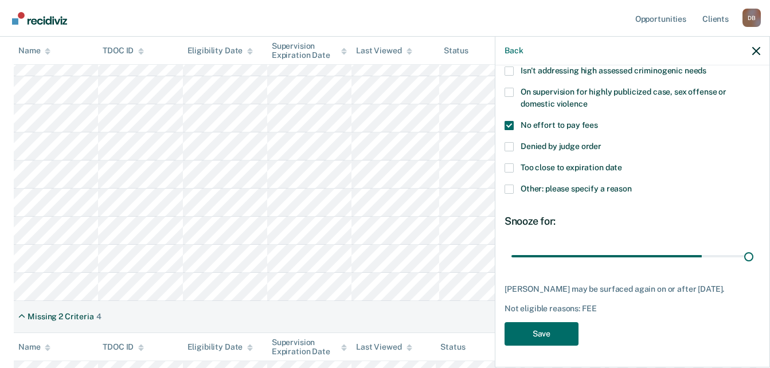
drag, startPoint x: 665, startPoint y: 258, endPoint x: 763, endPoint y: 261, distance: 98.0
type input "90"
click at [753, 261] on input "range" at bounding box center [632, 256] width 242 height 20
click at [537, 333] on button "Save" at bounding box center [541, 333] width 74 height 23
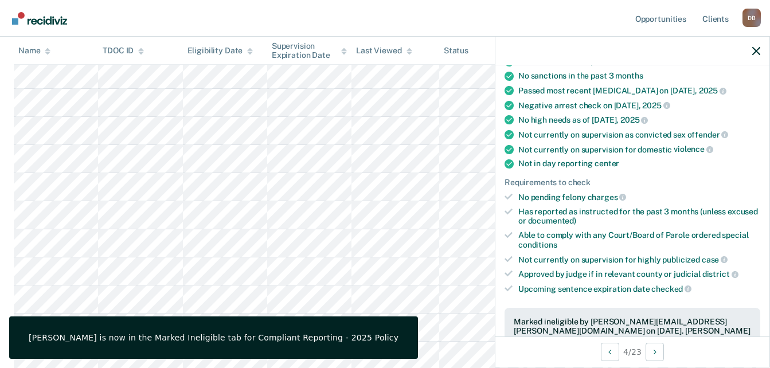
scroll to position [391, 0]
click at [755, 54] on icon "button" at bounding box center [756, 51] width 8 height 8
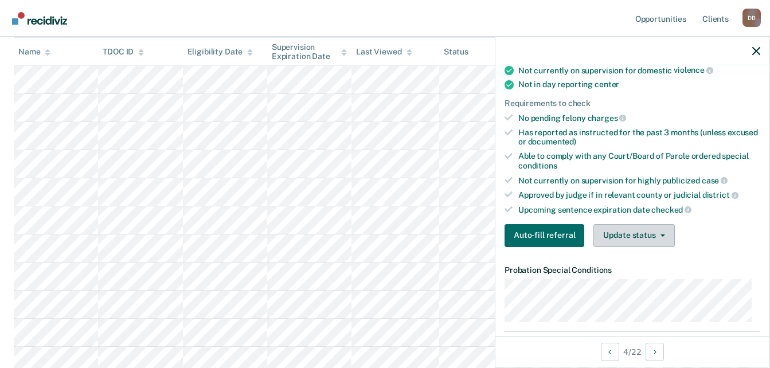
scroll to position [229, 0]
click at [656, 234] on span "button" at bounding box center [660, 235] width 9 height 2
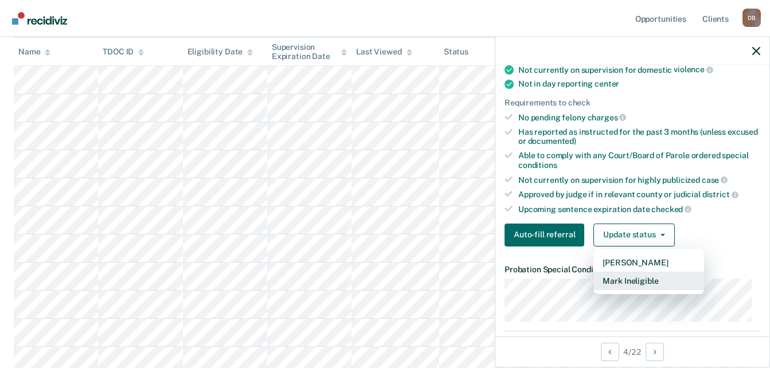
click at [648, 279] on button "Mark Ineligible" at bounding box center [648, 281] width 111 height 18
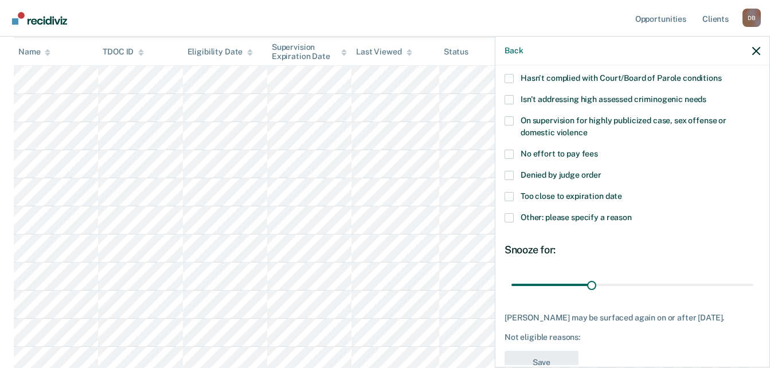
scroll to position [150, 0]
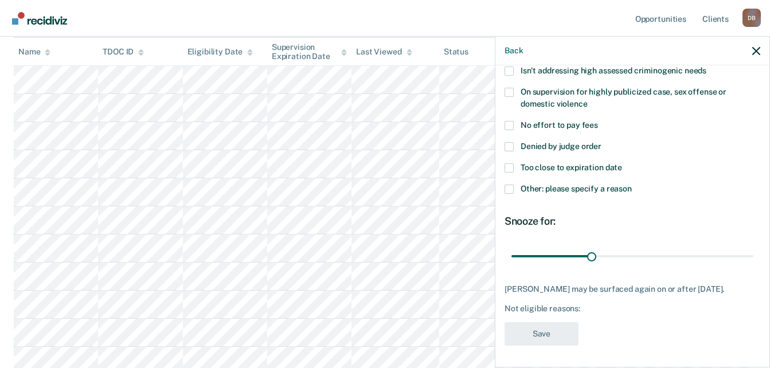
click at [594, 189] on span "Other: please specify a reason" at bounding box center [575, 188] width 111 height 9
click at [632, 185] on input "Other: please specify a reason" at bounding box center [632, 185] width 0 height 0
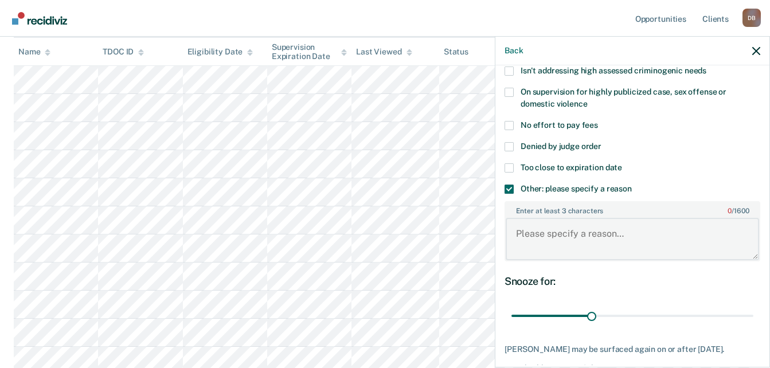
click at [586, 237] on textarea "Enter at least 3 characters 0 / 1600" at bounding box center [631, 239] width 253 height 42
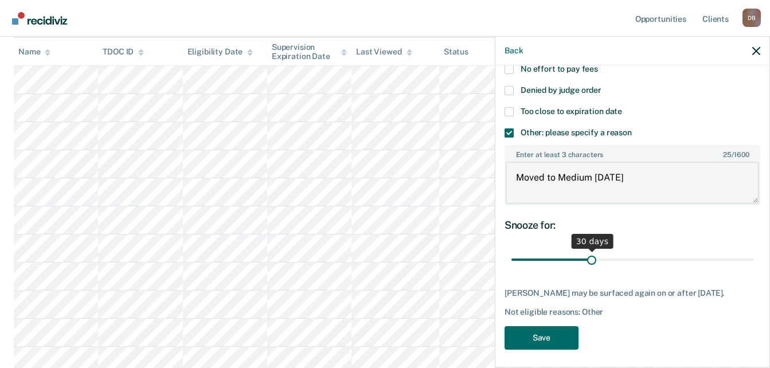
scroll to position [210, 0]
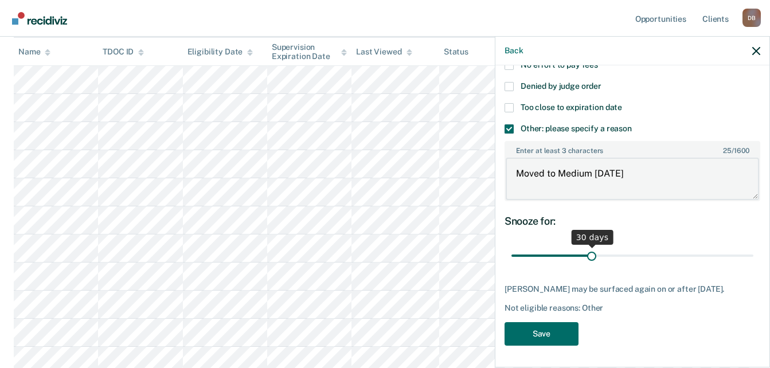
type textarea "Moved to Medium 10/1/2025"
drag, startPoint x: 589, startPoint y: 255, endPoint x: 733, endPoint y: 297, distance: 149.8
type input "90"
click at [753, 266] on input "range" at bounding box center [632, 256] width 242 height 20
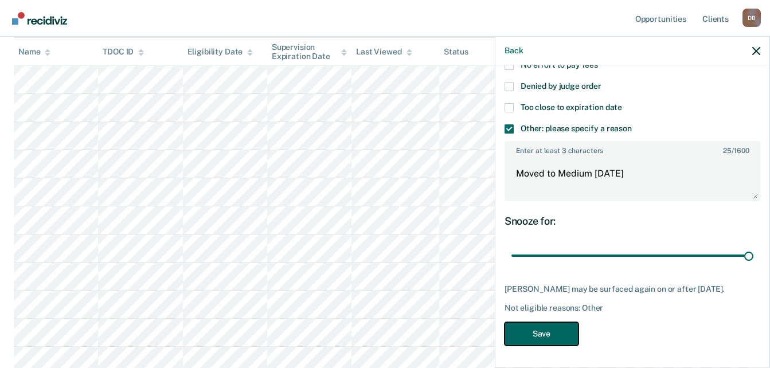
click at [543, 336] on button "Save" at bounding box center [541, 333] width 74 height 23
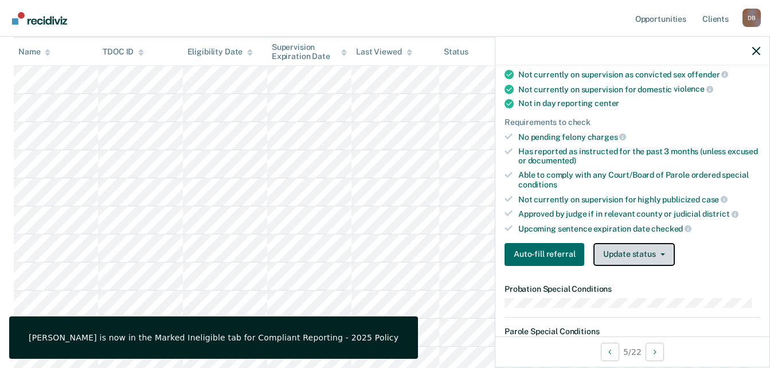
click at [644, 254] on button "Update status" at bounding box center [633, 254] width 81 height 23
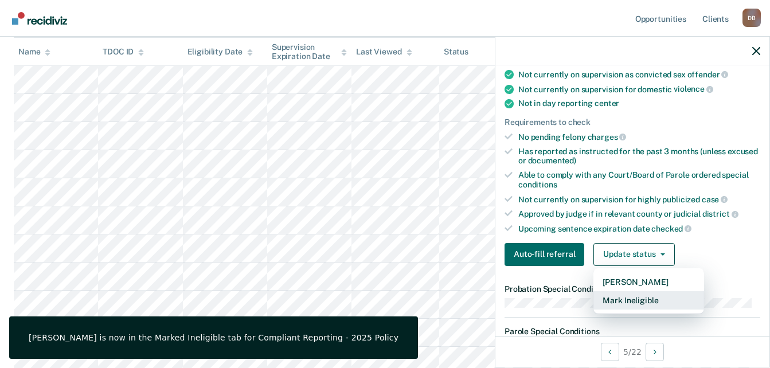
click at [652, 299] on button "Mark Ineligible" at bounding box center [648, 300] width 111 height 18
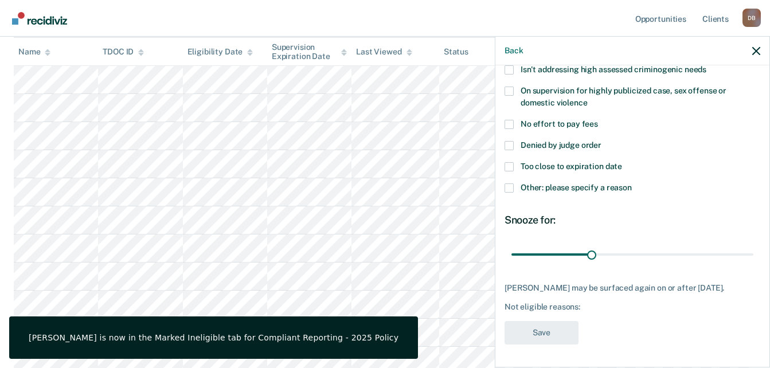
scroll to position [150, 0]
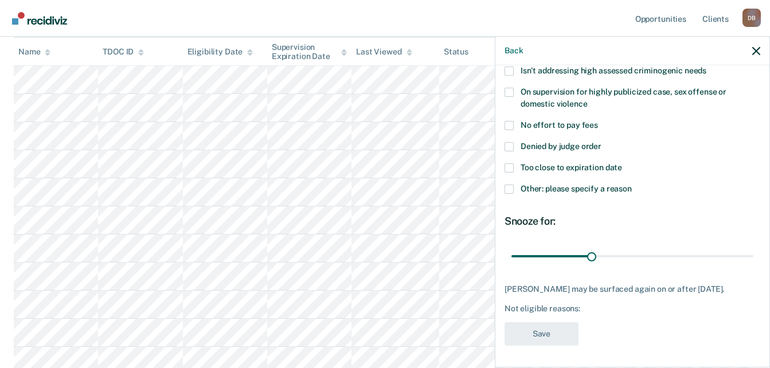
click at [592, 167] on span "Too close to expiration date" at bounding box center [570, 167] width 101 height 9
click at [622, 163] on input "Too close to expiration date" at bounding box center [622, 163] width 0 height 0
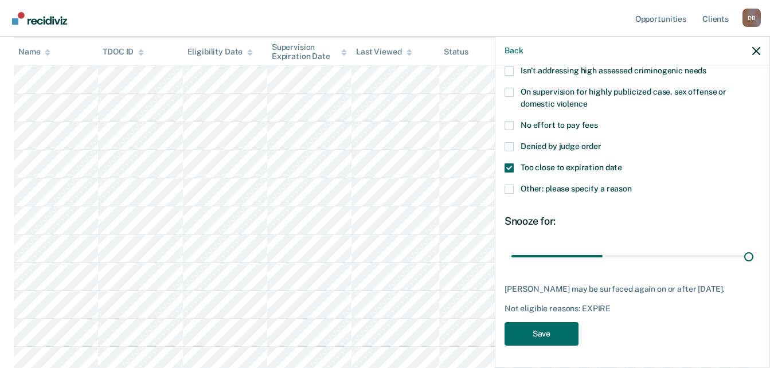
drag, startPoint x: 598, startPoint y: 250, endPoint x: 775, endPoint y: 251, distance: 177.1
type input "90"
click at [753, 251] on input "range" at bounding box center [632, 256] width 242 height 20
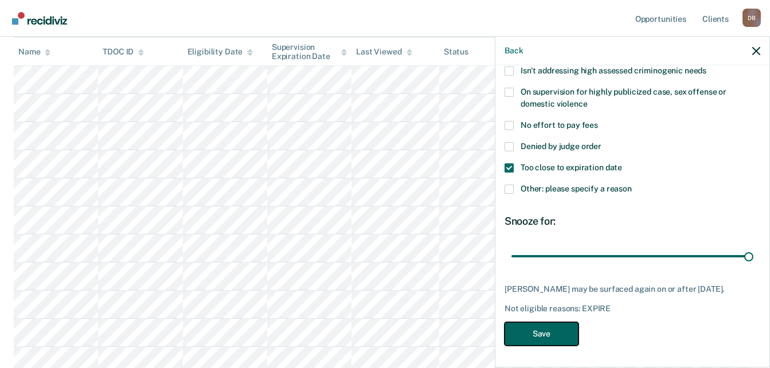
click at [540, 341] on button "Save" at bounding box center [541, 333] width 74 height 23
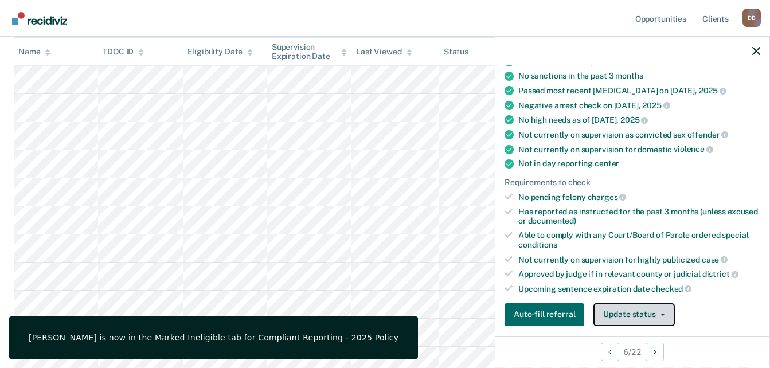
click at [633, 311] on button "Update status" at bounding box center [633, 314] width 81 height 23
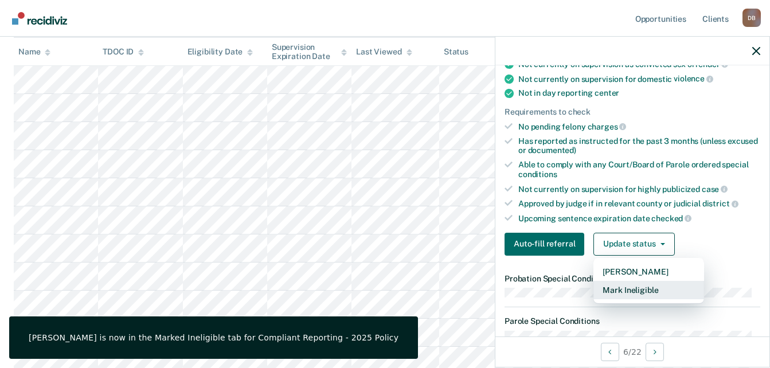
click at [652, 289] on button "Mark Ineligible" at bounding box center [648, 290] width 111 height 18
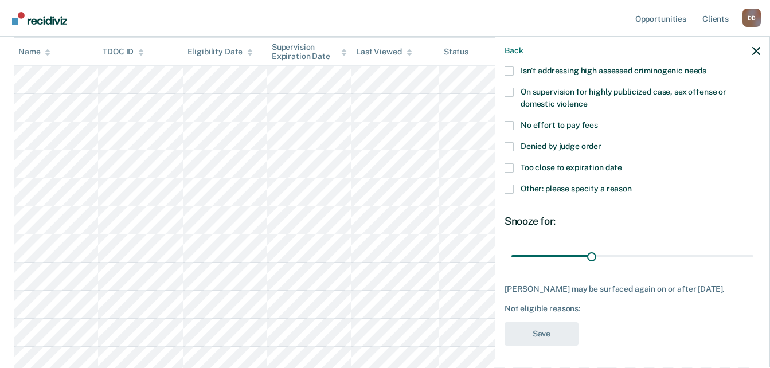
click at [579, 148] on span "Denied by judge order" at bounding box center [560, 146] width 81 height 9
click at [601, 142] on input "Denied by judge order" at bounding box center [601, 142] width 0 height 0
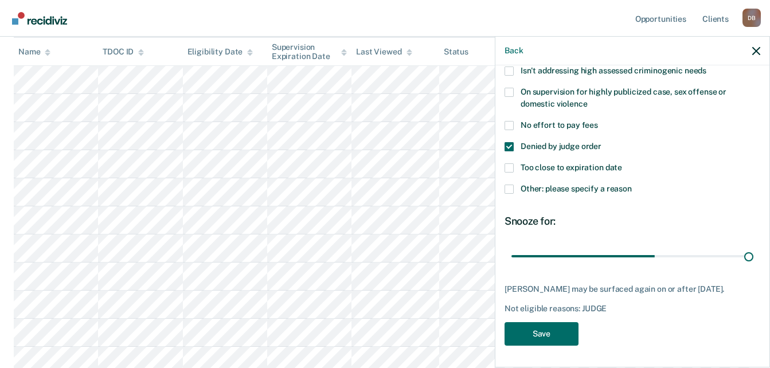
drag, startPoint x: 595, startPoint y: 254, endPoint x: 769, endPoint y: 282, distance: 175.8
type input "90"
click at [753, 260] on input "range" at bounding box center [632, 256] width 242 height 20
click at [548, 339] on button "Save" at bounding box center [541, 333] width 74 height 23
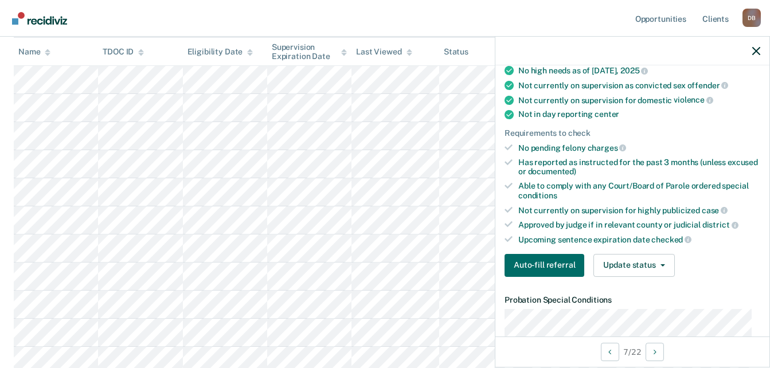
scroll to position [229, 0]
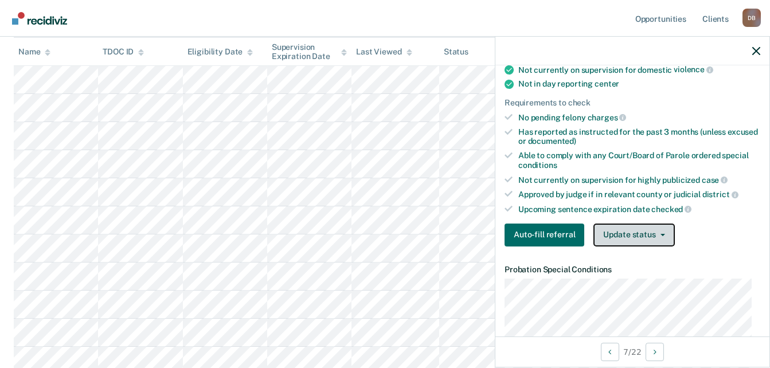
click at [648, 234] on button "Update status" at bounding box center [633, 235] width 81 height 23
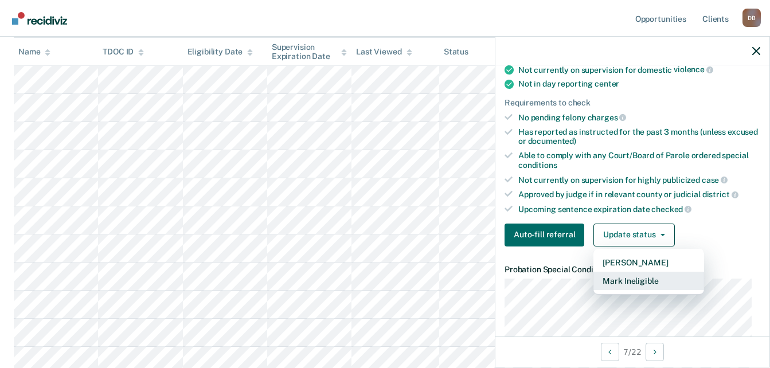
click at [648, 276] on button "Mark Ineligible" at bounding box center [648, 281] width 111 height 18
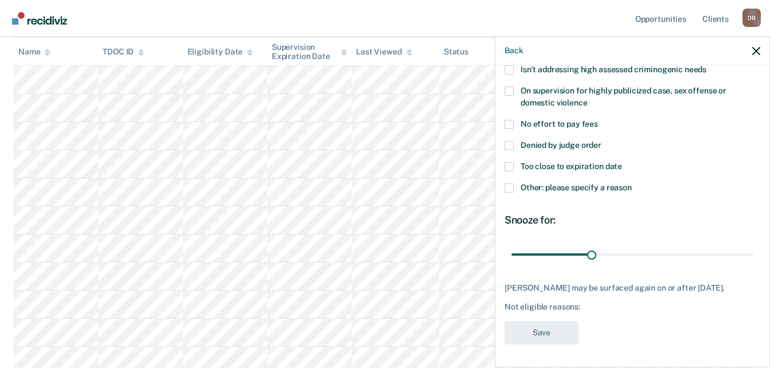
scroll to position [159, 0]
click at [579, 119] on span "No effort to pay fees" at bounding box center [558, 123] width 77 height 9
click at [598, 120] on input "No effort to pay fees" at bounding box center [598, 120] width 0 height 0
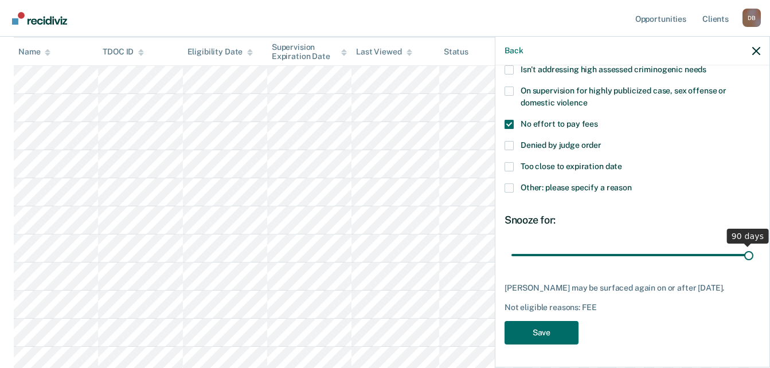
drag, startPoint x: 636, startPoint y: 243, endPoint x: 881, endPoint y: 249, distance: 245.4
type input "90"
click at [753, 249] on input "range" at bounding box center [632, 255] width 242 height 20
click at [562, 330] on button "Save" at bounding box center [541, 332] width 74 height 23
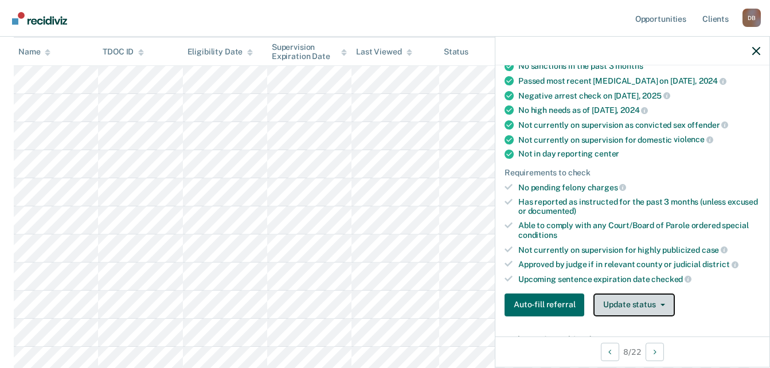
click at [645, 297] on button "Update status" at bounding box center [633, 304] width 81 height 23
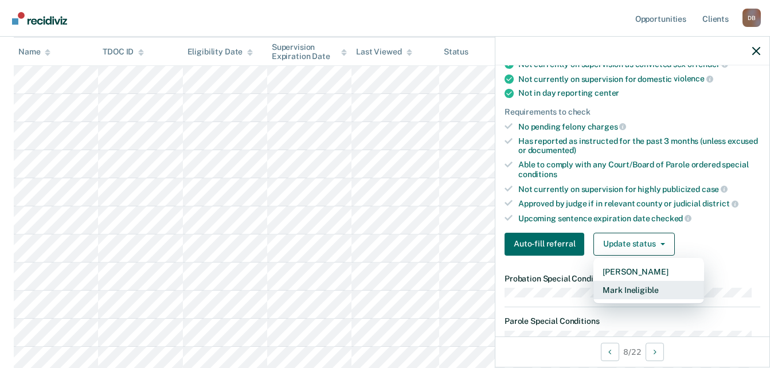
click at [655, 294] on button "Mark Ineligible" at bounding box center [648, 290] width 111 height 18
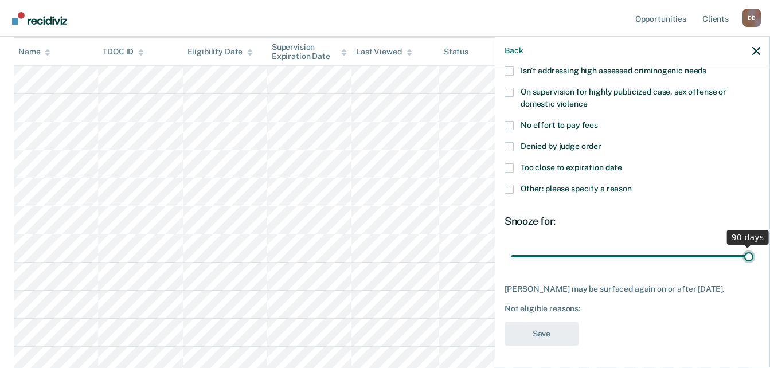
drag, startPoint x: 588, startPoint y: 256, endPoint x: 831, endPoint y: 260, distance: 243.0
type input "90"
click at [753, 260] on input "range" at bounding box center [632, 256] width 242 height 20
click at [571, 124] on span "No effort to pay fees" at bounding box center [558, 124] width 77 height 9
click at [598, 121] on input "No effort to pay fees" at bounding box center [598, 121] width 0 height 0
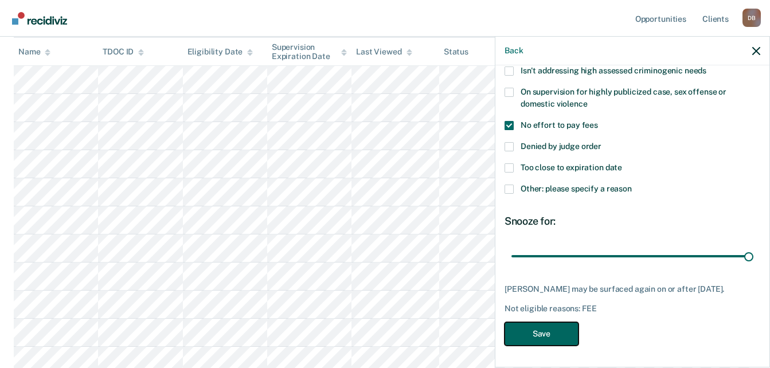
click at [551, 335] on button "Save" at bounding box center [541, 333] width 74 height 23
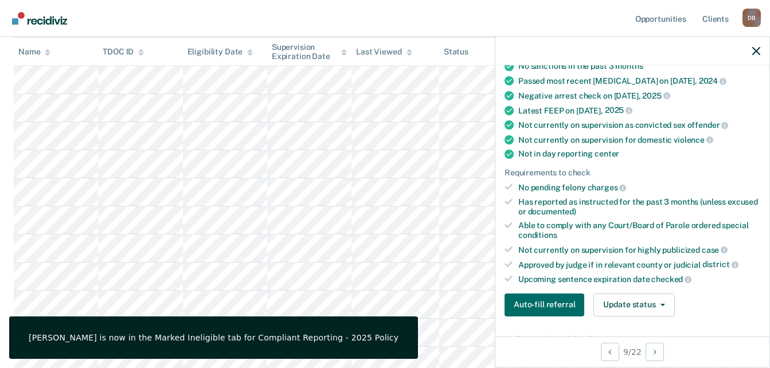
scroll to position [140, 0]
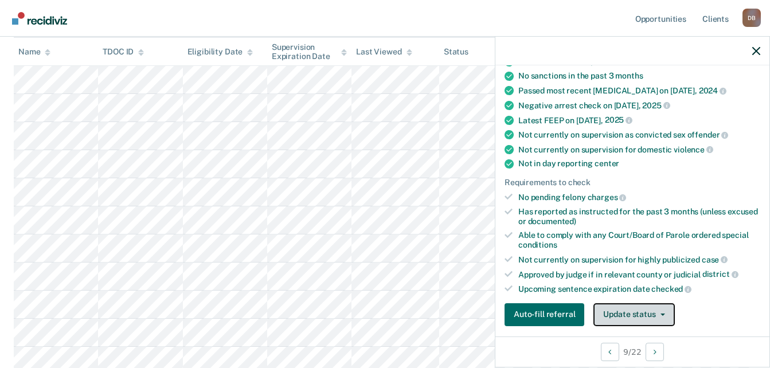
click at [640, 317] on button "Update status" at bounding box center [633, 314] width 81 height 23
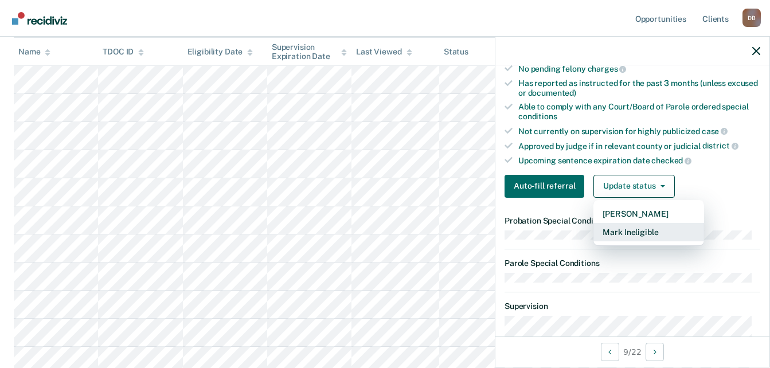
click at [665, 236] on button "Mark Ineligible" at bounding box center [648, 232] width 111 height 18
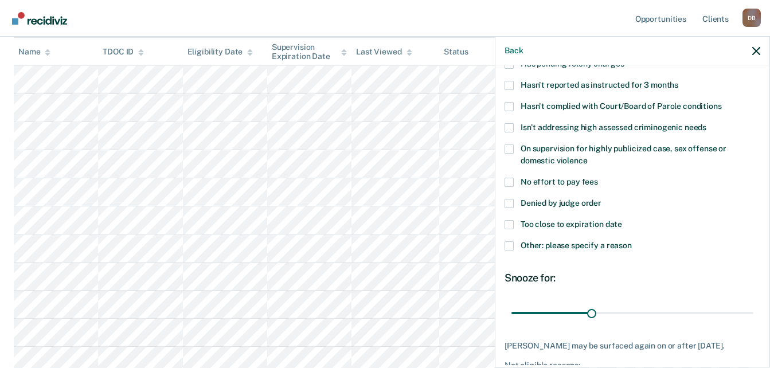
scroll to position [92, 0]
drag, startPoint x: 645, startPoint y: 98, endPoint x: 650, endPoint y: 103, distance: 6.9
click at [648, 98] on div "Hasn't reported as instructed for 3 months" at bounding box center [632, 91] width 256 height 21
click at [650, 103] on span "Hasn't complied with Court/Board of Parole conditions" at bounding box center [620, 106] width 201 height 9
click at [722, 103] on input "Hasn't complied with Court/Board of Parole conditions" at bounding box center [722, 103] width 0 height 0
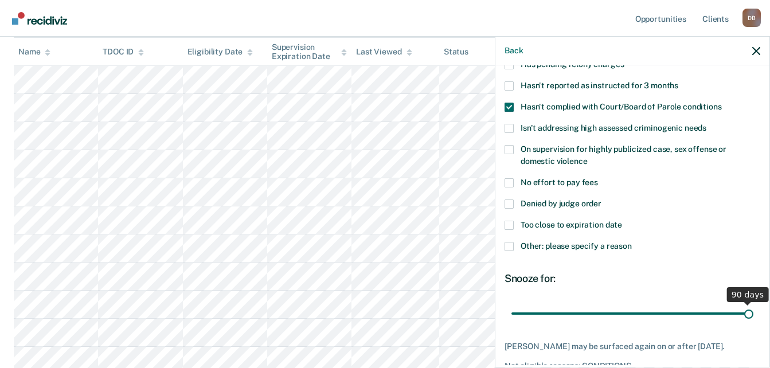
drag, startPoint x: 731, startPoint y: 316, endPoint x: 823, endPoint y: 319, distance: 91.7
type input "90"
click at [753, 319] on input "range" at bounding box center [632, 313] width 242 height 20
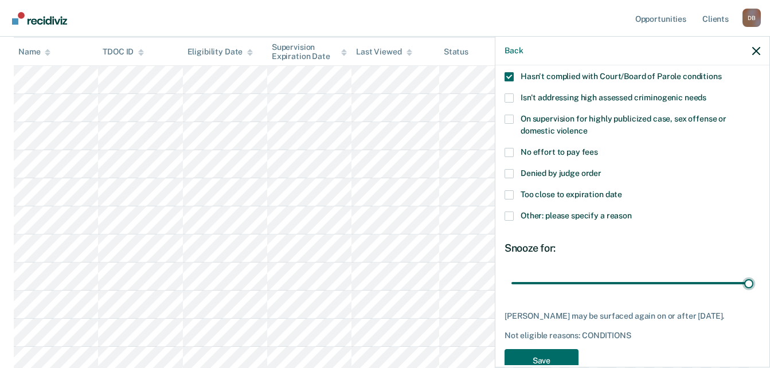
scroll to position [150, 0]
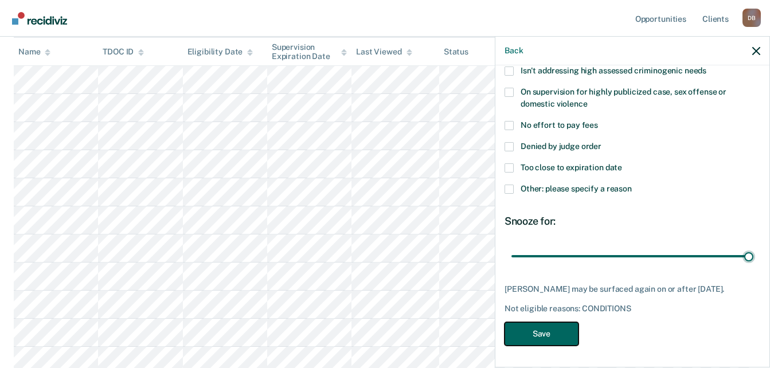
click at [551, 336] on button "Save" at bounding box center [541, 333] width 74 height 23
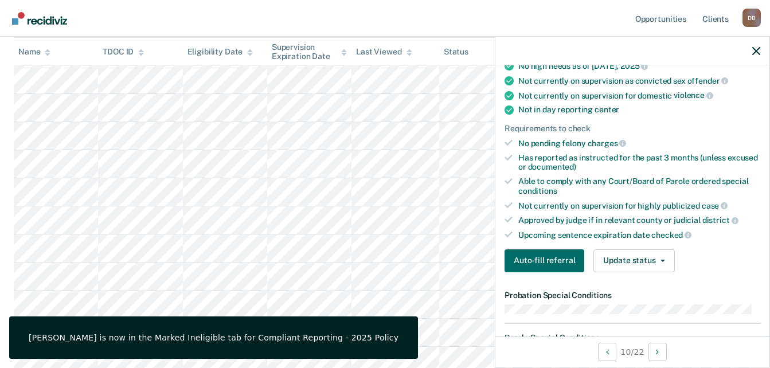
scroll to position [217, 0]
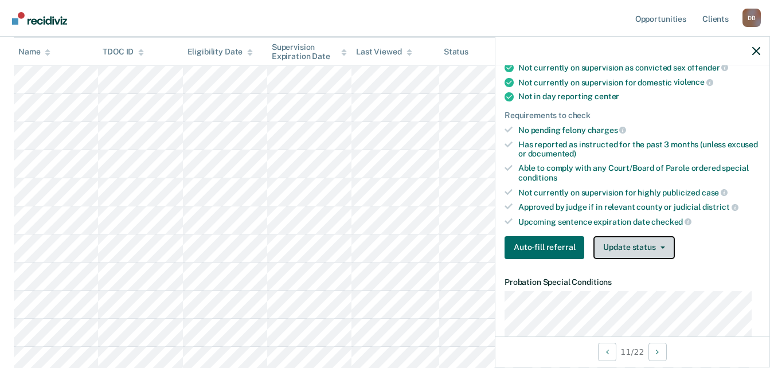
click at [665, 244] on button "Update status" at bounding box center [633, 247] width 81 height 23
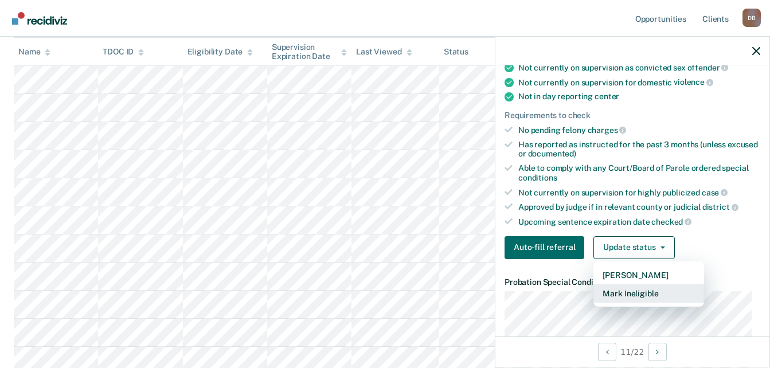
click at [661, 288] on button "Mark Ineligible" at bounding box center [648, 293] width 111 height 18
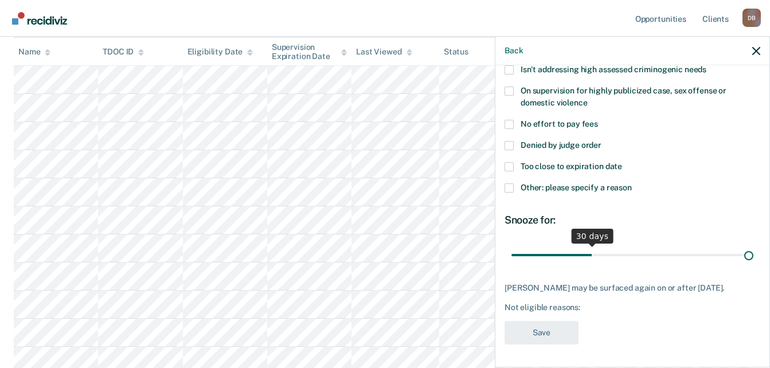
scroll to position [159, 0]
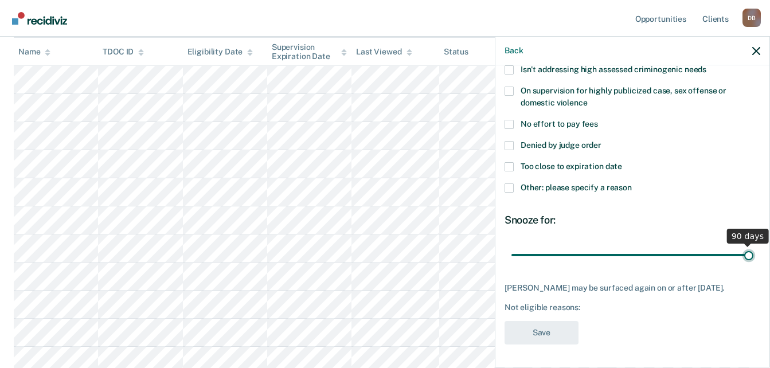
drag, startPoint x: 589, startPoint y: 243, endPoint x: 718, endPoint y: 197, distance: 137.0
type input "90"
click at [753, 245] on input "range" at bounding box center [632, 255] width 242 height 20
click at [624, 183] on span "Other: please specify a reason" at bounding box center [575, 187] width 111 height 9
click at [632, 183] on input "Other: please specify a reason" at bounding box center [632, 183] width 0 height 0
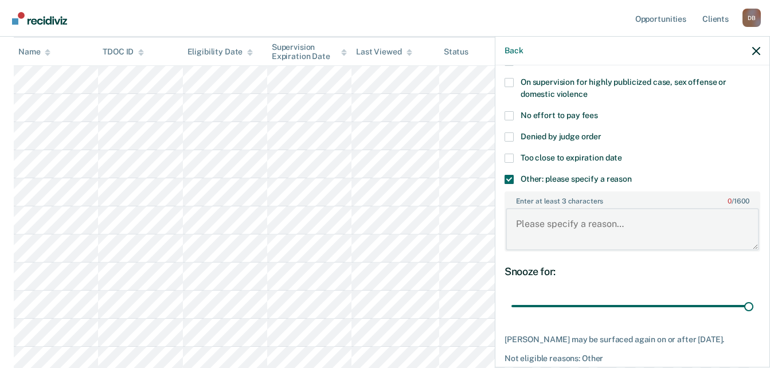
click at [621, 218] on textarea "Enter at least 3 characters 0 / 1600" at bounding box center [631, 229] width 253 height 42
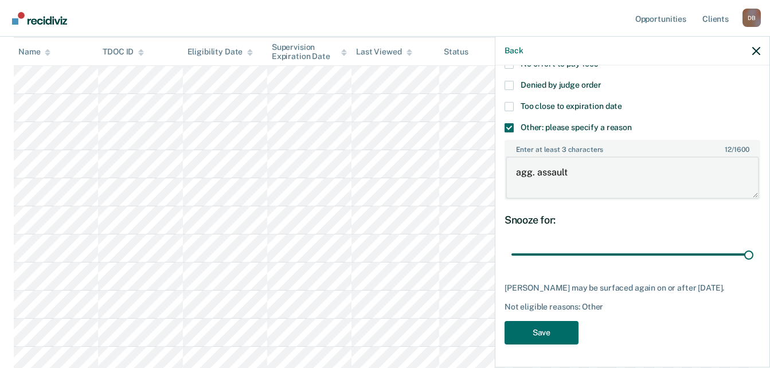
scroll to position [219, 0]
type textarea "agg. assault"
click at [551, 338] on button "Save" at bounding box center [541, 332] width 74 height 23
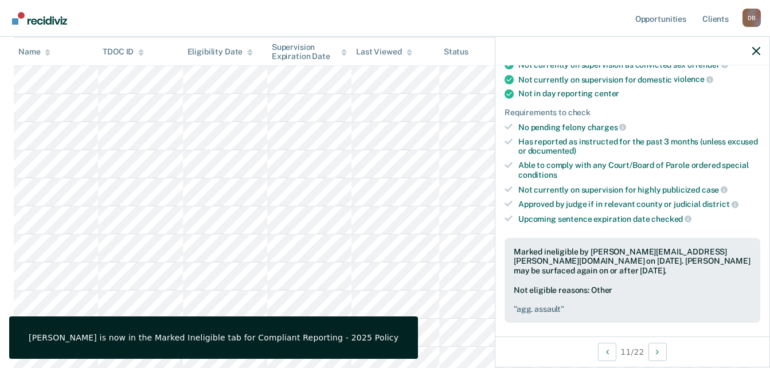
scroll to position [210, 0]
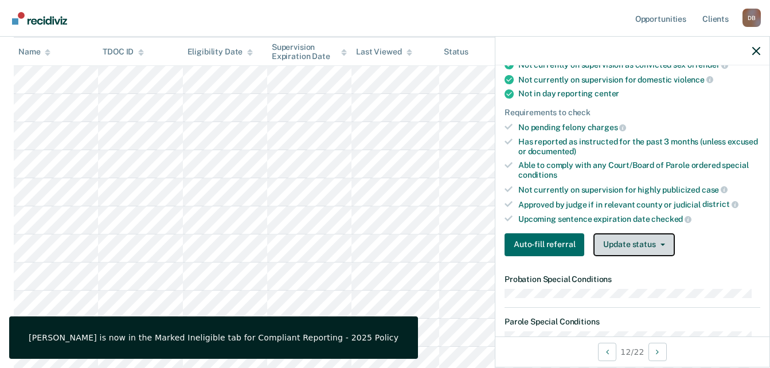
click at [632, 242] on button "Update status" at bounding box center [633, 244] width 81 height 23
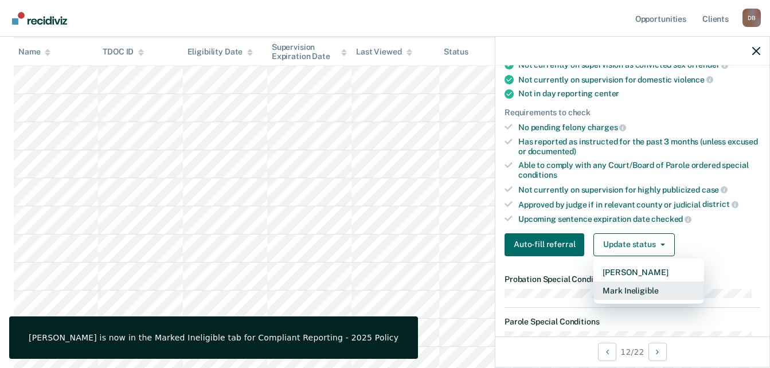
click at [653, 287] on button "Mark Ineligible" at bounding box center [648, 290] width 111 height 18
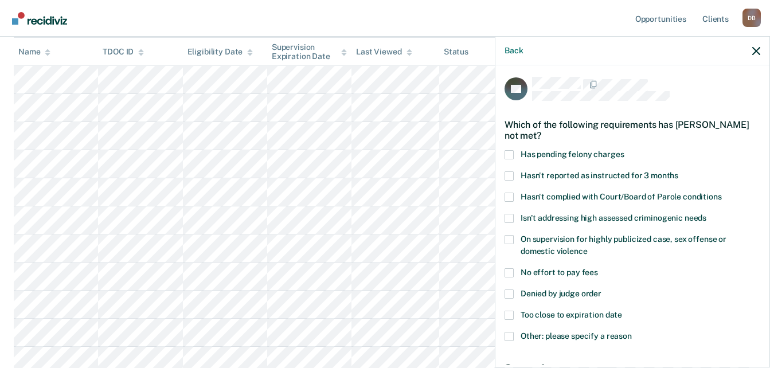
scroll to position [0, 0]
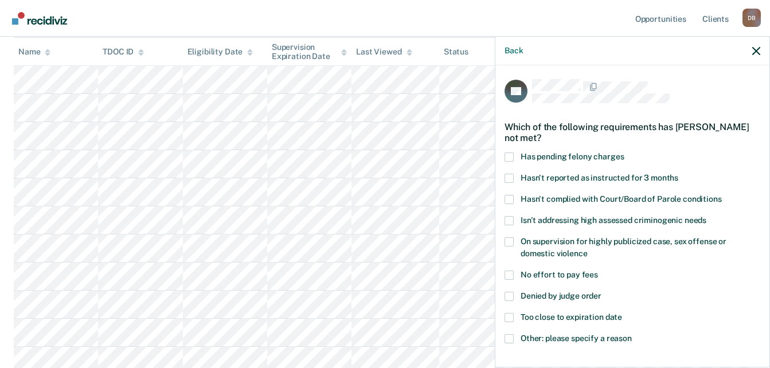
click at [640, 197] on span "Hasn't complied with Court/Board of Parole conditions" at bounding box center [620, 198] width 201 height 9
click at [722, 195] on input "Hasn't complied with Court/Board of Parole conditions" at bounding box center [722, 195] width 0 height 0
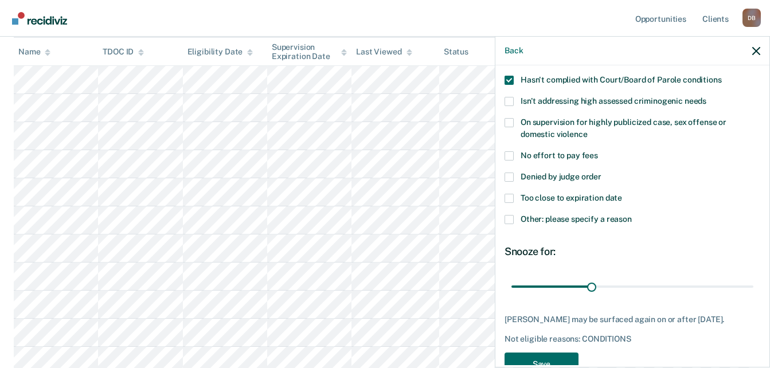
scroll to position [150, 0]
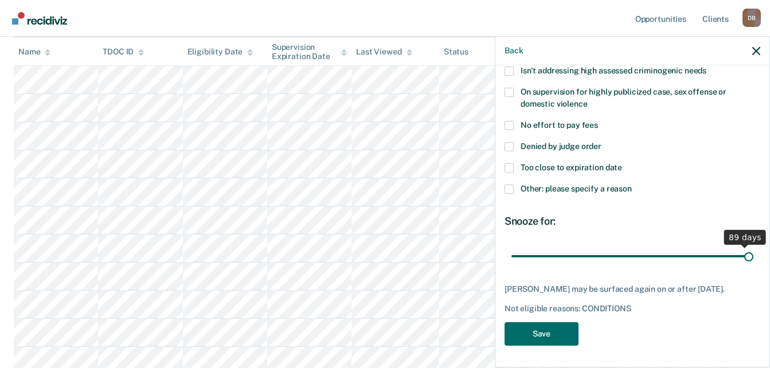
drag, startPoint x: 597, startPoint y: 256, endPoint x: 724, endPoint y: 289, distance: 131.4
type input "90"
click at [753, 257] on input "range" at bounding box center [632, 256] width 242 height 20
click at [570, 335] on button "Save" at bounding box center [541, 333] width 74 height 23
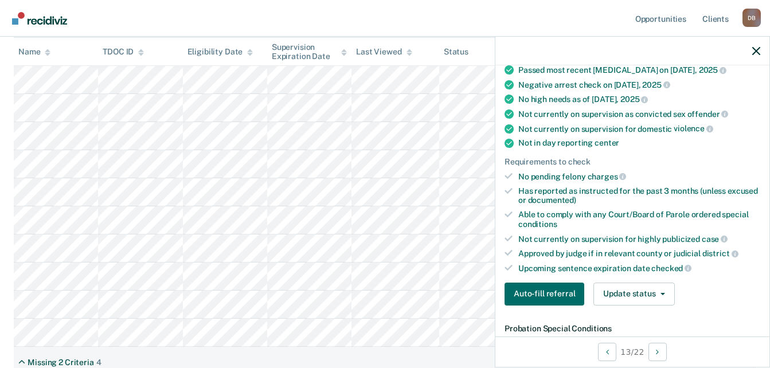
scroll to position [172, 0]
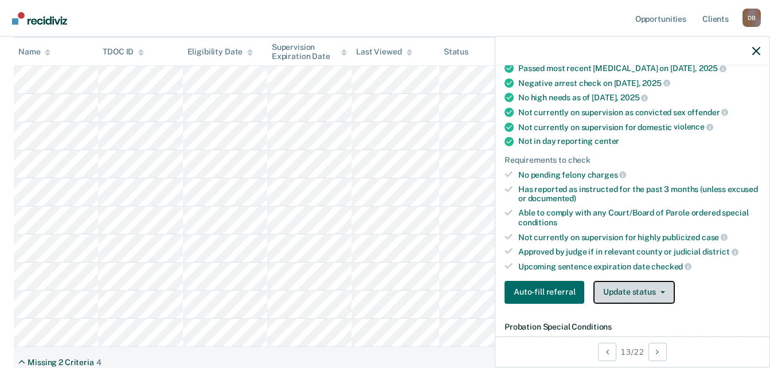
click at [664, 291] on button "Update status" at bounding box center [633, 292] width 81 height 23
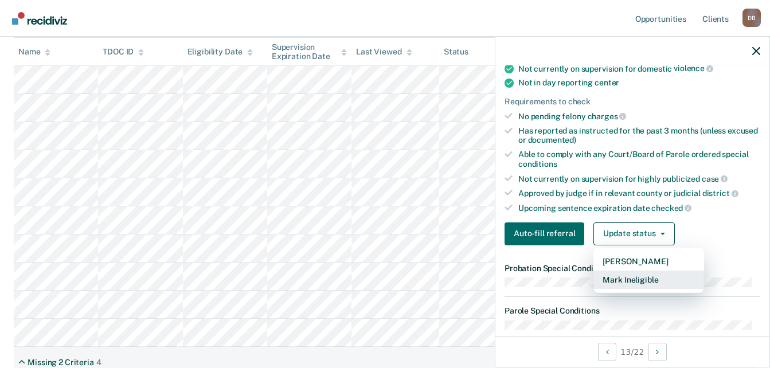
click at [651, 280] on button "Mark Ineligible" at bounding box center [648, 279] width 111 height 18
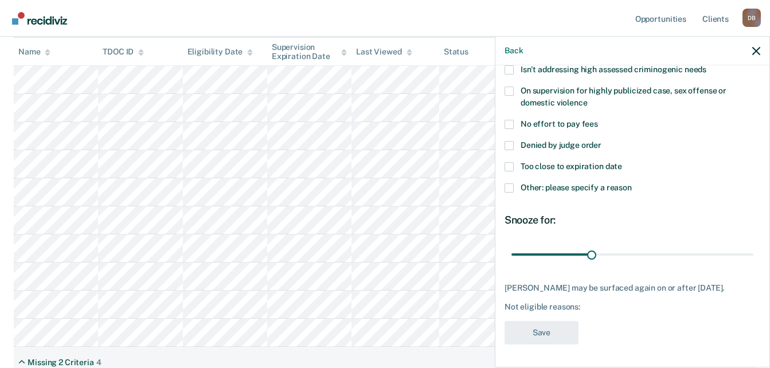
scroll to position [159, 0]
drag, startPoint x: 598, startPoint y: 249, endPoint x: 798, endPoint y: 241, distance: 200.2
type input "90"
click at [753, 245] on input "range" at bounding box center [632, 255] width 242 height 20
click at [602, 183] on span "Other: please specify a reason" at bounding box center [575, 187] width 111 height 9
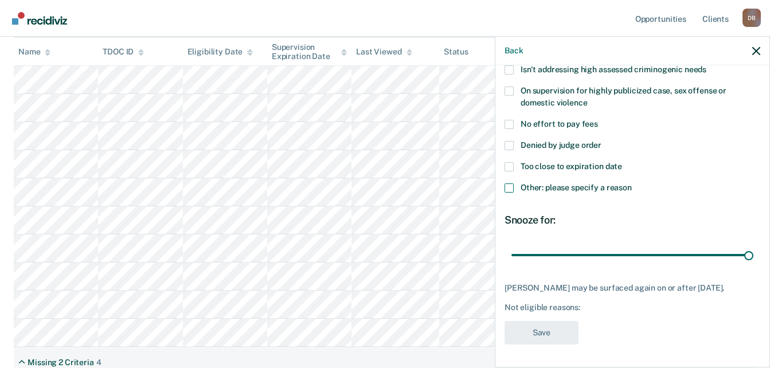
click at [632, 183] on input "Other: please specify a reason" at bounding box center [632, 183] width 0 height 0
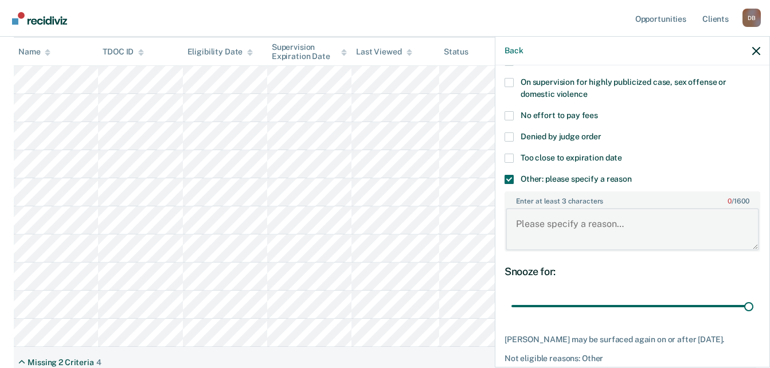
click at [609, 225] on textarea "Enter at least 3 characters 0 / 1600" at bounding box center [631, 229] width 253 height 42
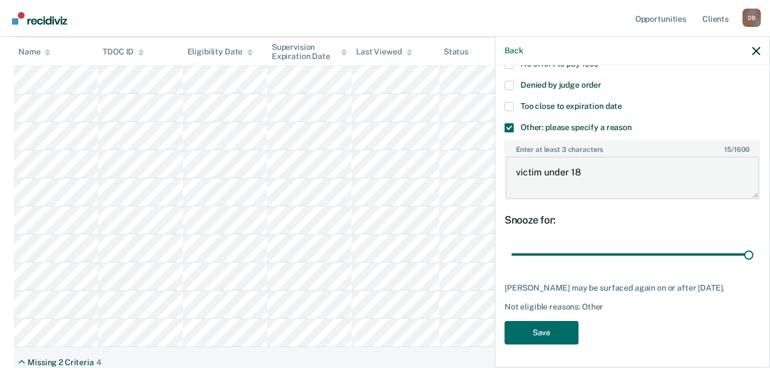
scroll to position [219, 0]
type textarea "victim under 18"
click at [564, 322] on button "Save" at bounding box center [541, 332] width 74 height 23
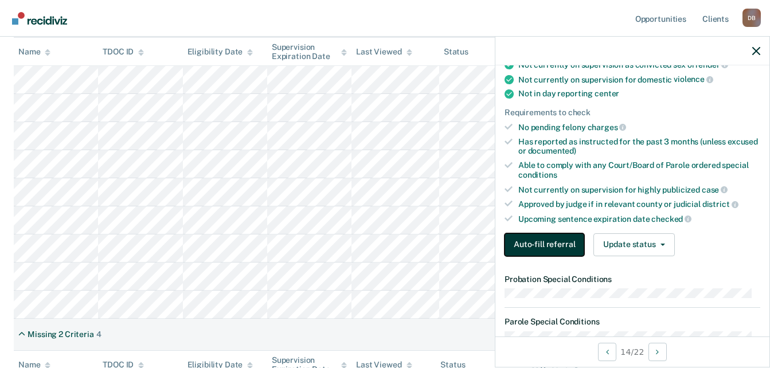
click at [558, 244] on button "Auto-fill referral" at bounding box center [544, 244] width 80 height 23
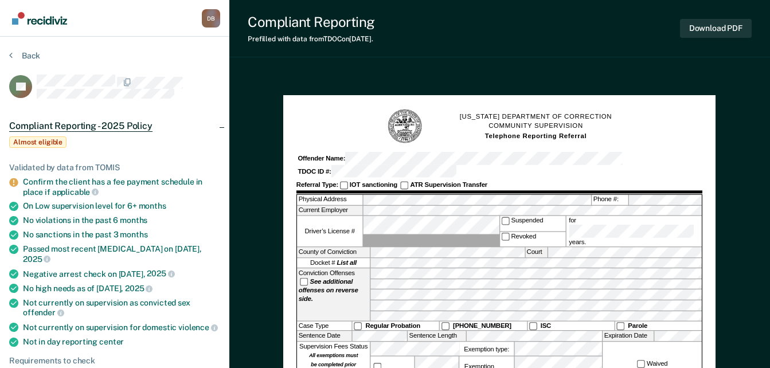
scroll to position [60, 0]
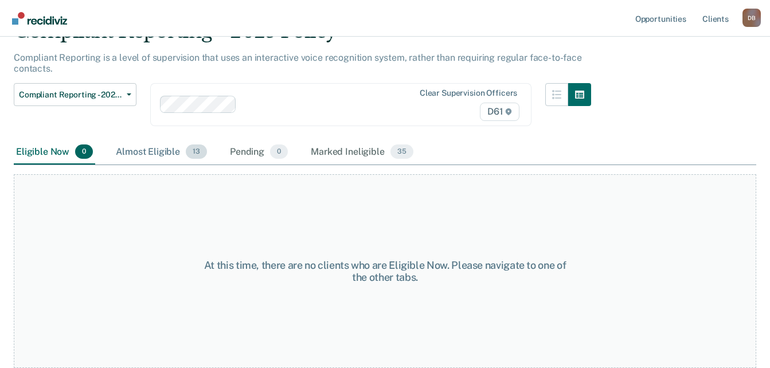
click at [147, 148] on div "Almost Eligible 13" at bounding box center [161, 152] width 96 height 25
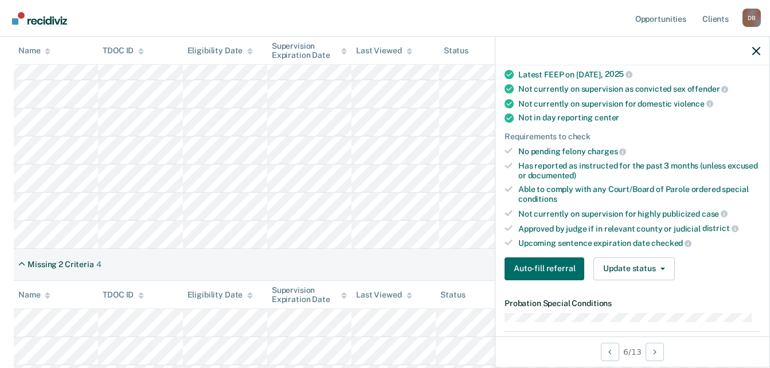
scroll to position [287, 0]
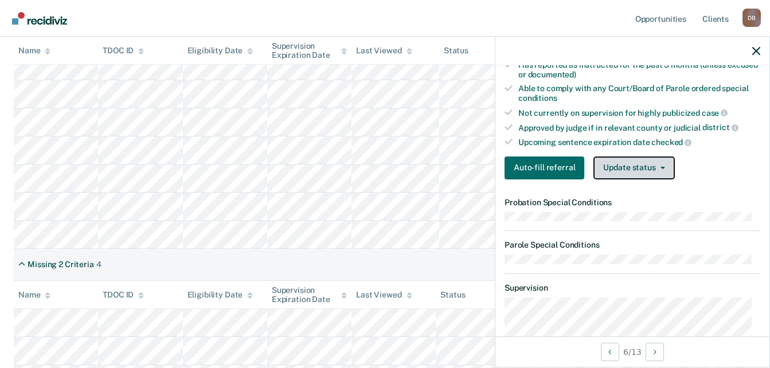
click at [614, 158] on button "Update status" at bounding box center [633, 167] width 81 height 23
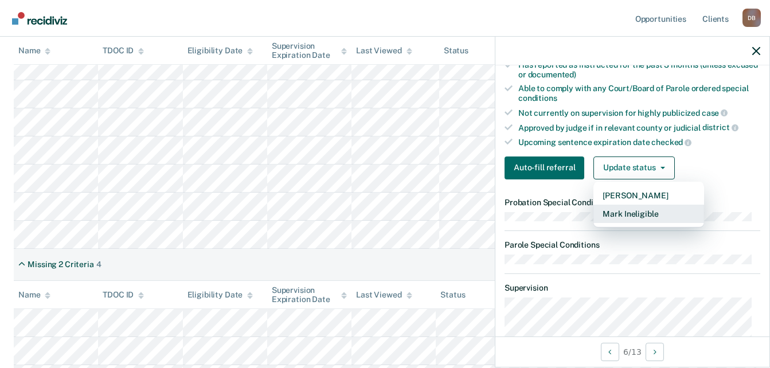
click at [659, 217] on button "Mark Ineligible" at bounding box center [648, 214] width 111 height 18
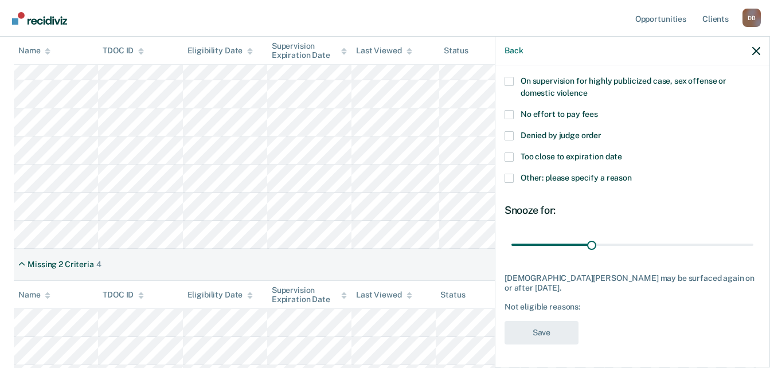
scroll to position [150, 0]
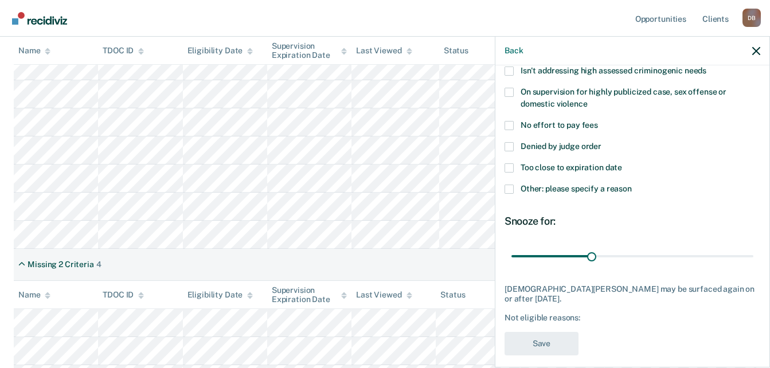
click at [564, 181] on div "Too close to expiration date" at bounding box center [632, 173] width 256 height 21
click at [566, 186] on span "Other: please specify a reason" at bounding box center [575, 188] width 111 height 9
click at [632, 185] on input "Other: please specify a reason" at bounding box center [632, 185] width 0 height 0
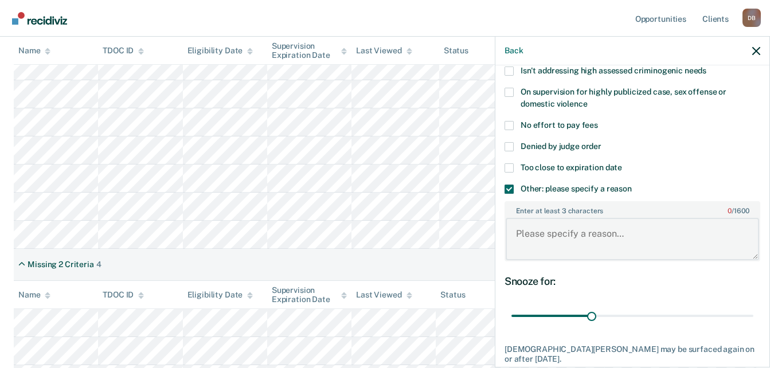
click at [570, 224] on textarea "Enter at least 3 characters 0 / 1600" at bounding box center [631, 239] width 253 height 42
type textarea "placed on unsupervised"
click at [593, 323] on input "range" at bounding box center [632, 316] width 242 height 20
drag, startPoint x: 591, startPoint y: 319, endPoint x: 759, endPoint y: 309, distance: 167.7
type input "90"
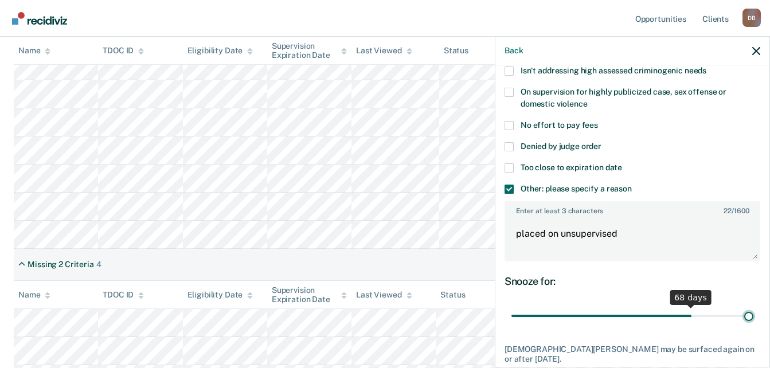
click at [753, 309] on input "range" at bounding box center [632, 316] width 242 height 20
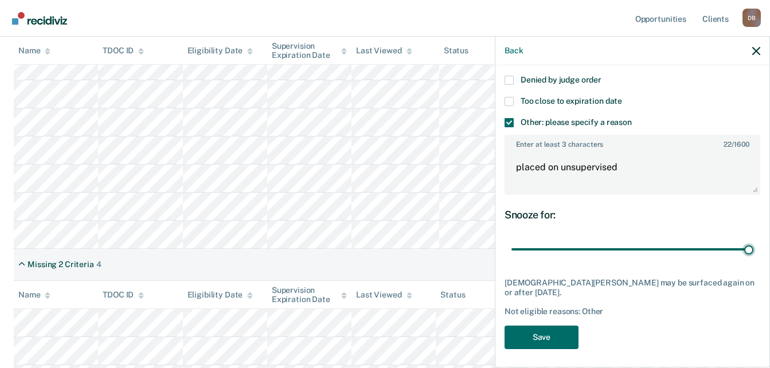
scroll to position [219, 0]
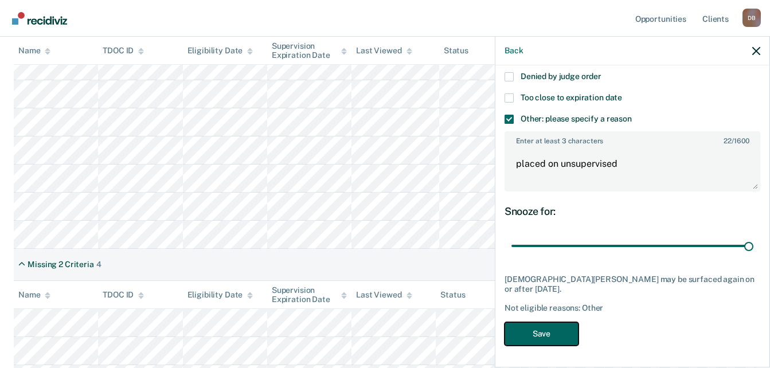
click at [544, 328] on button "Save" at bounding box center [541, 333] width 74 height 23
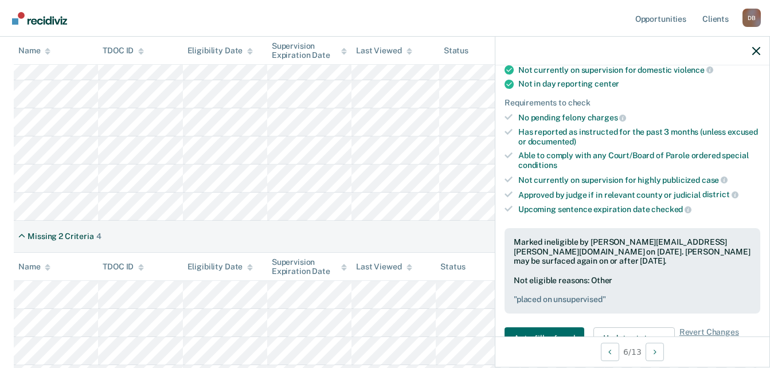
scroll to position [229, 0]
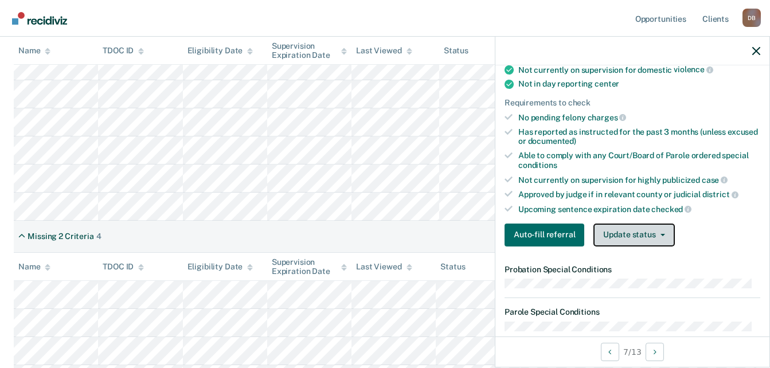
click at [633, 234] on button "Update status" at bounding box center [633, 235] width 81 height 23
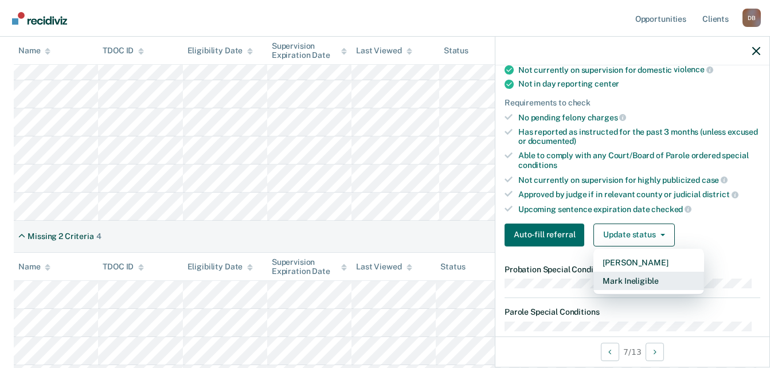
click at [678, 279] on button "Mark Ineligible" at bounding box center [648, 281] width 111 height 18
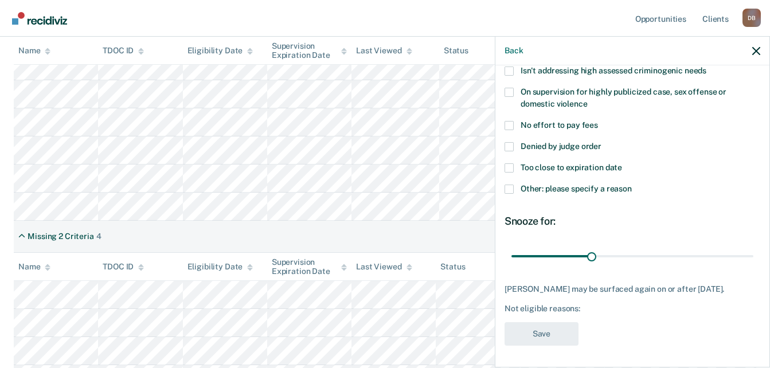
click at [564, 189] on span "Other: please specify a reason" at bounding box center [575, 188] width 111 height 9
click at [632, 185] on input "Other: please specify a reason" at bounding box center [632, 185] width 0 height 0
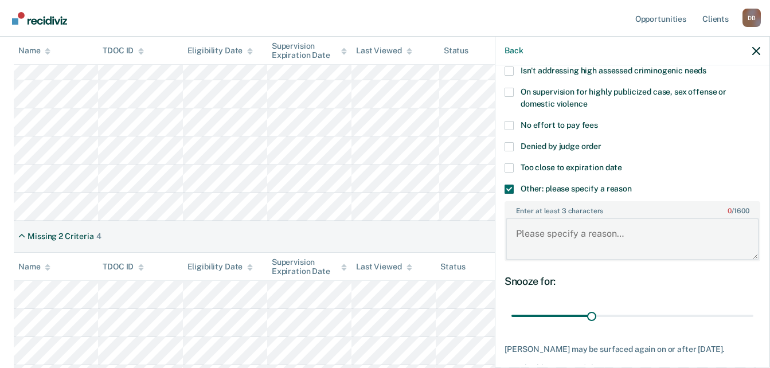
click at [603, 235] on textarea "Enter at least 3 characters 0 / 1600" at bounding box center [631, 239] width 253 height 42
type textarea "reckless endangerment"
drag, startPoint x: 591, startPoint y: 313, endPoint x: 734, endPoint y: 308, distance: 143.4
click at [730, 309] on input "range" at bounding box center [632, 316] width 242 height 20
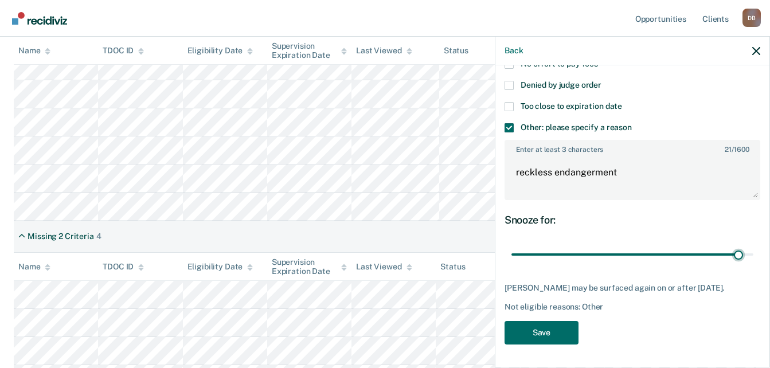
scroll to position [219, 0]
drag, startPoint x: 747, startPoint y: 246, endPoint x: 737, endPoint y: 262, distance: 18.3
type input "90"
click at [753, 246] on input "range" at bounding box center [632, 255] width 242 height 20
click at [565, 336] on button "Save" at bounding box center [541, 332] width 74 height 23
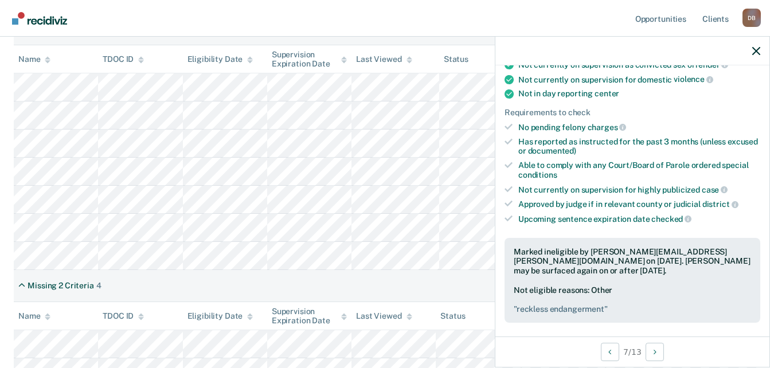
scroll to position [232, 0]
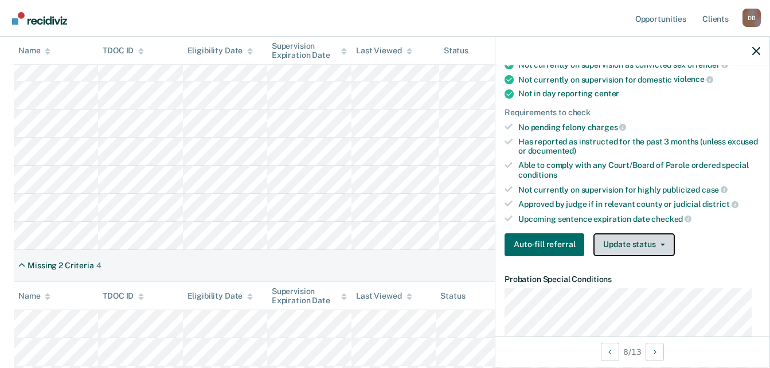
click at [628, 241] on button "Update status" at bounding box center [633, 244] width 81 height 23
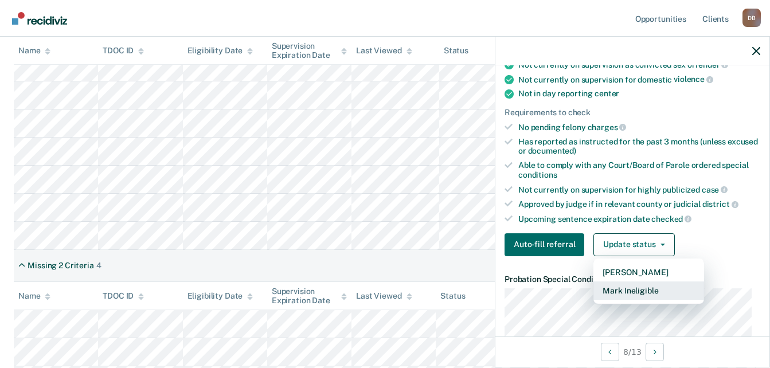
click at [660, 283] on button "Mark Ineligible" at bounding box center [648, 290] width 111 height 18
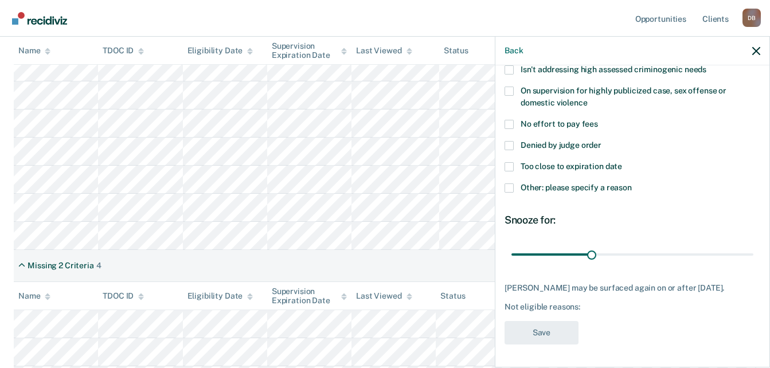
scroll to position [150, 0]
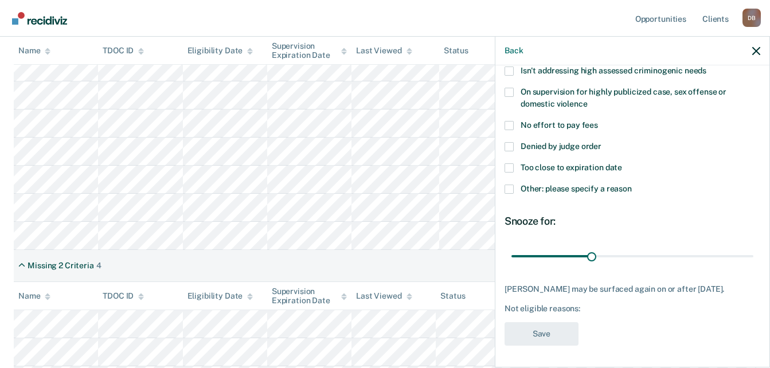
click at [578, 142] on span "Denied by judge order" at bounding box center [560, 146] width 81 height 9
click at [601, 142] on input "Denied by judge order" at bounding box center [601, 142] width 0 height 0
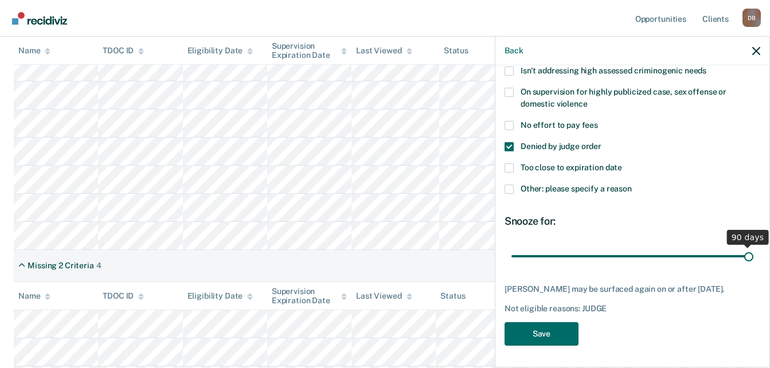
drag, startPoint x: 593, startPoint y: 250, endPoint x: 777, endPoint y: 254, distance: 184.6
type input "90"
click at [753, 254] on input "range" at bounding box center [632, 256] width 242 height 20
click at [563, 334] on button "Save" at bounding box center [541, 333] width 74 height 23
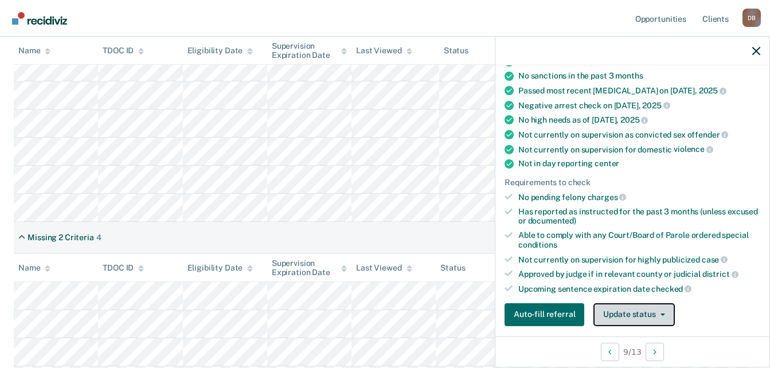
click at [660, 313] on icon "button" at bounding box center [662, 314] width 5 height 2
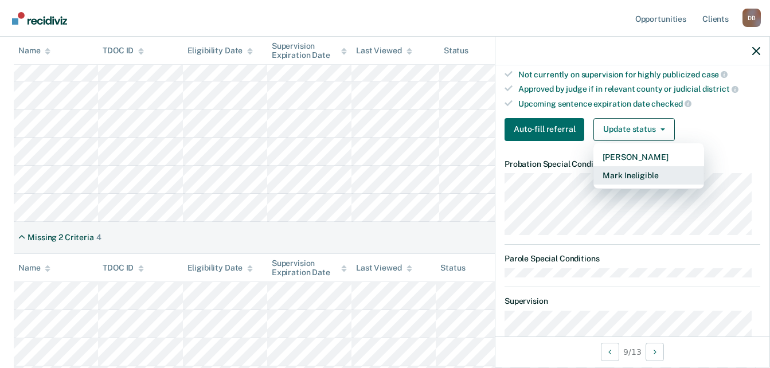
click at [646, 169] on button "Mark Ineligible" at bounding box center [648, 175] width 111 height 18
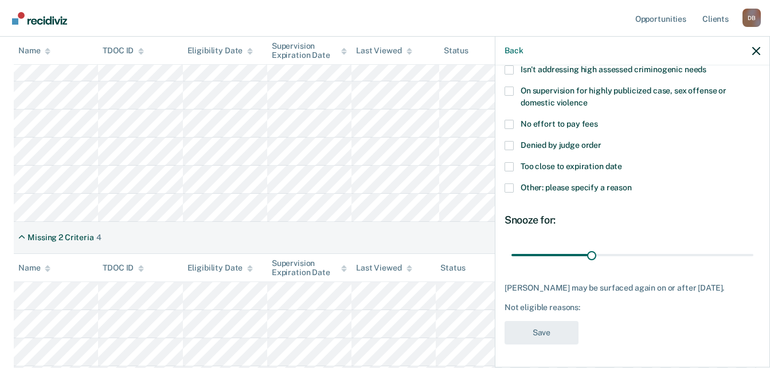
click at [566, 183] on label "Other: please specify a reason" at bounding box center [632, 189] width 256 height 12
click at [632, 183] on input "Other: please specify a reason" at bounding box center [632, 183] width 0 height 0
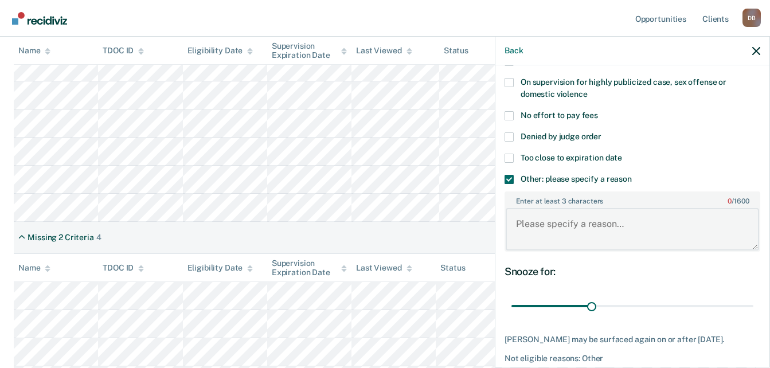
click at [571, 215] on textarea "Enter at least 3 characters 0 / 1600" at bounding box center [631, 229] width 253 height 42
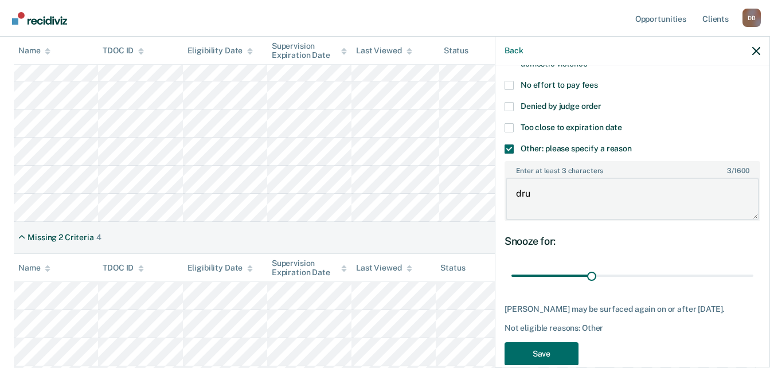
scroll to position [219, 0]
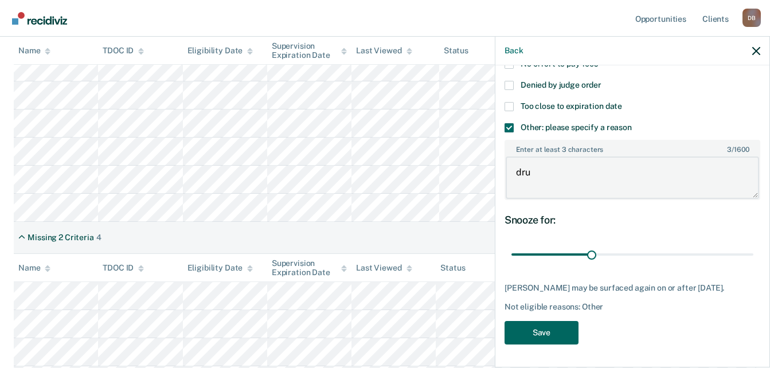
type textarea "dru"
click at [559, 322] on button "Save" at bounding box center [541, 332] width 74 height 23
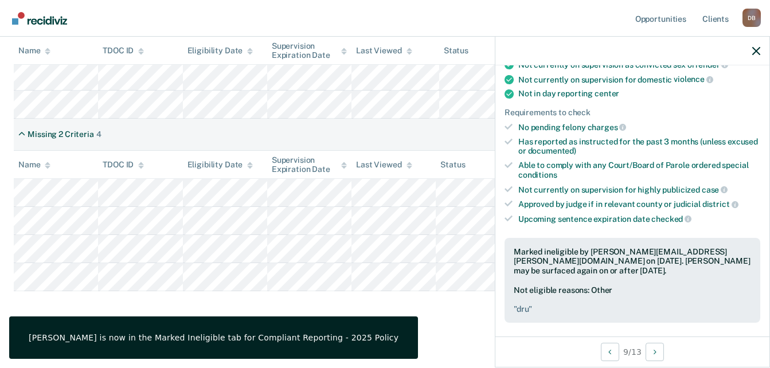
scroll to position [312, 0]
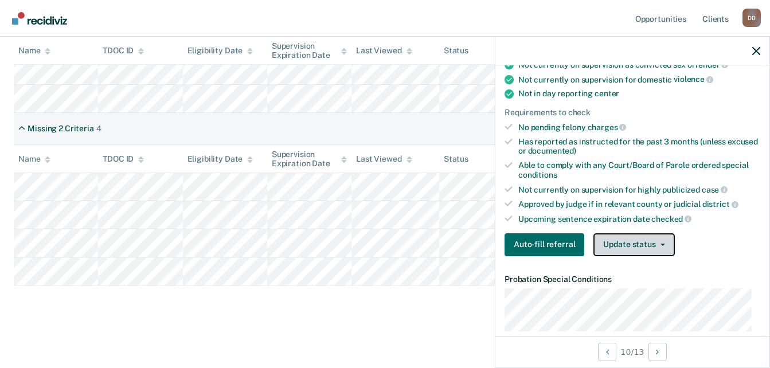
click at [661, 246] on button "Update status" at bounding box center [633, 244] width 81 height 23
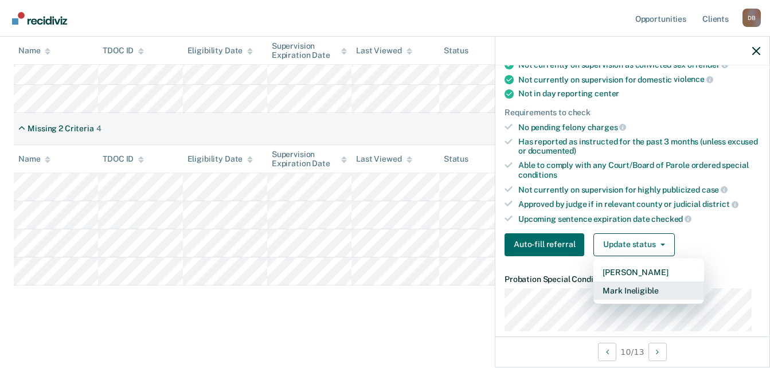
click at [664, 287] on button "Mark Ineligible" at bounding box center [648, 290] width 111 height 18
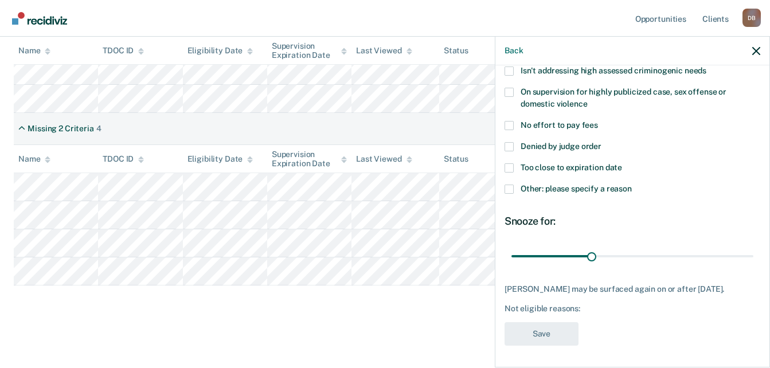
click at [580, 121] on span "No effort to pay fees" at bounding box center [558, 124] width 77 height 9
click at [598, 121] on input "No effort to pay fees" at bounding box center [598, 121] width 0 height 0
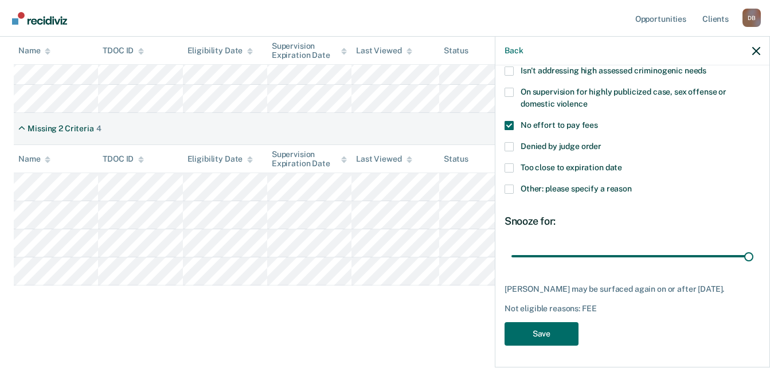
drag, startPoint x: 594, startPoint y: 254, endPoint x: 764, endPoint y: 271, distance: 171.0
type input "90"
click at [753, 246] on input "range" at bounding box center [632, 256] width 242 height 20
click at [556, 345] on button "Save" at bounding box center [541, 333] width 74 height 23
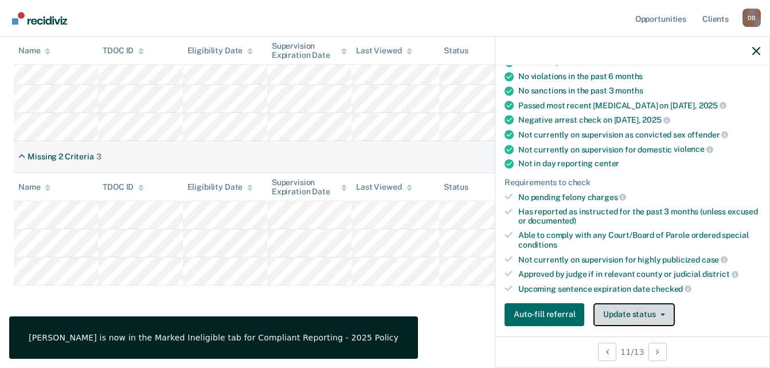
click at [647, 313] on button "Update status" at bounding box center [633, 314] width 81 height 23
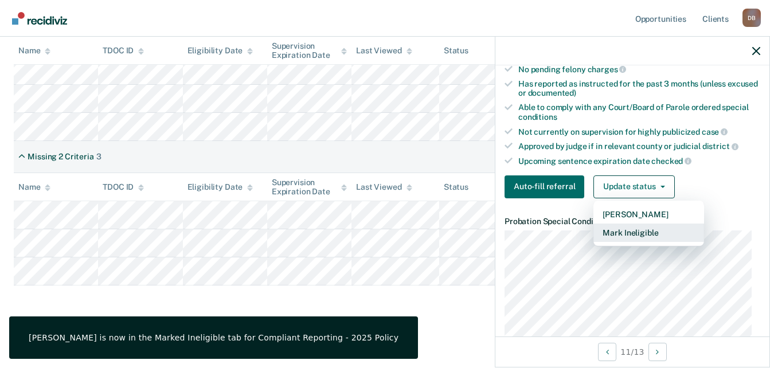
click at [647, 233] on button "Mark Ineligible" at bounding box center [648, 233] width 111 height 18
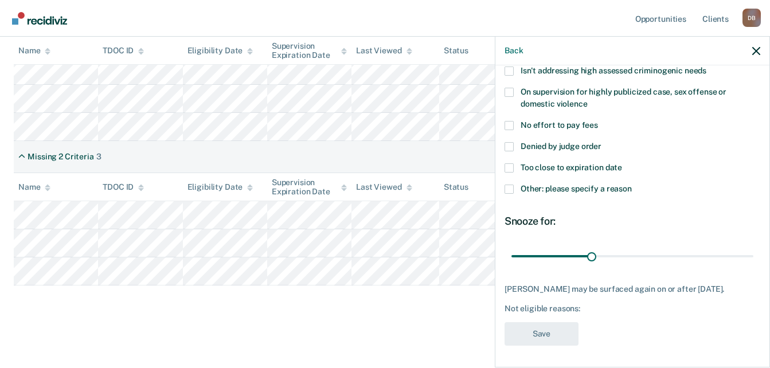
click at [578, 143] on span "Denied by judge order" at bounding box center [560, 146] width 81 height 9
click at [601, 142] on input "Denied by judge order" at bounding box center [601, 142] width 0 height 0
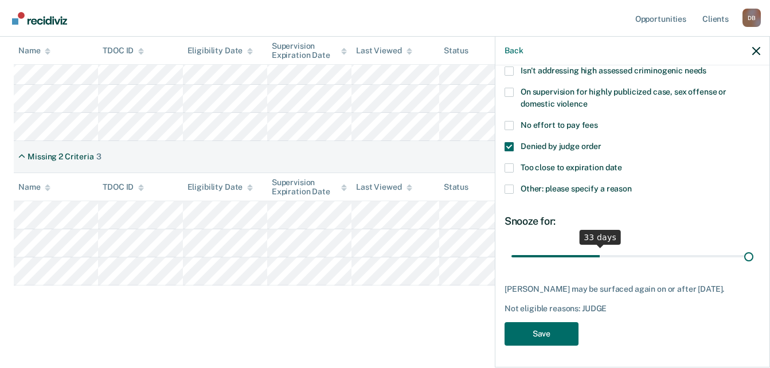
drag, startPoint x: 595, startPoint y: 253, endPoint x: 803, endPoint y: 234, distance: 208.8
type input "90"
click at [753, 246] on input "range" at bounding box center [632, 256] width 242 height 20
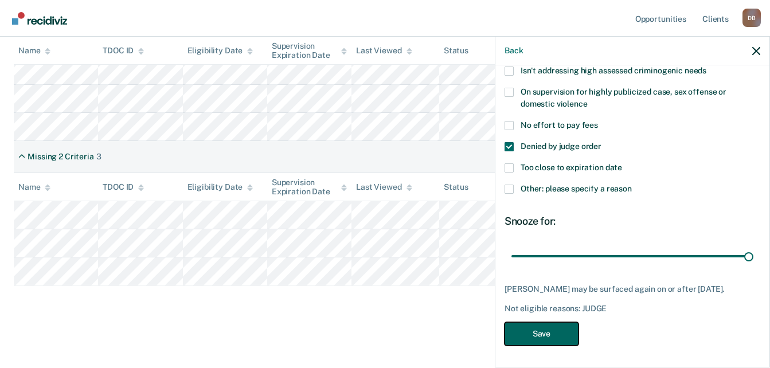
click at [529, 331] on button "Save" at bounding box center [541, 333] width 74 height 23
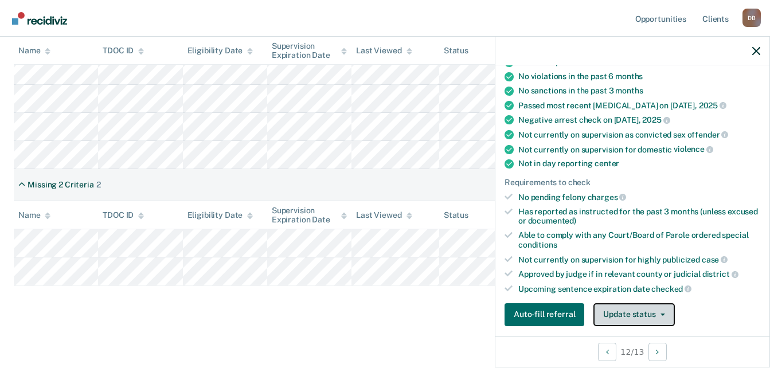
click at [655, 310] on button "Update status" at bounding box center [633, 314] width 81 height 23
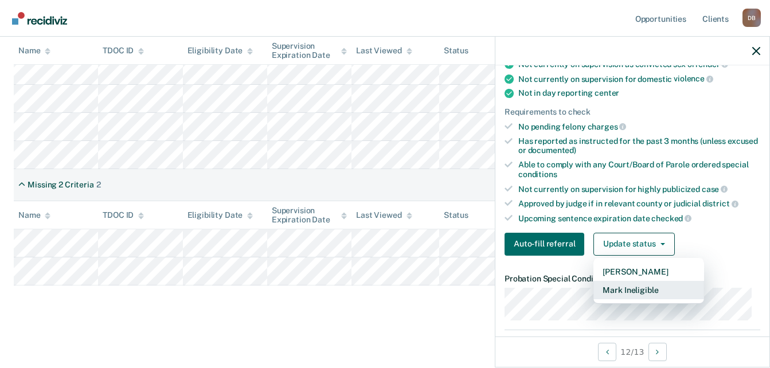
click at [648, 289] on button "Mark Ineligible" at bounding box center [648, 290] width 111 height 18
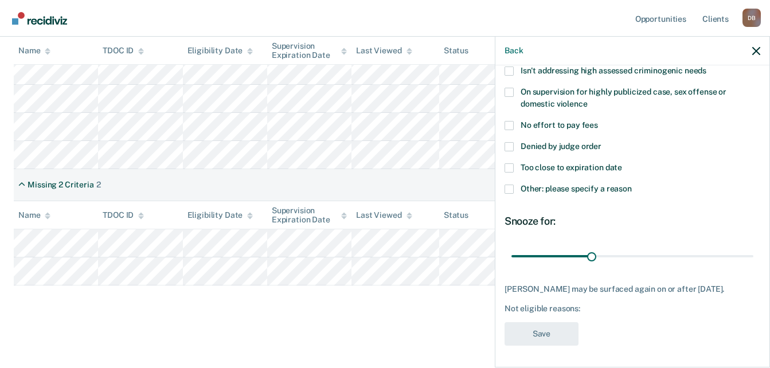
drag, startPoint x: 567, startPoint y: 184, endPoint x: 570, endPoint y: 189, distance: 6.2
click at [567, 184] on span "Other: please specify a reason" at bounding box center [575, 188] width 111 height 9
click at [632, 185] on input "Other: please specify a reason" at bounding box center [632, 185] width 0 height 0
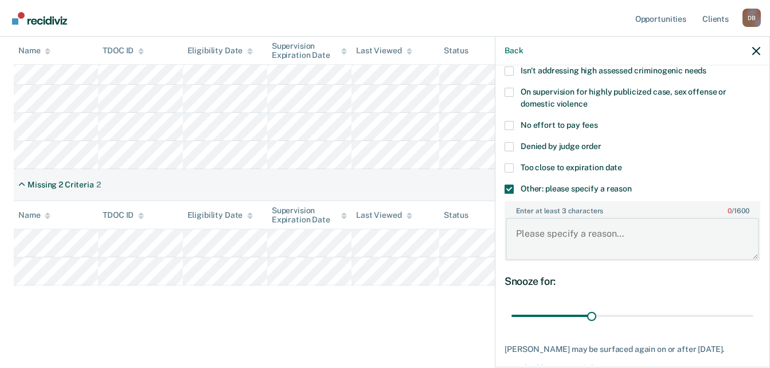
click at [598, 231] on textarea "Enter at least 3 characters 0 / 1600" at bounding box center [631, 239] width 253 height 42
type textarea "dru"
drag, startPoint x: 600, startPoint y: 318, endPoint x: 784, endPoint y: 309, distance: 184.2
type input "90"
click at [753, 309] on input "range" at bounding box center [632, 316] width 242 height 20
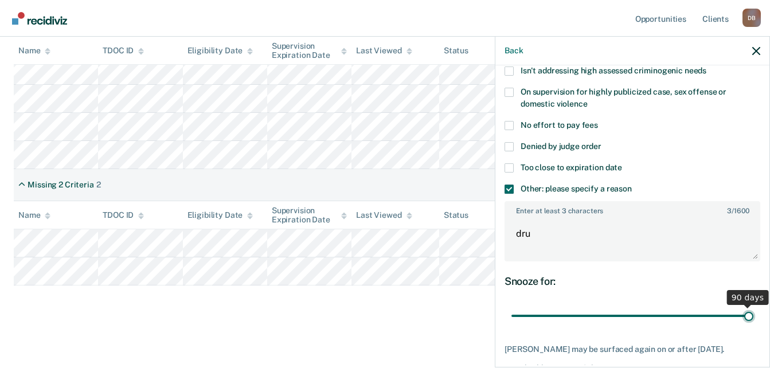
scroll to position [219, 0]
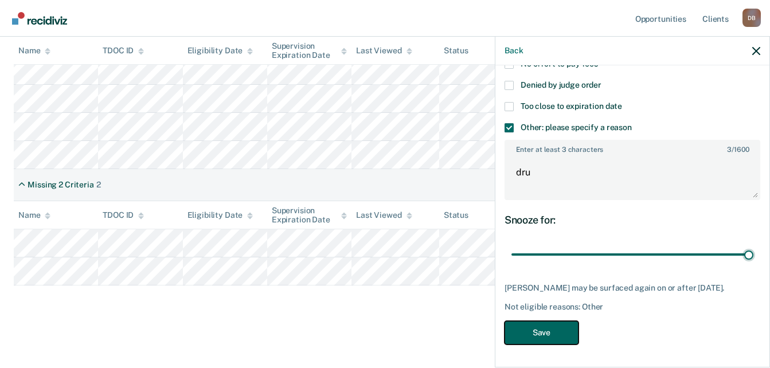
click at [558, 326] on button "Save" at bounding box center [541, 332] width 74 height 23
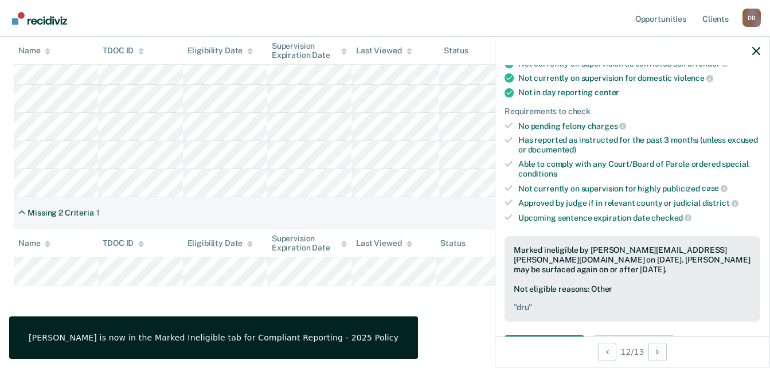
click at [338, 330] on div "Britta Rollins is now in the Marked Ineligible tab for Compliant Reporting - 20…" at bounding box center [213, 337] width 409 height 42
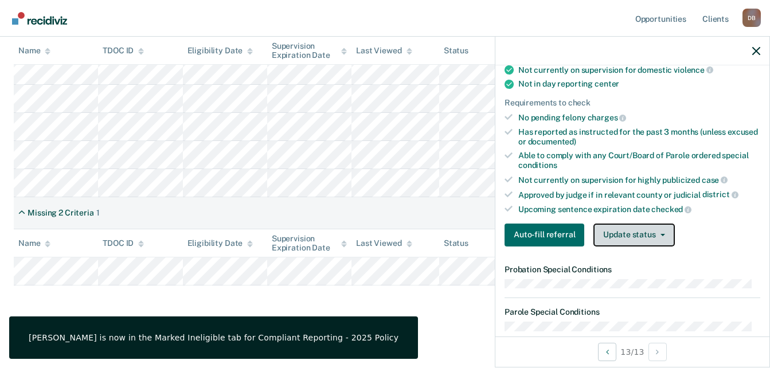
click at [625, 245] on button "Update status" at bounding box center [633, 235] width 81 height 23
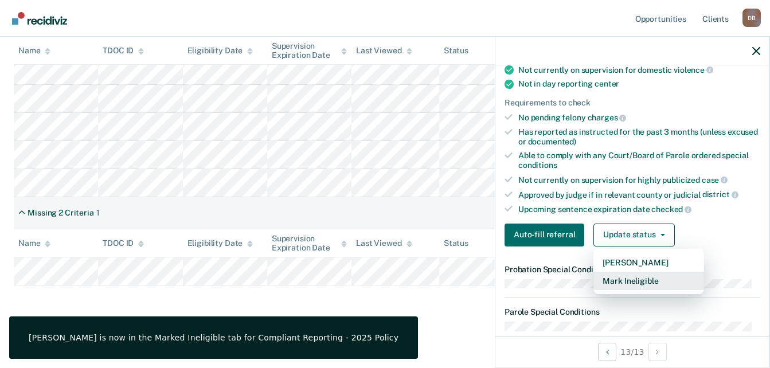
click at [665, 290] on button "Mark Ineligible" at bounding box center [648, 281] width 111 height 18
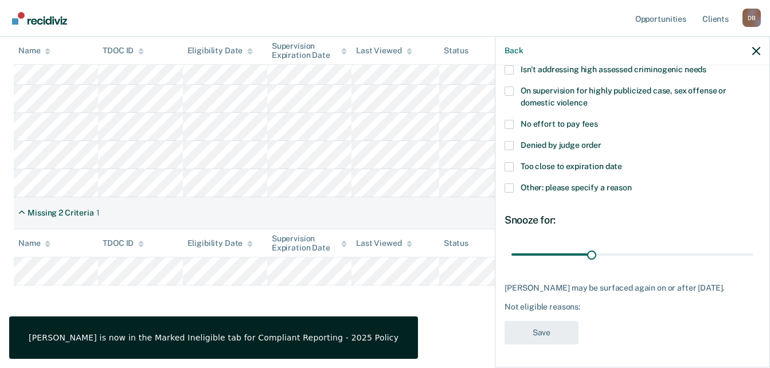
scroll to position [150, 0]
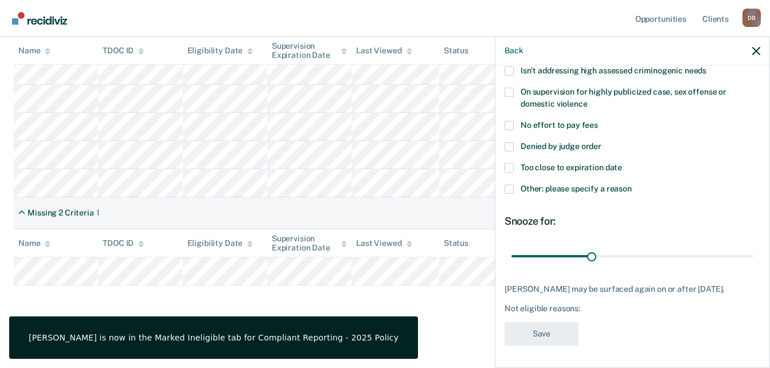
click at [576, 142] on span "Denied by judge order" at bounding box center [560, 146] width 81 height 9
click at [601, 142] on input "Denied by judge order" at bounding box center [601, 142] width 0 height 0
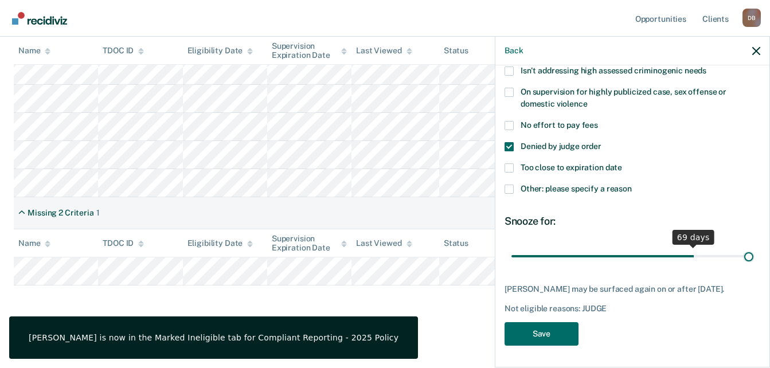
drag, startPoint x: 596, startPoint y: 252, endPoint x: 762, endPoint y: 252, distance: 165.6
type input "90"
click at [753, 252] on input "range" at bounding box center [632, 256] width 242 height 20
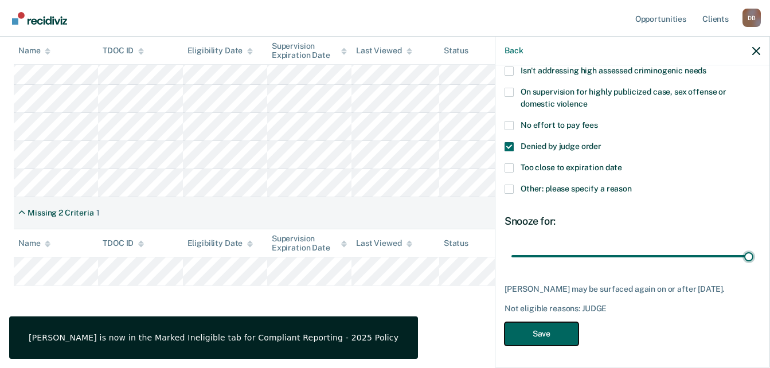
click at [538, 328] on button "Save" at bounding box center [541, 333] width 74 height 23
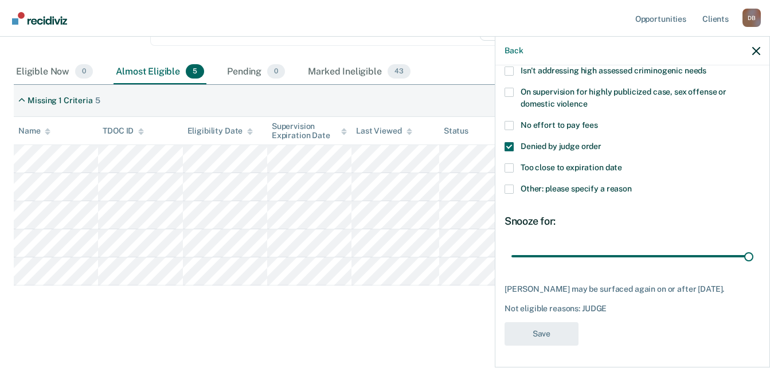
click at [403, 311] on div "Compliant Reporting - 2025 Policy Compliant Reporting is a level of supervision…" at bounding box center [385, 128] width 742 height 379
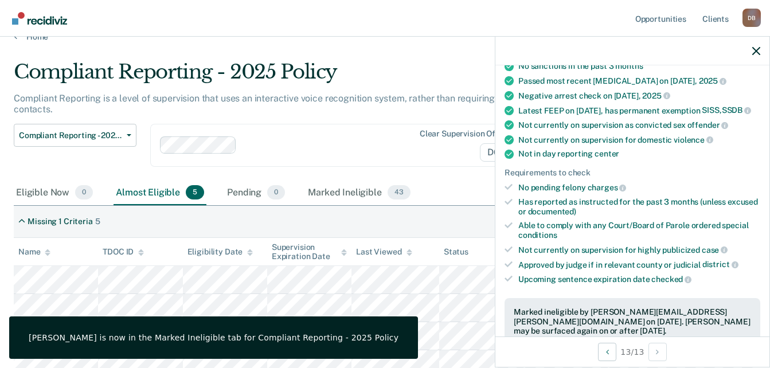
scroll to position [0, 0]
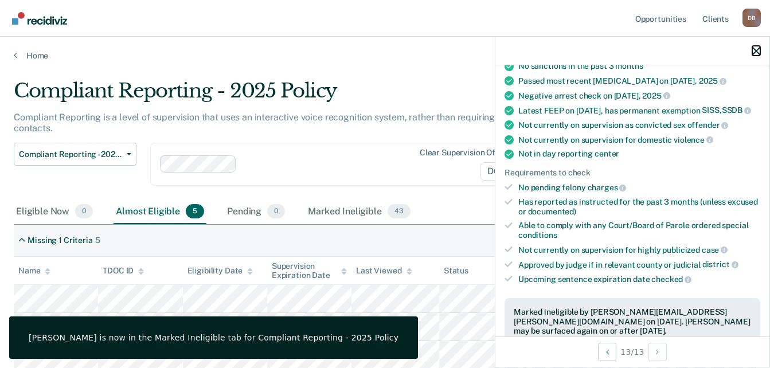
click at [758, 52] on icon "button" at bounding box center [756, 51] width 8 height 8
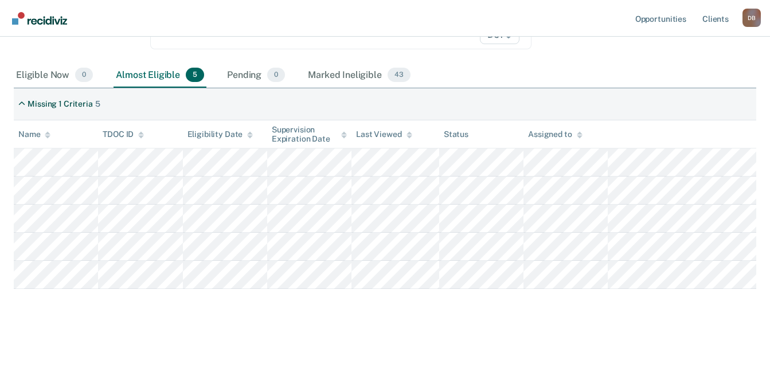
scroll to position [140, 0]
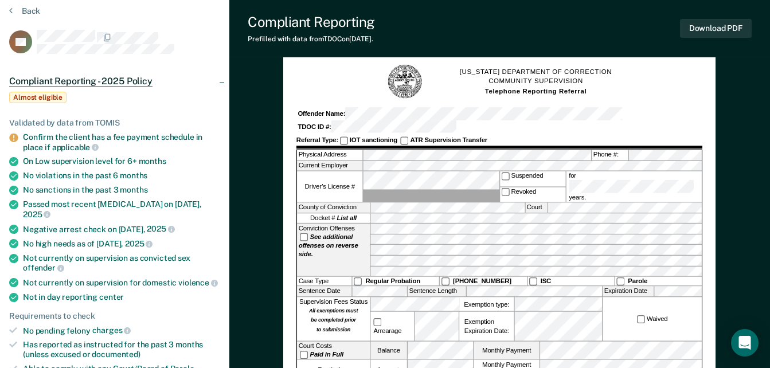
scroll to position [57, 0]
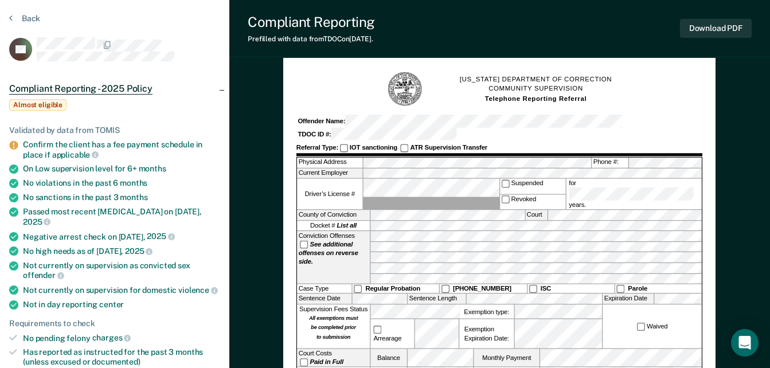
scroll to position [57, 0]
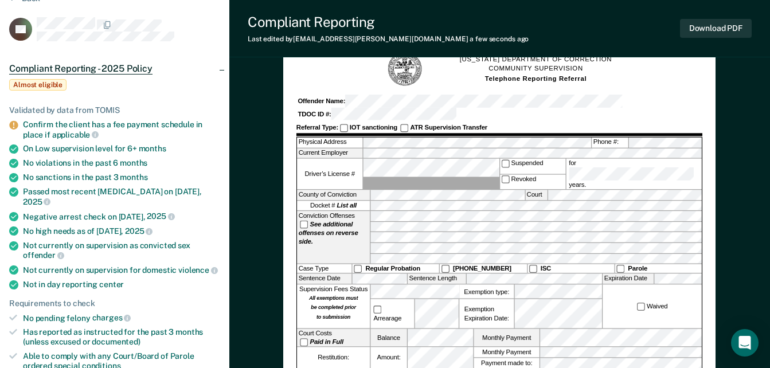
click at [611, 101] on div "Offender Name: TDOC ID #:" at bounding box center [499, 108] width 406 height 26
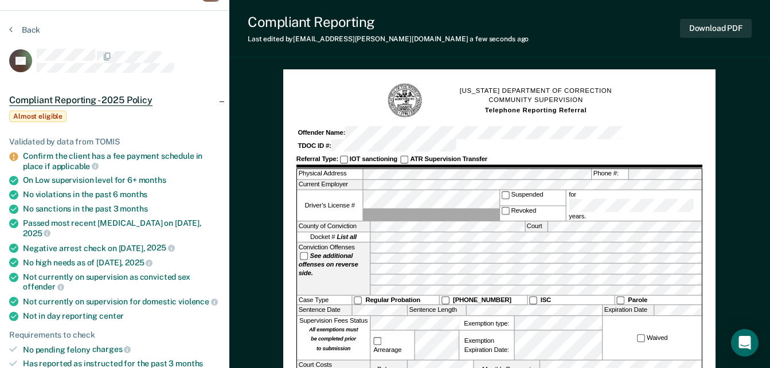
scroll to position [0, 0]
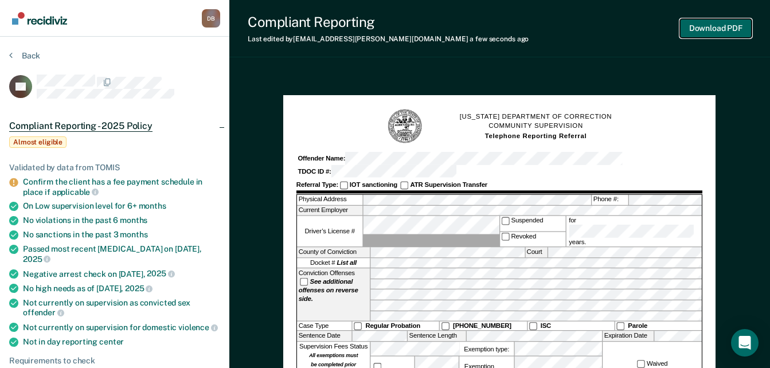
click at [719, 26] on button "Download PDF" at bounding box center [716, 28] width 72 height 19
click at [706, 25] on button "Download PDF" at bounding box center [716, 28] width 72 height 19
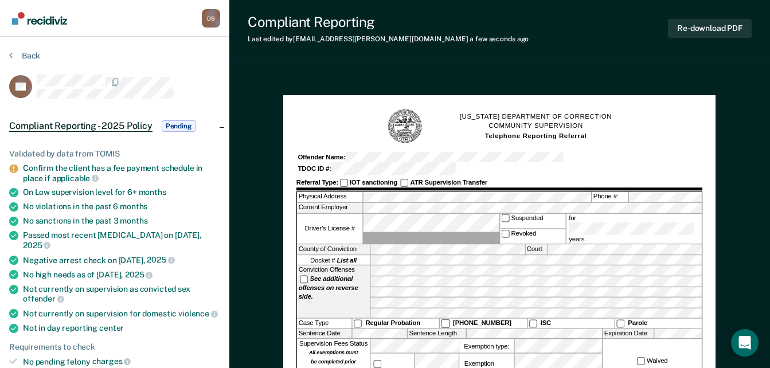
click at [408, 89] on div "[US_STATE] DEPARTMENT OF CORRECTION COMMUNITY SUPERVISION Telephone Reporting R…" at bounding box center [499, 373] width 432 height 569
click at [705, 28] on button "Re-download PDF" at bounding box center [710, 28] width 84 height 19
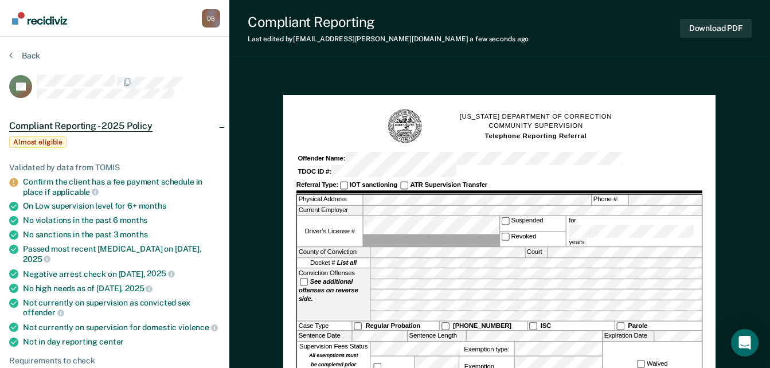
click at [593, 151] on form "TENNESSEE DEPARTMENT OF CORRECTION COMMUNITY SUPERVISION Telephone Reporting Re…" at bounding box center [499, 369] width 406 height 522
click at [673, 110] on div "TENNESSEE DEPARTMENT OF CORRECTION COMMUNITY SUPERVISION Telephone Reporting Re…" at bounding box center [499, 126] width 406 height 36
click at [725, 29] on button "Download PDF" at bounding box center [716, 28] width 72 height 19
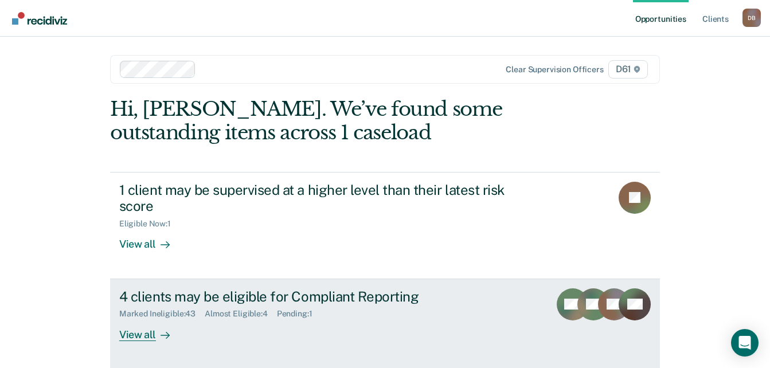
click at [324, 307] on div "Marked Ineligible : 43 Almost Eligible : 4 Pending : 1" at bounding box center [320, 311] width 402 height 14
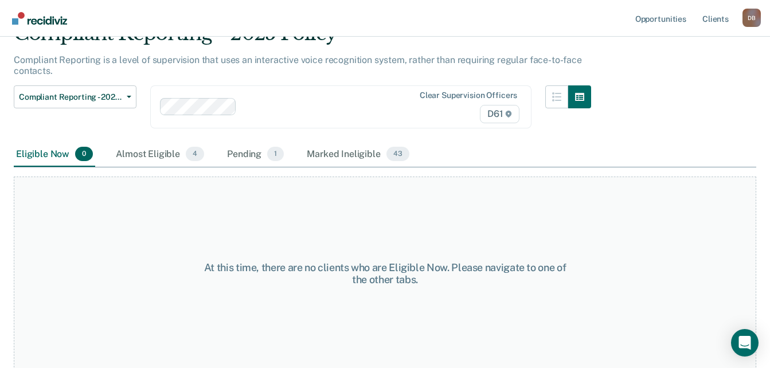
scroll to position [60, 0]
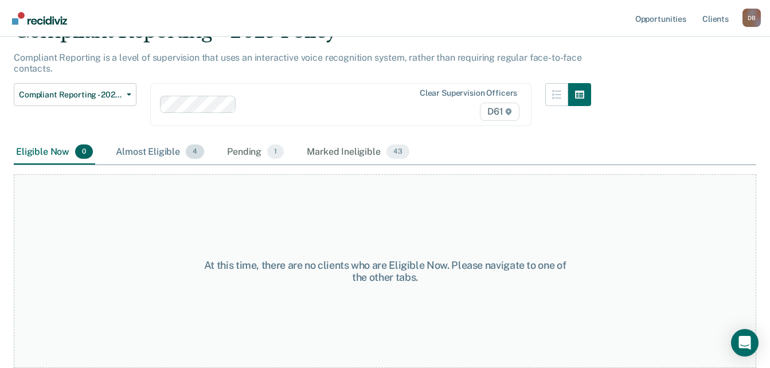
click at [147, 151] on div "Almost Eligible 4" at bounding box center [159, 152] width 93 height 25
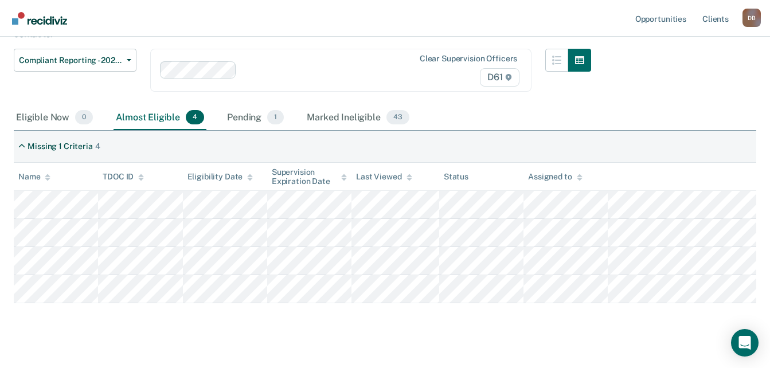
scroll to position [112, 0]
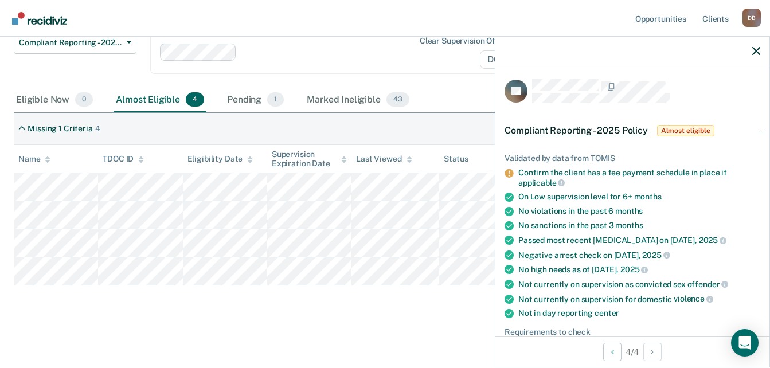
drag, startPoint x: 395, startPoint y: 317, endPoint x: 452, endPoint y: 302, distance: 58.8
click at [395, 317] on div "Compliant Reporting - 2025 Policy Compliant Reporting is a level of supervision…" at bounding box center [385, 142] width 742 height 351
click at [466, 311] on div "Compliant Reporting - 2025 Policy Compliant Reporting is a level of supervision…" at bounding box center [385, 142] width 742 height 351
click at [754, 55] on icon "button" at bounding box center [756, 51] width 8 height 8
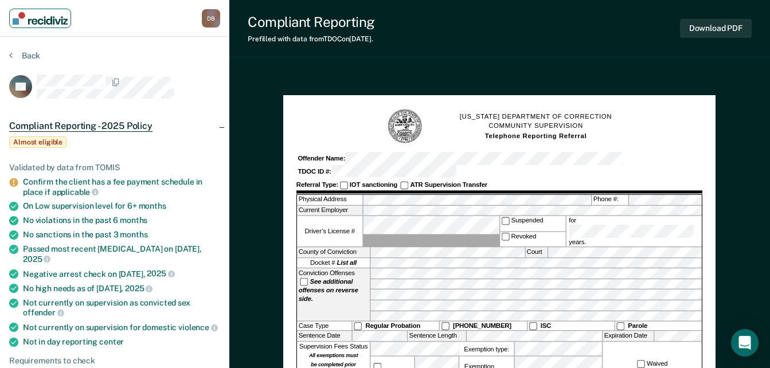
click at [42, 20] on img "Main navigation" at bounding box center [40, 18] width 55 height 13
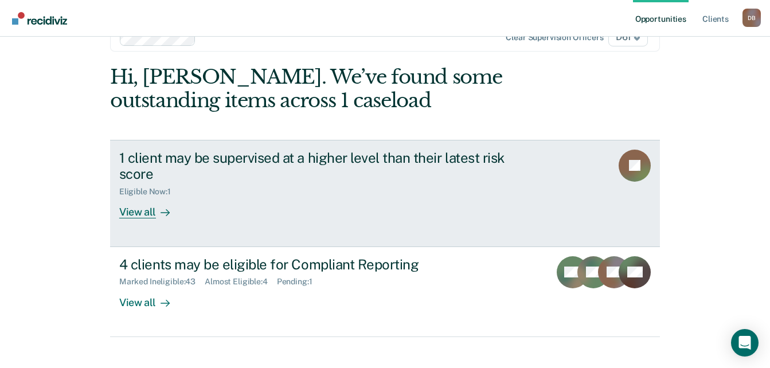
scroll to position [47, 0]
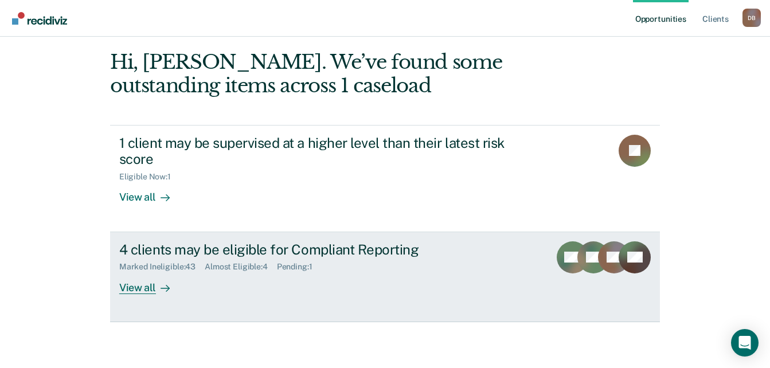
click at [347, 254] on div "4 clients may be eligible for Compliant Reporting" at bounding box center [320, 249] width 402 height 17
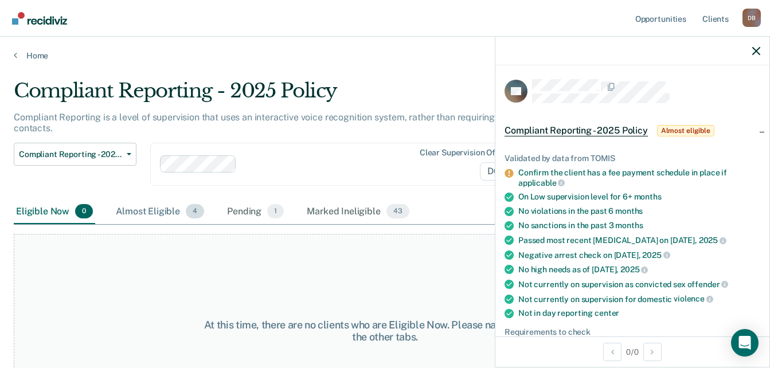
click at [174, 211] on div "Almost Eligible 4" at bounding box center [159, 211] width 93 height 25
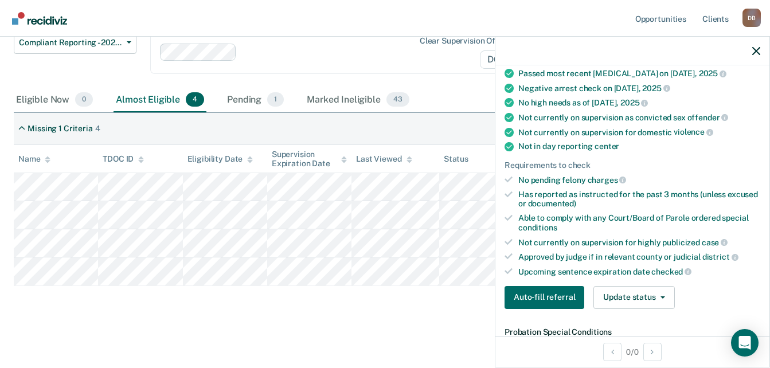
scroll to position [172, 0]
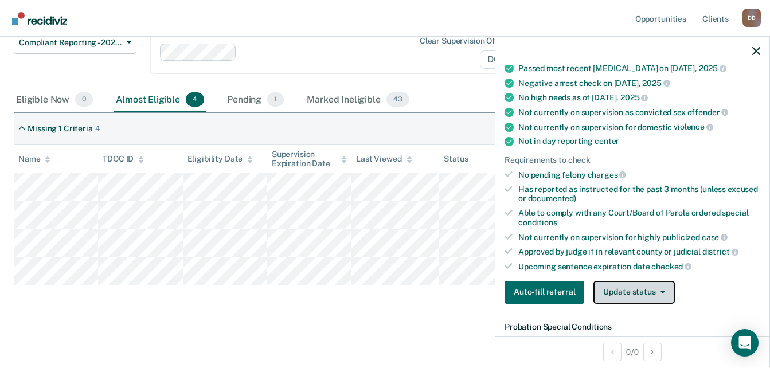
click at [671, 286] on button "Update status" at bounding box center [633, 292] width 81 height 23
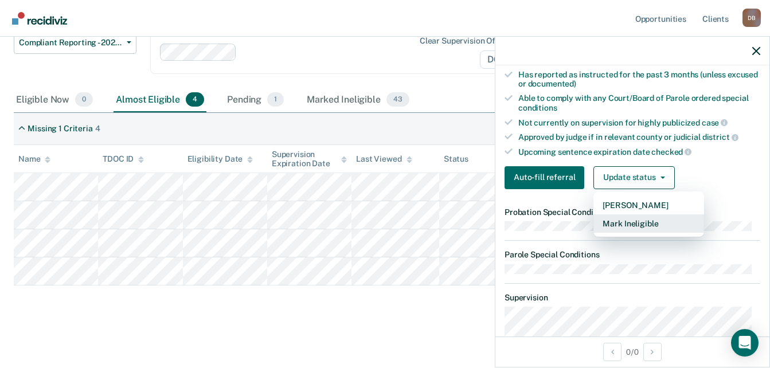
click at [641, 224] on button "Mark Ineligible" at bounding box center [648, 223] width 111 height 18
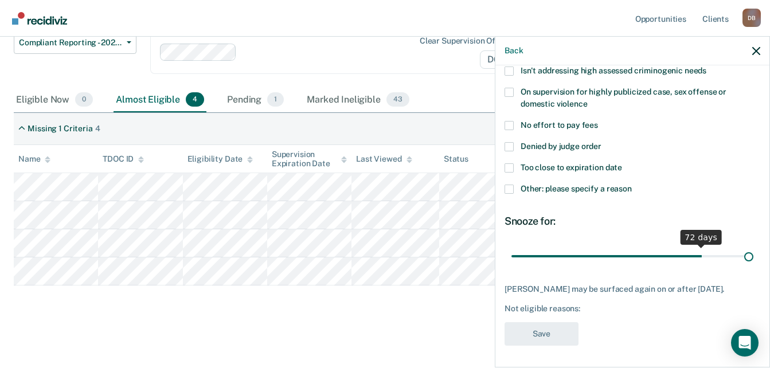
drag, startPoint x: 642, startPoint y: 260, endPoint x: 809, endPoint y: 260, distance: 166.8
type input "90"
click at [753, 260] on input "range" at bounding box center [632, 256] width 242 height 20
click at [594, 190] on span "Other: please specify a reason" at bounding box center [575, 188] width 111 height 9
click at [632, 185] on input "Other: please specify a reason" at bounding box center [632, 185] width 0 height 0
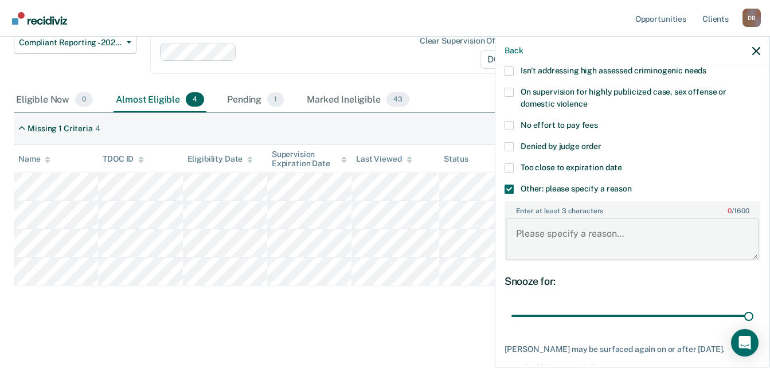
click at [597, 221] on textarea "Enter at least 3 characters 0 / 1600" at bounding box center [631, 239] width 253 height 42
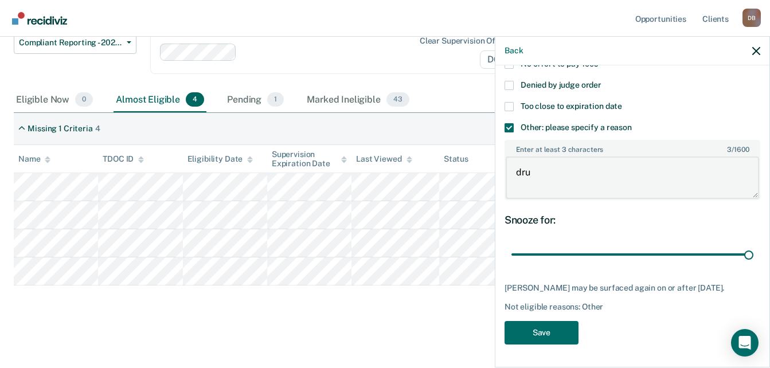
scroll to position [219, 0]
type textarea "dru"
click at [558, 334] on button "Save" at bounding box center [541, 332] width 74 height 23
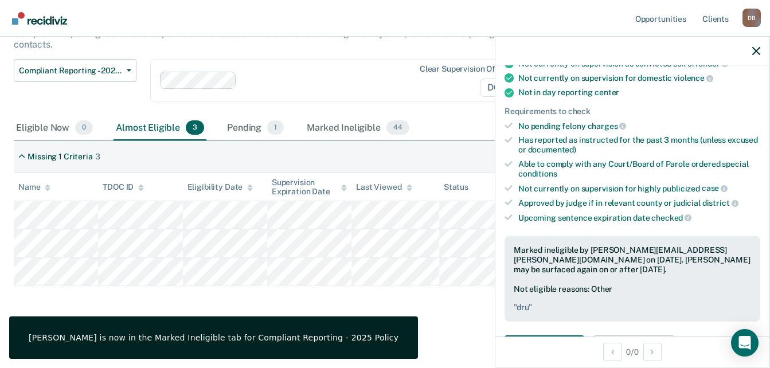
click at [359, 302] on div "Compliant Reporting - 2025 Policy Compliant Reporting is a level of supervision…" at bounding box center [385, 156] width 742 height 323
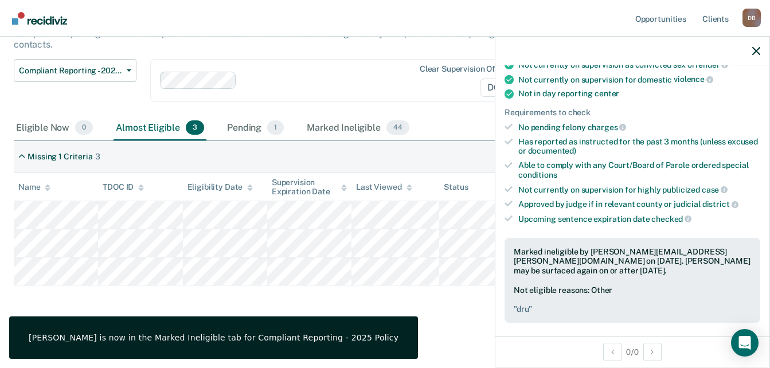
click at [416, 305] on div "Compliant Reporting - 2025 Policy Compliant Reporting is a level of supervision…" at bounding box center [385, 156] width 742 height 323
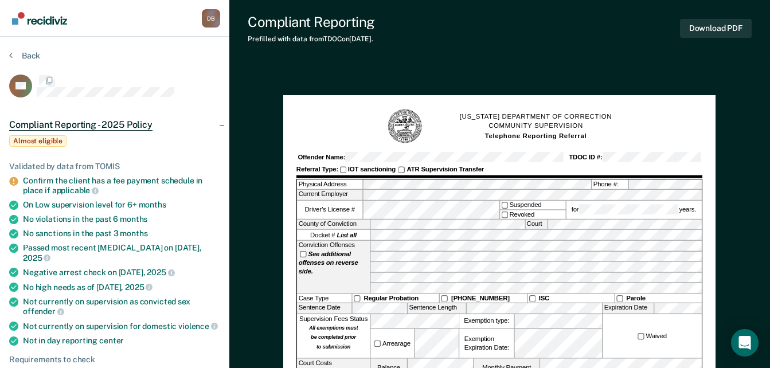
scroll to position [57, 0]
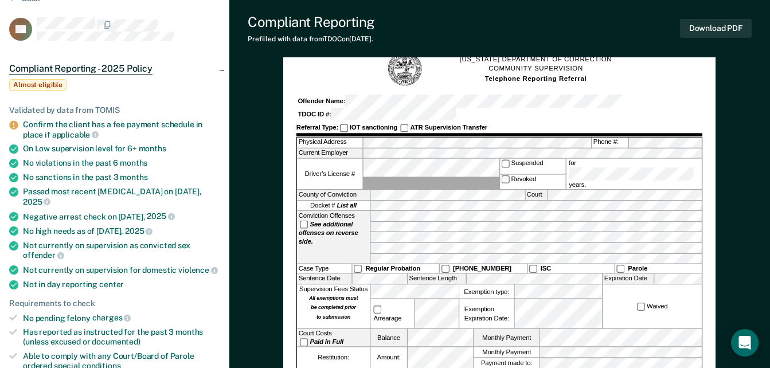
click at [486, 93] on form "TENNESSEE DEPARTMENT OF CORRECTION COMMUNITY SUPERVISION Telephone Reporting Re…" at bounding box center [499, 312] width 406 height 522
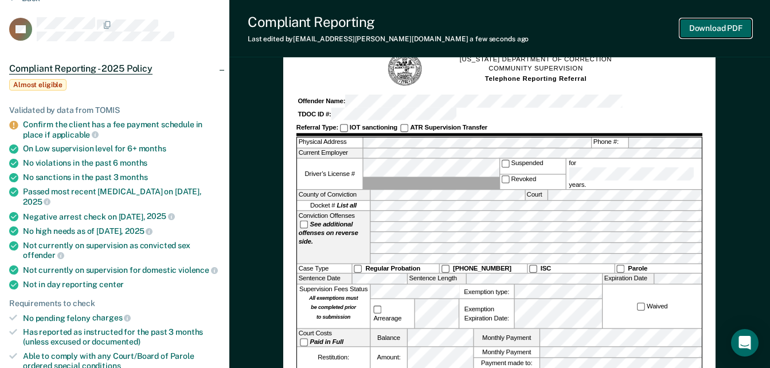
click at [734, 27] on button "Download PDF" at bounding box center [716, 28] width 72 height 19
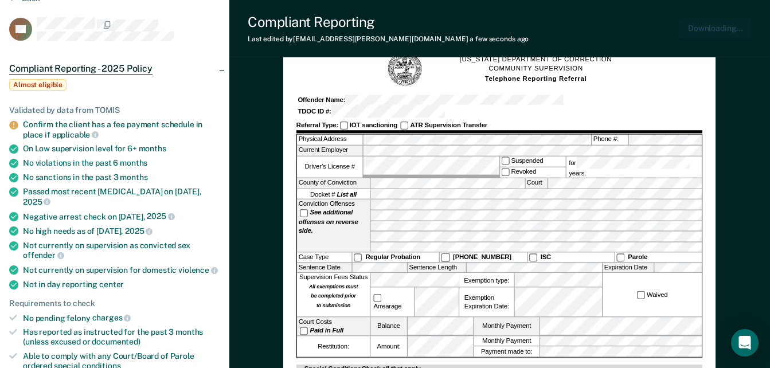
scroll to position [0, 0]
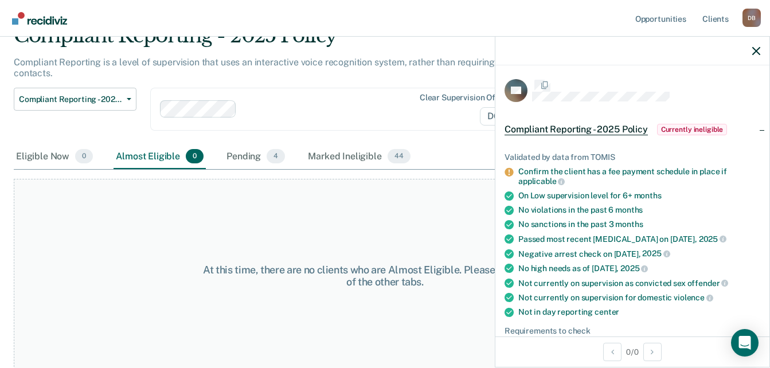
scroll to position [219, 0]
